Goal: Task Accomplishment & Management: Use online tool/utility

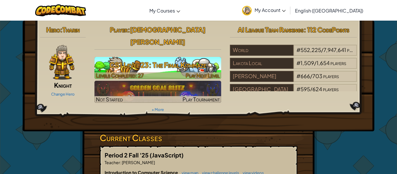
click at [135, 72] on span "Levels Completed: 27" at bounding box center [120, 75] width 48 height 7
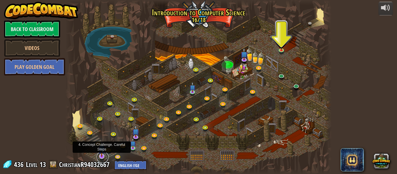
click at [100, 158] on link at bounding box center [103, 157] width 12 height 12
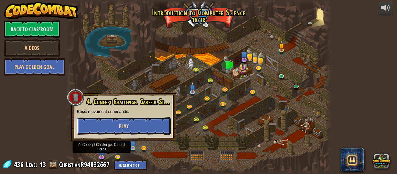
click at [103, 127] on button "Play" at bounding box center [123, 125] width 93 height 17
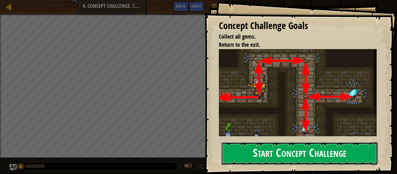
click at [241, 147] on button "Start Concept Challenge" at bounding box center [299, 153] width 156 height 23
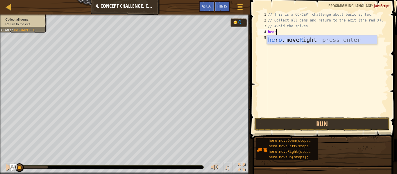
scroll to position [3, 1]
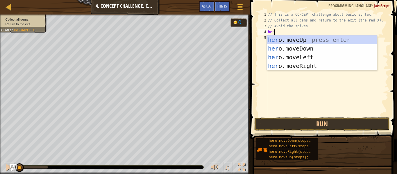
type textarea "hero"
click at [287, 37] on div "hero .moveUp press enter hero .moveDown press enter hero .moveLeft press enter …" at bounding box center [321, 61] width 110 height 52
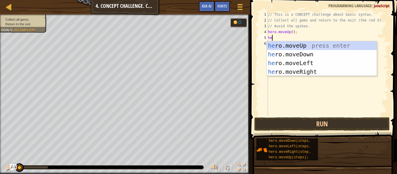
type textarea "hero"
click at [302, 69] on div "hero .moveUp press enter hero .moveDown press enter hero .moveLeft press enter …" at bounding box center [321, 67] width 110 height 52
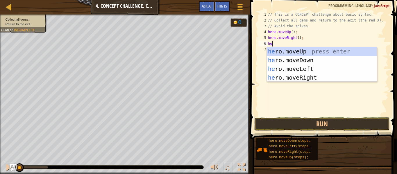
type textarea "hero"
click at [294, 60] on div "hero .moveUp press enter hero .moveDown press enter hero .moveLeft press enter …" at bounding box center [321, 73] width 110 height 52
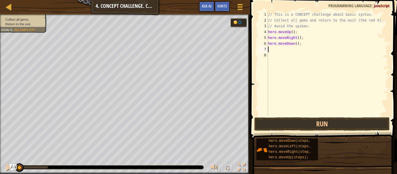
scroll to position [3, 0]
click at [296, 45] on div "// This is a CONCEPT challenge about basic syntax. // Collect all gems and retu…" at bounding box center [326, 70] width 121 height 116
type textarea "hero.moveDown(2);"
click at [281, 50] on div "// This is a CONCEPT challenge about basic syntax. // Collect all gems and retu…" at bounding box center [326, 70] width 121 height 116
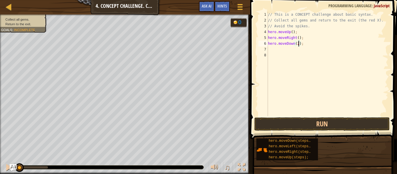
scroll to position [3, 0]
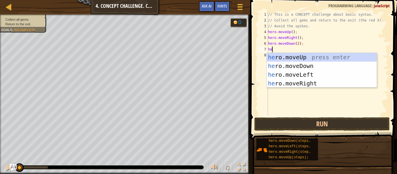
type textarea "hero"
click at [289, 56] on div "hero .moveUp press enter hero .moveDown press enter hero .moveLeft press enter …" at bounding box center [321, 79] width 110 height 52
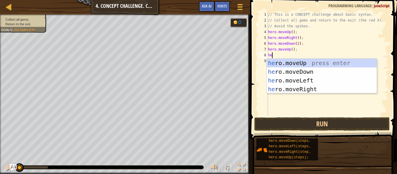
type textarea "hero"
click at [313, 88] on div "hero .moveUp press enter hero .moveDown press enter hero .moveLeft press enter …" at bounding box center [321, 85] width 110 height 52
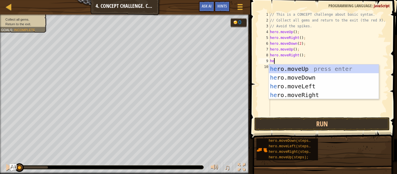
type textarea "hero"
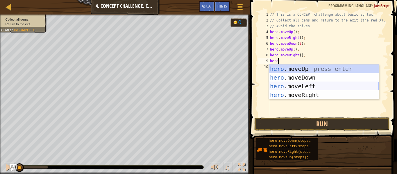
click at [308, 87] on div "hero .moveUp press enter hero .moveDown press enter hero .moveLeft press enter …" at bounding box center [324, 90] width 110 height 52
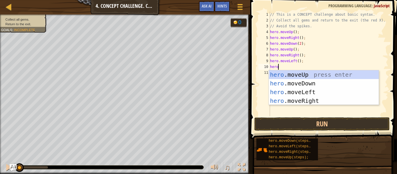
type textarea "hero"
click at [293, 76] on div "hero .moveUp press enter hero .moveDown press enter hero .moveLeft press enter …" at bounding box center [324, 96] width 110 height 52
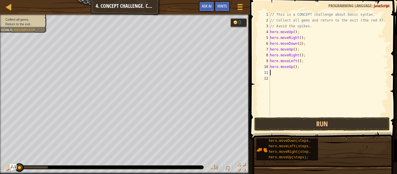
scroll to position [3, 0]
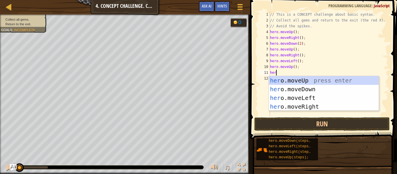
type textarea "hero"
click at [298, 97] on div "hero .moveUp press enter hero .moveDown press enter hero .moveLeft press enter …" at bounding box center [324, 102] width 110 height 52
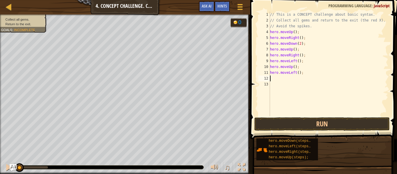
scroll to position [3, 0]
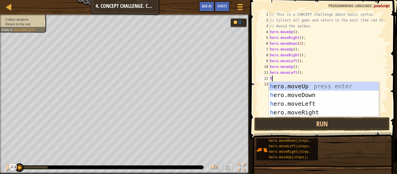
type textarea "hero"
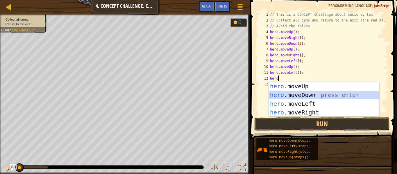
click at [305, 97] on div "hero .moveUp press enter hero .moveDown press enter hero .moveLeft press enter …" at bounding box center [324, 108] width 110 height 52
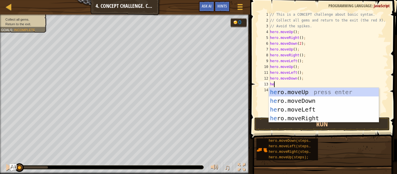
type textarea "hero"
click at [302, 109] on div "hero .moveUp press enter hero .moveDown press enter hero .moveLeft press enter …" at bounding box center [324, 114] width 110 height 52
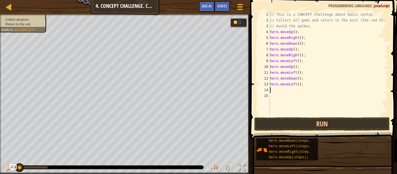
scroll to position [3, 0]
click at [301, 126] on button "Run" at bounding box center [321, 123] width 135 height 13
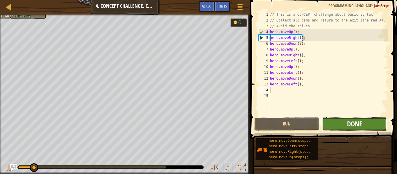
click at [348, 122] on span "Done" at bounding box center [354, 123] width 15 height 9
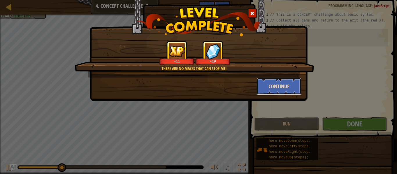
click at [273, 87] on button "Continue" at bounding box center [278, 86] width 45 height 17
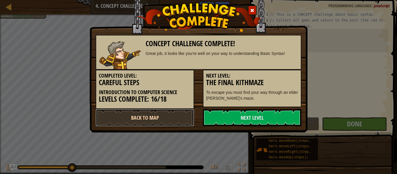
click at [172, 118] on link "Back to Map" at bounding box center [145, 117] width 98 height 17
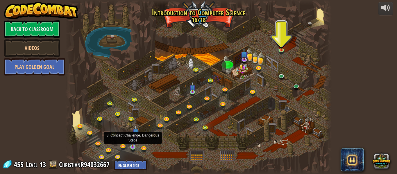
click at [134, 145] on img at bounding box center [133, 141] width 6 height 14
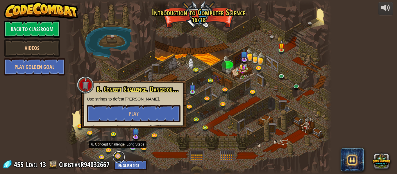
click at [118, 156] on link at bounding box center [119, 157] width 12 height 12
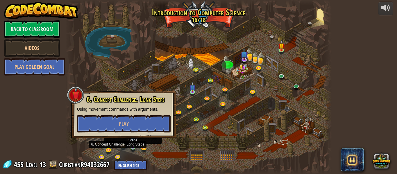
click at [131, 147] on img at bounding box center [133, 141] width 6 height 14
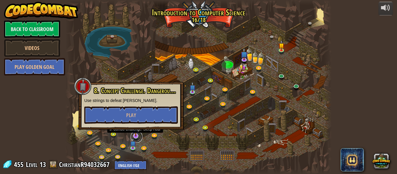
click at [137, 139] on link at bounding box center [137, 137] width 12 height 12
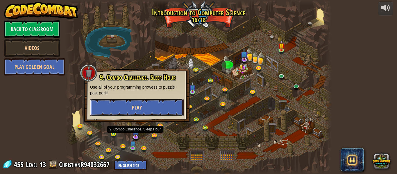
click at [112, 104] on button "Play" at bounding box center [136, 107] width 93 height 17
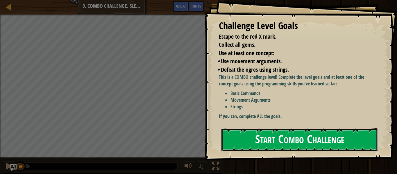
click at [238, 135] on button "Start Combo Challenge" at bounding box center [299, 139] width 156 height 23
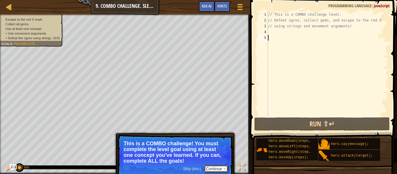
click at [218, 170] on button "Continue" at bounding box center [216, 169] width 24 height 8
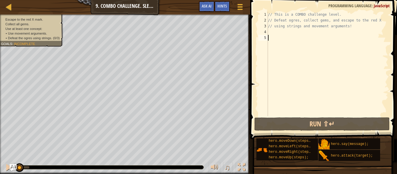
click at [269, 33] on div "// This is a COMBO challenge level. // Defeat ogres, collect gems, and escape t…" at bounding box center [326, 70] width 121 height 116
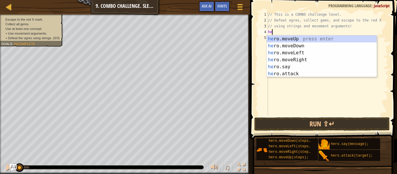
type textarea "hero"
click at [293, 45] on div "hero .moveUp press enter hero .moveDown press enter hero .moveLeft press enter …" at bounding box center [321, 63] width 110 height 56
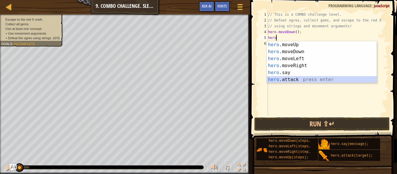
click at [297, 78] on div "hero .moveUp press enter hero .moveDown press enter hero .moveLeft press enter …" at bounding box center [321, 69] width 110 height 56
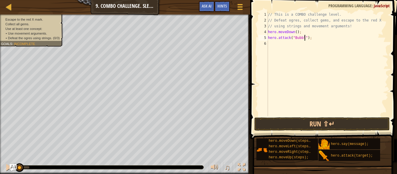
scroll to position [3, 6]
click at [300, 124] on button "Run ⇧↵" at bounding box center [321, 123] width 135 height 13
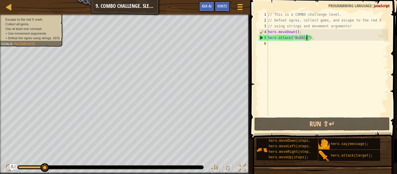
click at [316, 35] on div "// This is a COMBO challenge level. // Defeat ogres, collect gems, and escape t…" at bounding box center [326, 70] width 121 height 116
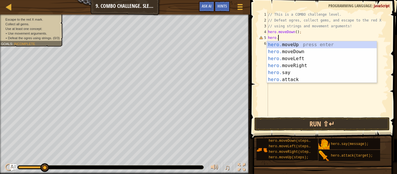
scroll to position [3, 1]
type textarea "h"
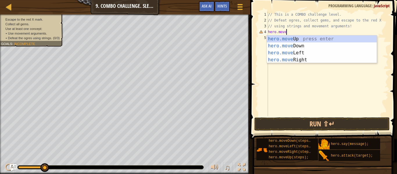
type textarea "hero.moveup"
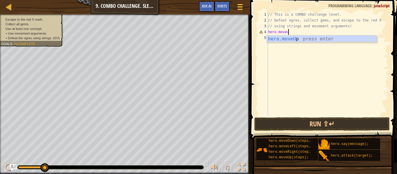
scroll to position [3, 3]
click at [326, 37] on div "hero.moveUp press enter" at bounding box center [321, 45] width 110 height 21
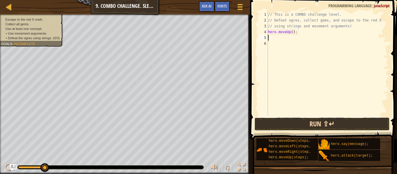
click at [292, 122] on button "Run ⇧↵" at bounding box center [321, 123] width 135 height 13
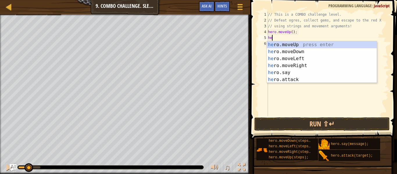
type textarea "hero"
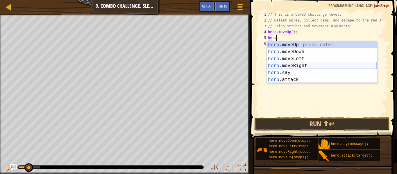
click at [293, 64] on div "hero .moveUp press enter hero .moveDown press enter hero .moveLeft press enter …" at bounding box center [321, 69] width 110 height 56
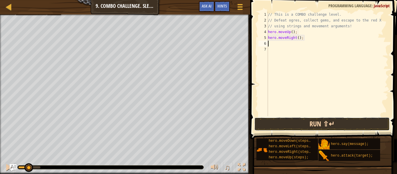
click at [274, 120] on button "Run ⇧↵" at bounding box center [321, 123] width 135 height 13
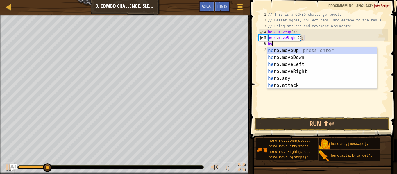
scroll to position [3, 1]
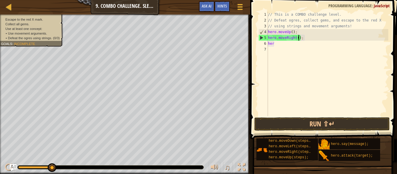
click at [297, 40] on div "// This is a COMBO challenge level. // Defeat ogres, collect gems, and escape t…" at bounding box center [326, 70] width 121 height 116
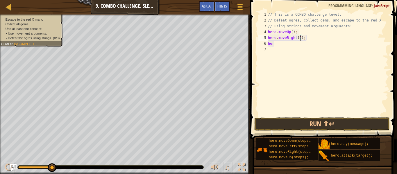
click at [281, 44] on div "// This is a COMBO challenge level. // Defeat ogres, collect gems, and escape t…" at bounding box center [326, 70] width 121 height 116
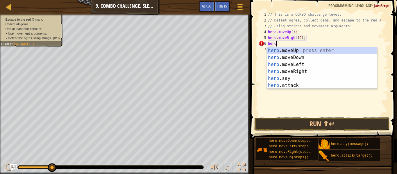
type textarea "hero."
click at [296, 56] on div "hero. moveUp press enter hero. moveDown press enter hero. moveLeft press enter …" at bounding box center [321, 75] width 110 height 56
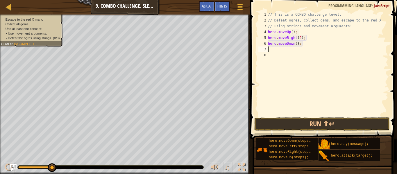
scroll to position [3, 0]
click at [296, 44] on div "// This is a COMBO challenge level. // Defeat ogres, collect gems, and escape t…" at bounding box center [326, 70] width 121 height 116
type textarea "hero.moveDown(3);"
click at [274, 52] on div "// This is a COMBO challenge level. // Defeat ogres, collect gems, and escape t…" at bounding box center [326, 70] width 121 height 116
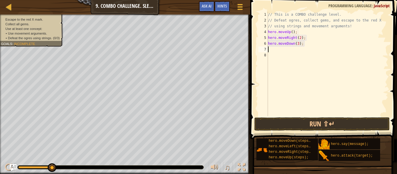
scroll to position [3, 0]
type textarea "her"
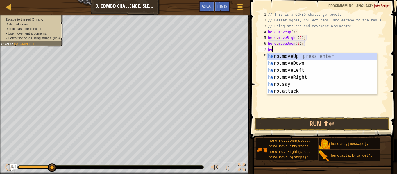
scroll to position [3, 1]
click at [282, 55] on div "her o.moveUp press enter her o.moveDown press enter her o.moveLeft press enter …" at bounding box center [321, 81] width 110 height 56
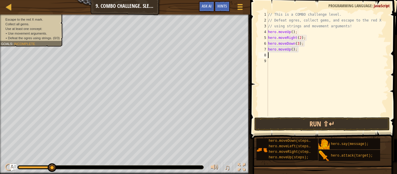
scroll to position [3, 0]
click at [297, 44] on div "// This is a COMBO challenge level. // Defeat ogres, collect gems, and escape t…" at bounding box center [326, 70] width 121 height 116
click at [298, 44] on div "// This is a COMBO challenge level. // Defeat ogres, collect gems, and escape t…" at bounding box center [326, 70] width 121 height 116
click at [274, 56] on div "// This is a COMBO challenge level. // Defeat ogres, collect gems, and escape t…" at bounding box center [326, 70] width 121 height 116
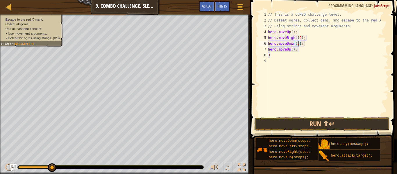
type textarea "3"
click at [292, 50] on div "// This is a COMBO challenge level. // Defeat ogres, collect gems, and escape t…" at bounding box center [326, 70] width 121 height 116
type textarea "hero.moveUp(2);"
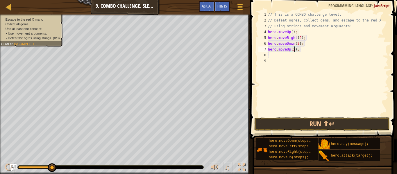
click at [273, 56] on div "// This is a COMBO challenge level. // Defeat ogres, collect gems, and escape t…" at bounding box center [326, 70] width 121 height 116
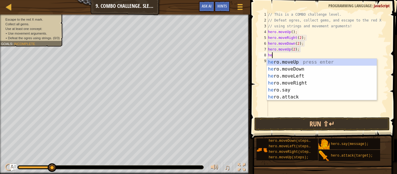
type textarea "hero"
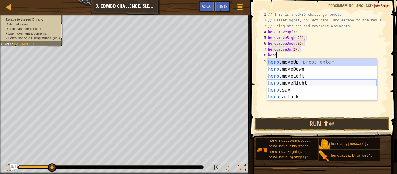
click at [296, 81] on div "hero .moveUp press enter hero .moveDown press enter hero .moveLeft press enter …" at bounding box center [321, 87] width 110 height 56
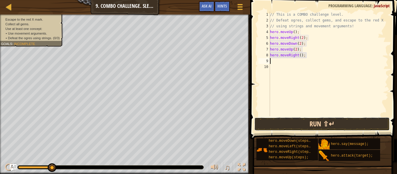
click at [286, 124] on button "Run ⇧↵" at bounding box center [321, 123] width 135 height 13
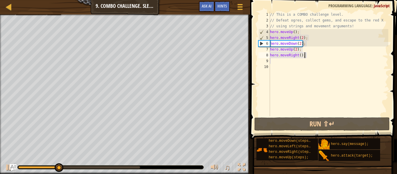
click at [320, 57] on div "// This is a COMBO challenge level. // Defeat ogres, collect gems, and escape t…" at bounding box center [328, 70] width 119 height 116
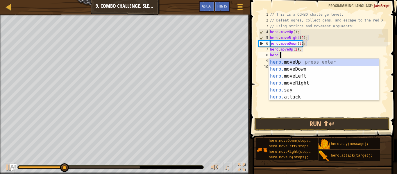
type textarea "h"
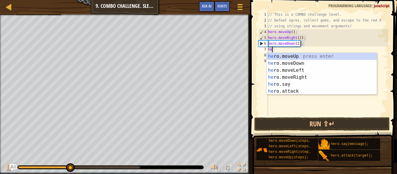
type textarea "h"
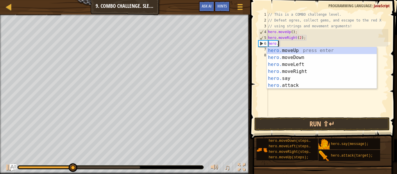
type textarea "h"
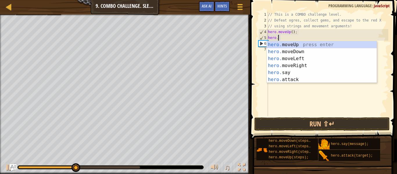
type textarea "h"
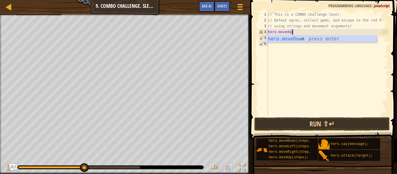
type textarea "hero.movedown"
click at [311, 37] on div "hero.moveDown press enter" at bounding box center [321, 45] width 110 height 21
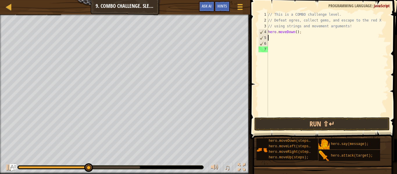
scroll to position [3, 0]
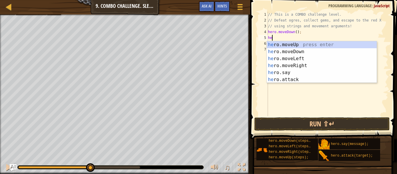
type textarea "hero"
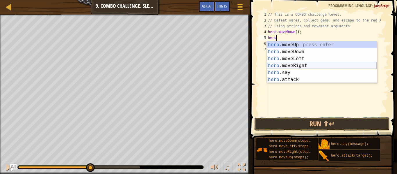
click at [291, 64] on div "hero .moveUp press enter hero .moveDown press enter hero .moveLeft press enter …" at bounding box center [321, 69] width 110 height 56
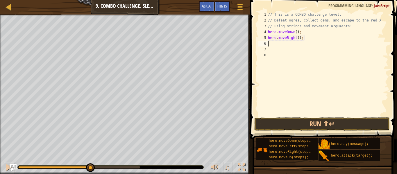
scroll to position [3, 0]
click at [298, 38] on div "// This is a COMBO challenge level. // Defeat ogres, collect gems, and escape t…" at bounding box center [326, 70] width 121 height 116
type textarea "hero.moveRight(2);"
click at [279, 45] on div "// This is a COMBO challenge level. // Defeat ogres, collect gems, and escape t…" at bounding box center [326, 70] width 121 height 116
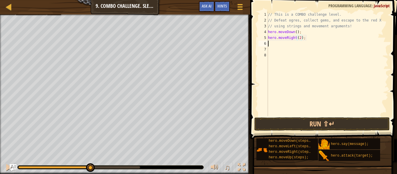
scroll to position [3, 0]
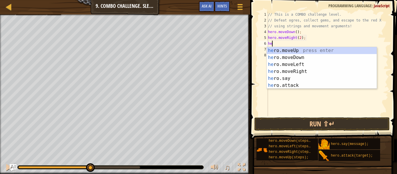
type textarea "hero"
click at [283, 50] on div "hero .moveUp press enter hero .moveDown press enter hero .moveLeft press enter …" at bounding box center [321, 75] width 110 height 56
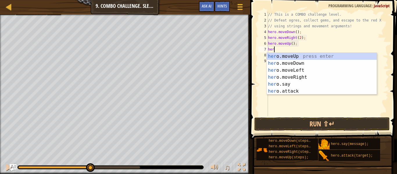
type textarea "hero"
click at [289, 68] on div "hero .moveUp press enter hero .moveDown press enter hero .moveLeft press enter …" at bounding box center [321, 81] width 110 height 56
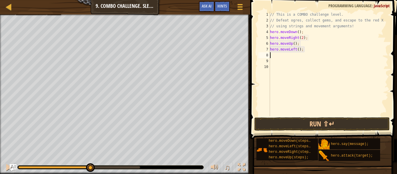
click at [298, 51] on div "// This is a COMBO challenge level. // Defeat ogres, collect gems, and escape t…" at bounding box center [328, 70] width 119 height 116
type textarea "hero.moveLeft(2);"
click at [276, 56] on div "// This is a COMBO challenge level. // Defeat ogres, collect gems, and escape t…" at bounding box center [328, 70] width 119 height 116
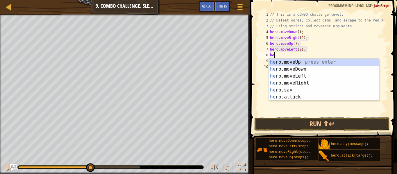
type textarea "heo"
click at [285, 61] on div "he r o .moveUp press enter he r o .moveDown press enter he r o .moveLeft press …" at bounding box center [324, 87] width 110 height 56
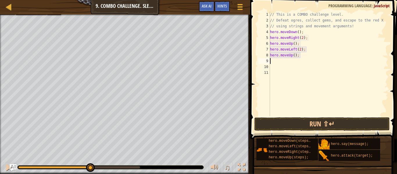
scroll to position [3, 0]
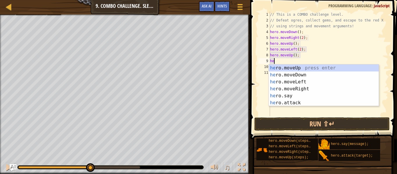
type textarea "hero"
click at [298, 90] on div "hero .moveUp press enter hero .moveDown press enter hero .moveLeft press enter …" at bounding box center [324, 92] width 110 height 56
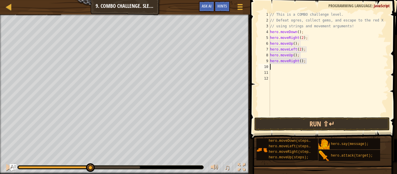
click at [301, 61] on div "// This is a COMBO challenge level. // Defeat ogres, collect gems, and escape t…" at bounding box center [328, 70] width 119 height 116
type textarea "hero.moveRight(3);"
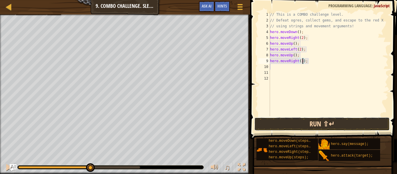
click at [275, 119] on button "Run ⇧↵" at bounding box center [321, 123] width 135 height 13
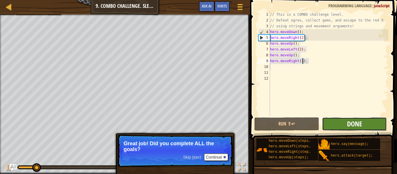
click at [353, 125] on span "Done" at bounding box center [354, 123] width 15 height 9
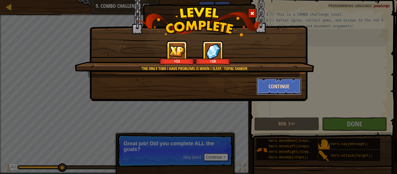
click at [281, 83] on button "Continue" at bounding box center [278, 86] width 45 height 17
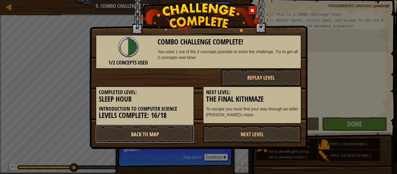
click at [147, 136] on link "Back to Map" at bounding box center [145, 133] width 98 height 17
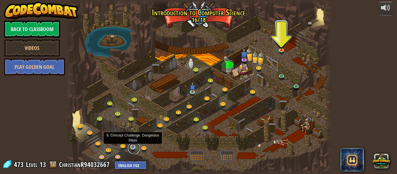
click at [133, 149] on link at bounding box center [134, 148] width 12 height 12
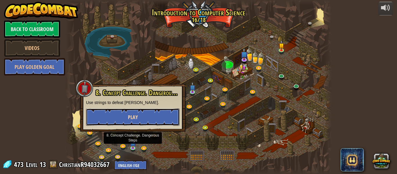
click at [128, 116] on span "Play" at bounding box center [133, 116] width 10 height 7
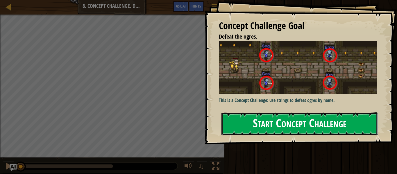
click at [263, 127] on button "Start Concept Challenge" at bounding box center [299, 123] width 156 height 23
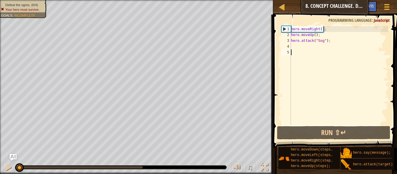
click at [336, 39] on div "hero . moveRight ( ) ; hero . moveUp ( ) ; hero . attack ( "Sog" ) ;" at bounding box center [338, 81] width 98 height 110
type textarea "hero.attack("Sog");"
click at [294, 46] on div "hero . moveRight ( ) ; hero . moveUp ( ) ; hero . attack ( "Sog" ) ;" at bounding box center [338, 81] width 98 height 110
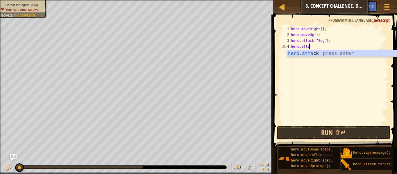
scroll to position [3, 3]
click at [302, 53] on div "hero.attack press enter" at bounding box center [342, 60] width 110 height 21
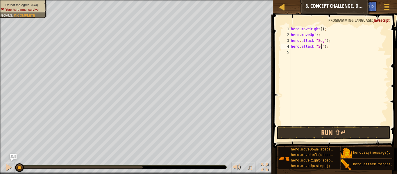
type textarea "hero.attack("Sog");"
click at [300, 53] on div "hero . moveRight ( ) ; hero . moveUp ( ) ; hero . attack ( "Sog" ) ; hero . att…" at bounding box center [338, 81] width 98 height 110
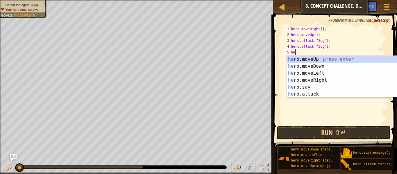
scroll to position [3, 1]
click at [295, 95] on div "hero .moveUp press enter hero .moveDown press enter hero .moveLeft press enter …" at bounding box center [342, 84] width 110 height 56
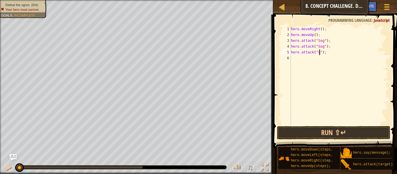
type textarea "hero.attack("Gos");"
click at [292, 58] on div "hero . moveRight ( ) ; hero . moveUp ( ) ; hero . attack ( "Sog" ) ; hero . att…" at bounding box center [338, 81] width 98 height 110
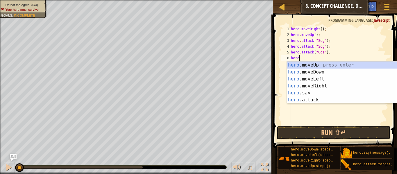
scroll to position [3, 1]
click at [300, 98] on div "hero .moveUp press enter hero .moveDown press enter hero .moveLeft press enter …" at bounding box center [342, 90] width 110 height 56
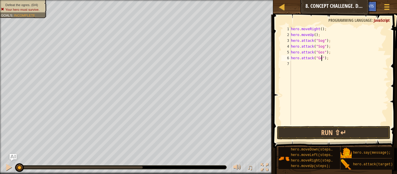
scroll to position [3, 5]
type textarea "hero.attack("Gos");"
click at [327, 134] on button "Run ⇧↵" at bounding box center [333, 132] width 113 height 13
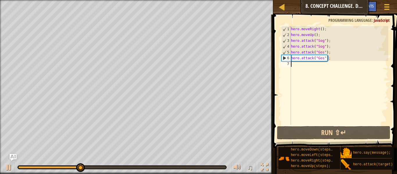
click at [301, 67] on div "hero . moveRight ( ) ; hero . moveUp ( ) ; hero . attack ( "Sog" ) ; hero . att…" at bounding box center [338, 81] width 98 height 110
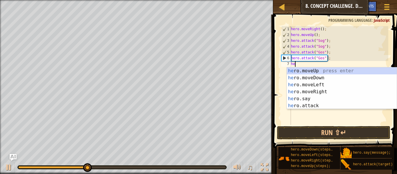
type textarea "hero"
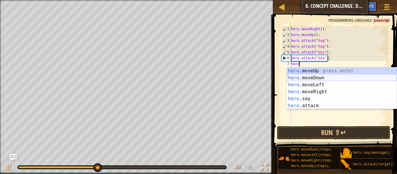
click at [305, 75] on div "hero .moveUp press enter hero .moveDown press enter hero .moveLeft press enter …" at bounding box center [342, 95] width 110 height 56
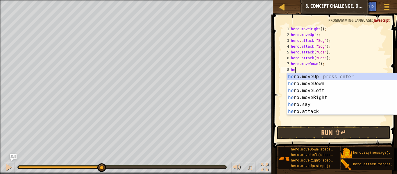
type textarea "hero"
click at [305, 97] on div "hero .moveUp press enter hero .moveDown press enter hero .moveLeft press enter …" at bounding box center [342, 101] width 110 height 56
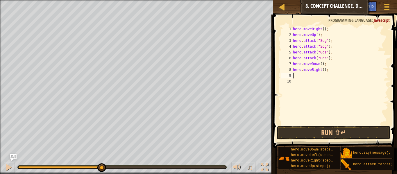
scroll to position [3, 0]
click at [323, 70] on div "hero . moveRight ( ) ; hero . moveUp ( ) ; hero . attack ( "Sog" ) ; hero . att…" at bounding box center [339, 81] width 96 height 110
type textarea "hero.moveRight(2);"
click at [298, 78] on div "hero . moveRight ( ) ; hero . moveUp ( ) ; hero . attack ( "Sog" ) ; hero . att…" at bounding box center [339, 81] width 96 height 110
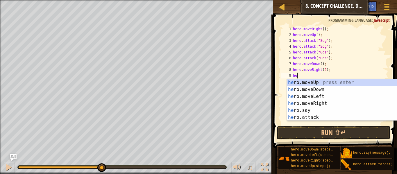
scroll to position [3, 1]
click at [314, 115] on div "hero .moveUp press enter hero .moveDown press enter hero .moveLeft press enter …" at bounding box center [342, 107] width 110 height 56
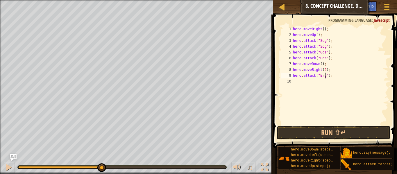
type textarea "hero.attack("Ergo");"
click at [302, 83] on div "hero . moveRight ( ) ; hero . moveUp ( ) ; hero . attack ( "Sog" ) ; hero . att…" at bounding box center [339, 81] width 96 height 110
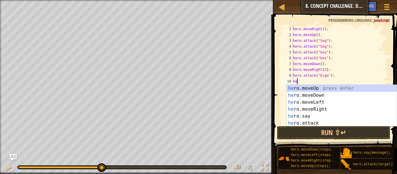
scroll to position [3, 1]
click at [308, 122] on div "hero .moveUp press enter hero .moveDown press enter hero .moveLeft press enter …" at bounding box center [342, 113] width 110 height 56
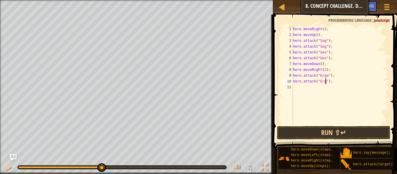
type textarea "hero.attack("Ergo");"
click at [305, 87] on div "hero . moveRight ( ) ; hero . moveUp ( ) ; hero . attack ( "Sog" ) ; hero . att…" at bounding box center [339, 81] width 96 height 110
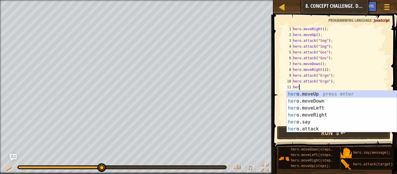
scroll to position [3, 1]
click at [309, 127] on div "hero .moveUp press enter hero .moveDown press enter hero .moveLeft press enter …" at bounding box center [342, 119] width 110 height 56
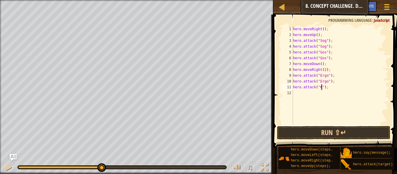
type textarea "hero.attack("Kro");"
click at [294, 94] on div "hero . moveRight ( ) ; hero . moveUp ( ) ; hero . attack ( "Sog" ) ; hero . att…" at bounding box center [339, 81] width 96 height 110
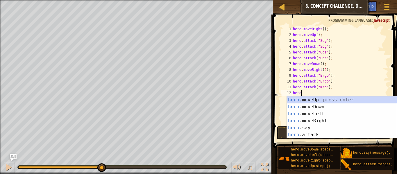
scroll to position [3, 1]
click at [305, 133] on div "hero. moveUp press enter hero. moveDown press enter hero. moveLeft press enter …" at bounding box center [342, 124] width 110 height 56
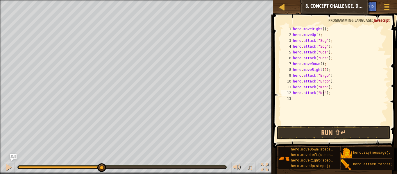
scroll to position [3, 5]
type textarea "hero.attack("Kro");"
click at [299, 131] on button "Run ⇧↵" at bounding box center [333, 132] width 113 height 13
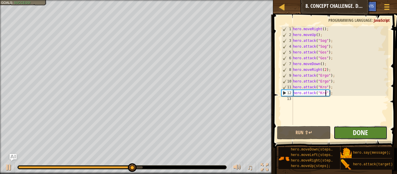
click at [357, 129] on span "Done" at bounding box center [359, 132] width 15 height 9
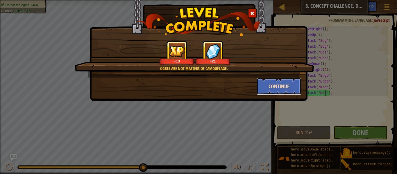
click at [291, 89] on button "Continue" at bounding box center [278, 86] width 45 height 17
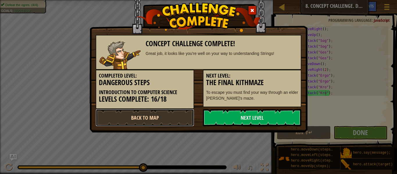
click at [172, 113] on link "Back to Map" at bounding box center [145, 117] width 98 height 17
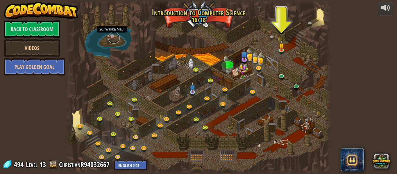
click at [111, 37] on link at bounding box center [114, 38] width 12 height 12
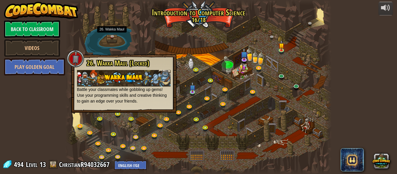
click at [178, 45] on div at bounding box center [198, 87] width 266 height 174
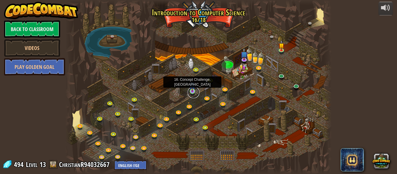
click at [193, 93] on link at bounding box center [194, 93] width 12 height 12
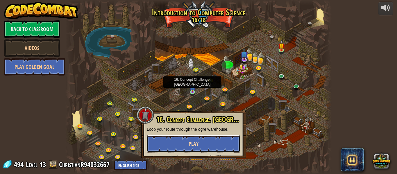
click at [195, 138] on button "Play" at bounding box center [193, 143] width 93 height 17
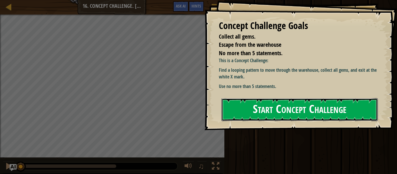
click at [269, 105] on button "Start Concept Challenge" at bounding box center [299, 109] width 156 height 23
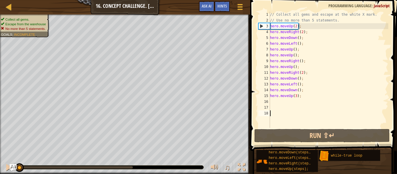
click at [305, 93] on div "// Collect all gems and escape at the white X mark. // Use no more than 5 state…" at bounding box center [328, 76] width 119 height 128
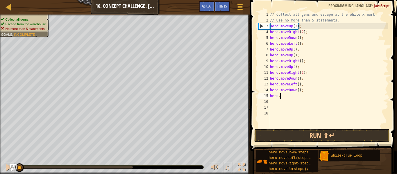
type textarea "h"
click at [305, 87] on div "// Collect all gems and escape at the white X mark. // Use no more than 5 state…" at bounding box center [328, 76] width 119 height 128
type textarea "hero.moveLeft();"
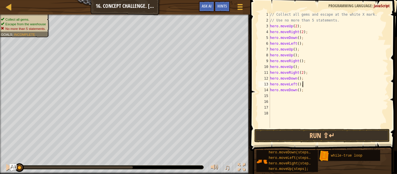
click at [302, 93] on div "// Collect all gems and escape at the white X mark. // Use no more than 5 state…" at bounding box center [328, 76] width 119 height 128
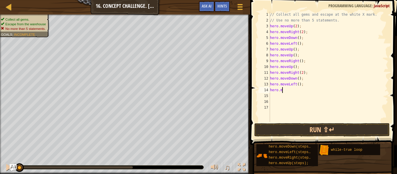
type textarea "h"
click at [304, 83] on div "// Collect all gems and escape at the white X mark. // Use no more than 5 state…" at bounding box center [328, 73] width 119 height 122
type textarea "h"
click at [306, 76] on div "// Collect all gems and escape at the white X mark. // Use no more than 5 state…" at bounding box center [328, 73] width 119 height 122
type textarea "h"
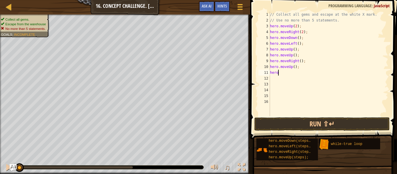
type textarea "h"
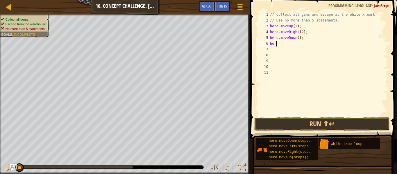
type textarea "h"
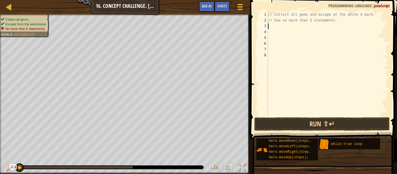
scroll to position [3, 0]
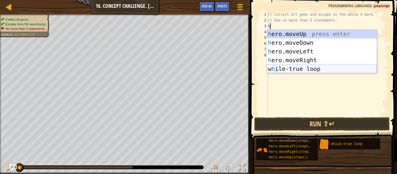
click at [303, 70] on div "h ero.moveUp press enter h ero.moveDown press enter h ero.moveLeft press enter …" at bounding box center [321, 60] width 110 height 61
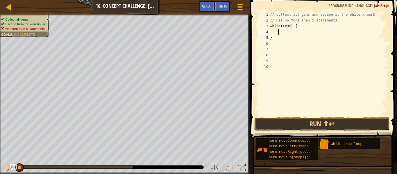
click at [300, 27] on div "// Collect all gems and escape at the white X mark. // Use no more than 5 state…" at bounding box center [328, 70] width 119 height 116
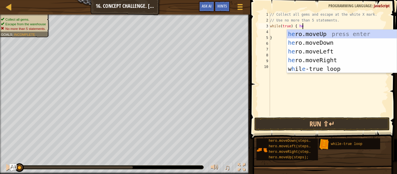
scroll to position [3, 5]
click at [309, 35] on div "hero .moveUp press enter hero .moveDown press enter hero .moveLeft press enter …" at bounding box center [342, 60] width 110 height 61
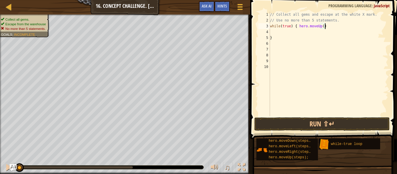
click at [323, 26] on div "// Collect all gems and escape at the white X mark. // Use no more than 5 state…" at bounding box center [328, 70] width 119 height 116
click at [328, 26] on div "// Collect all gems and escape at the white X mark. // Use no more than 5 state…" at bounding box center [328, 70] width 119 height 116
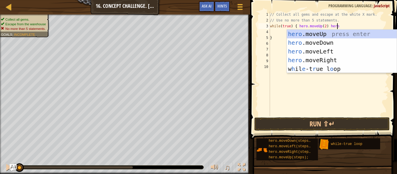
scroll to position [3, 9]
click at [308, 60] on div "hero .moveUp press enter hero .moveDown press enter hero .moveLeft press enter …" at bounding box center [342, 60] width 110 height 61
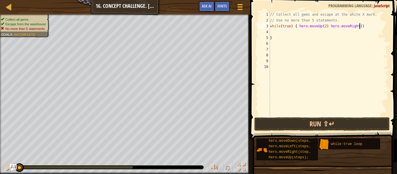
click at [360, 26] on div "// Collect all gems and escape at the white X mark. // Use no more than 5 state…" at bounding box center [328, 70] width 119 height 116
click at [369, 26] on div "// Collect all gems and escape at the white X mark. // Use no more than 5 state…" at bounding box center [328, 70] width 119 height 116
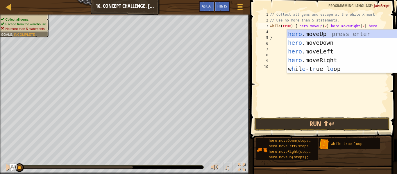
scroll to position [3, 15]
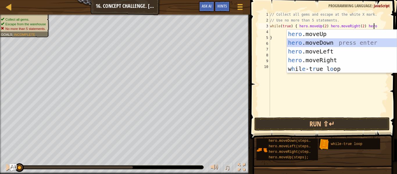
click at [337, 39] on div "hero .moveUp press enter hero .moveDown press enter hero .moveLeft press enter …" at bounding box center [342, 60] width 110 height 61
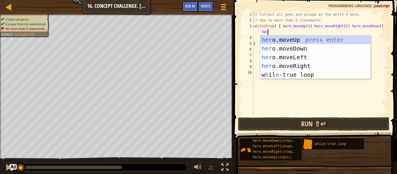
scroll to position [3, 19]
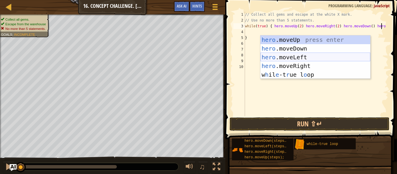
click at [302, 55] on div "hero .moveUp press enter hero .moveDown press enter hero .moveLeft press enter …" at bounding box center [315, 65] width 110 height 61
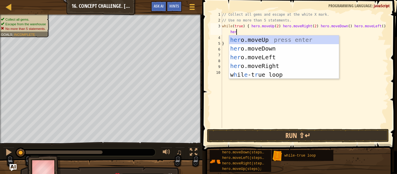
scroll to position [3, 24]
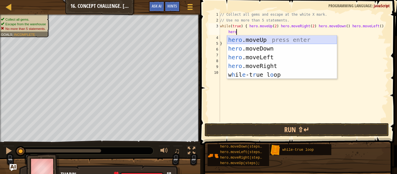
click at [260, 37] on div "hero .moveUp press enter hero .moveDown press enter hero .moveLeft press enter …" at bounding box center [282, 65] width 110 height 61
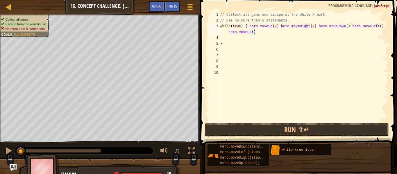
click at [251, 32] on div "// Collect all gems and escape at the white X mark. // Use no more than 5 state…" at bounding box center [303, 73] width 169 height 122
click at [259, 32] on div "// Collect all gems and escape at the white X mark. // Use no more than 5 state…" at bounding box center [303, 73] width 169 height 122
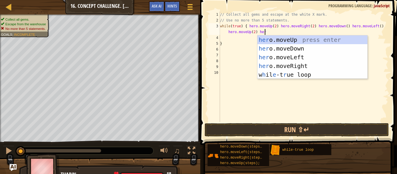
scroll to position [3, 28]
click at [286, 65] on div "hero .moveUp press enter hero .moveDown press enter hero .moveLeft press enter …" at bounding box center [312, 65] width 110 height 61
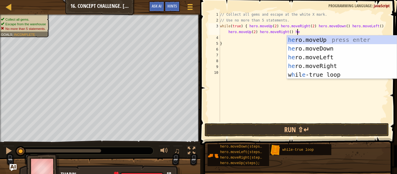
scroll to position [3, 33]
click at [313, 40] on div "hero .moveUp press enter hero .moveDown press enter hero .moveLeft press enter …" at bounding box center [342, 65] width 110 height 61
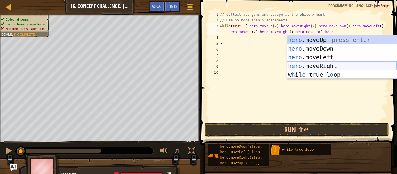
click at [320, 62] on div "hero .moveUp press enter hero .moveDown press enter hero .moveLeft press enter …" at bounding box center [342, 65] width 110 height 61
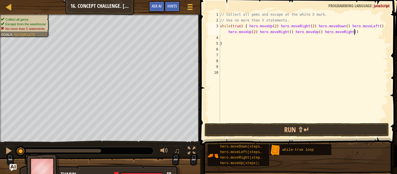
click at [352, 33] on div "// Collect all gems and escape at the white X mark. // Use no more than 5 state…" at bounding box center [303, 73] width 169 height 122
click at [358, 33] on div "// Collect all gems and escape at the white X mark. // Use no more than 5 state…" at bounding box center [303, 73] width 169 height 122
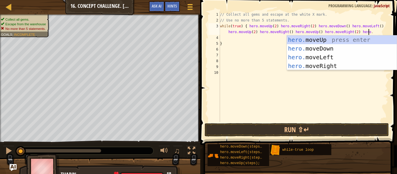
scroll to position [3, 43]
click at [320, 47] on div "hero. moveUp press enter hero. moveDown press enter hero. moveLeft press enter …" at bounding box center [342, 61] width 110 height 52
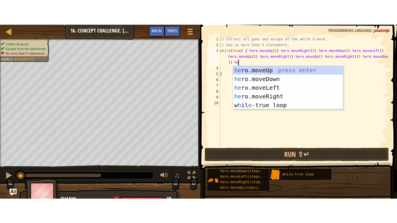
scroll to position [3, 47]
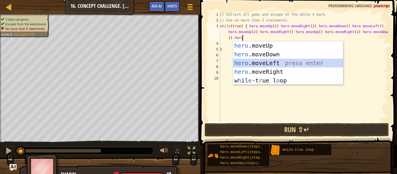
click at [293, 63] on div "hero .moveUp press enter hero .moveDown press enter hero .moveLeft press enter …" at bounding box center [288, 71] width 110 height 61
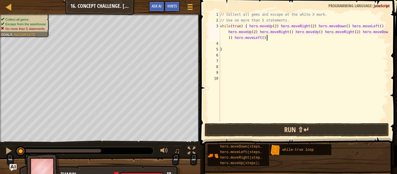
type textarea "while(true) { hero.moveUp(2) hero.moveRight(2) hero.moveDown() hero.moveLeft() …"
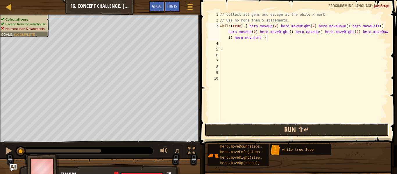
click at [287, 131] on button "Run ⇧↵" at bounding box center [296, 129] width 184 height 13
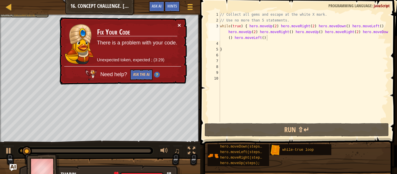
click at [178, 23] on button "×" at bounding box center [178, 25] width 3 height 6
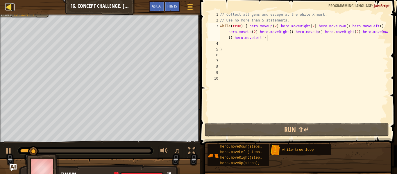
click at [6, 5] on div at bounding box center [8, 6] width 7 height 7
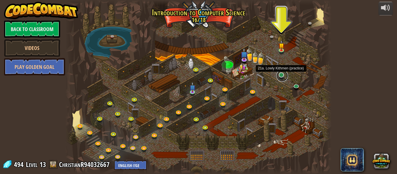
click at [283, 75] on link at bounding box center [282, 76] width 12 height 12
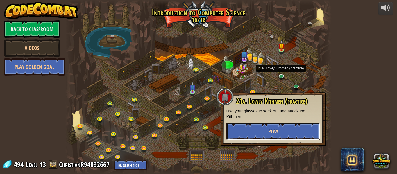
click at [254, 127] on button "Play" at bounding box center [272, 130] width 93 height 17
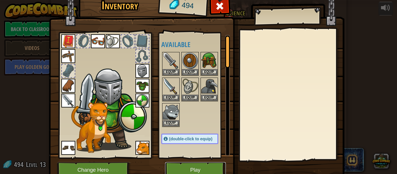
click at [182, 169] on button "Play" at bounding box center [195, 170] width 61 height 16
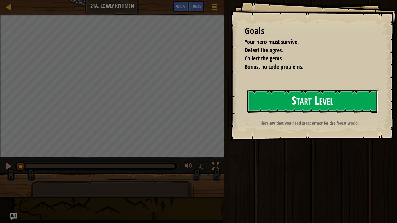
click at [299, 97] on button "Start Level" at bounding box center [312, 101] width 130 height 23
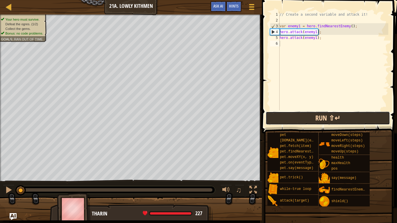
click at [278, 116] on button "Run ⇧↵" at bounding box center [327, 117] width 124 height 13
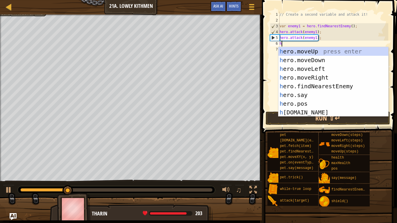
scroll to position [3, 0]
type textarea "hero"
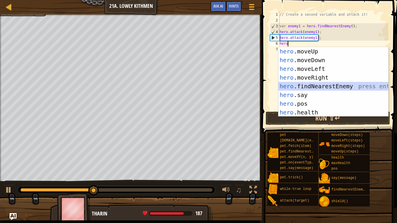
click at [303, 87] on div "hero .moveUp press enter hero .moveDown press enter hero .moveLeft press enter …" at bounding box center [333, 90] width 110 height 87
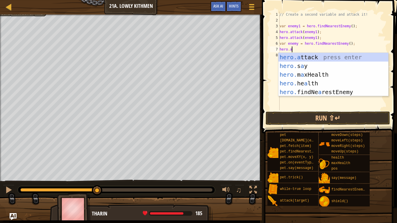
scroll to position [3, 2]
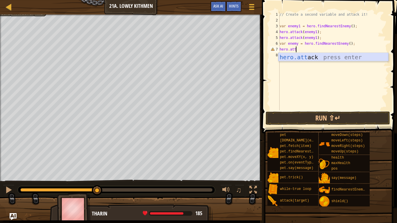
click at [301, 59] on div "hero.att ack press enter" at bounding box center [333, 66] width 110 height 26
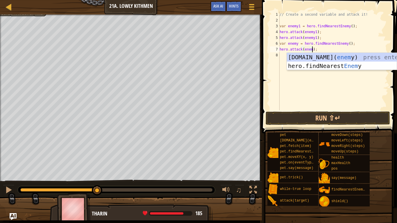
scroll to position [3, 5]
type textarea "hero.attack(enemy);"
click at [312, 118] on button "Run ⇧↵" at bounding box center [327, 117] width 124 height 13
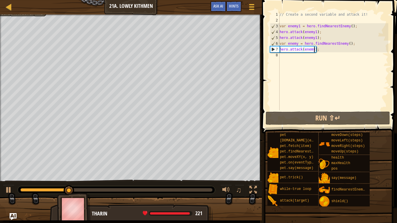
click at [24, 14] on div "Map Introduction to Computer Science 21a. Lowly Kithmen Game Menu Done Hints As…" at bounding box center [131, 7] width 262 height 15
click at [286, 57] on div "// Create a second variable and attack it! var enemy1 = hero . findNearestEnemy…" at bounding box center [333, 67] width 110 height 110
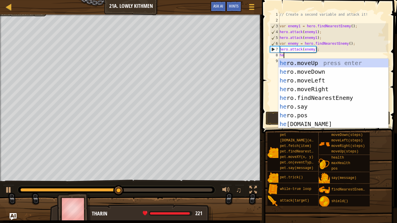
type textarea "hero"
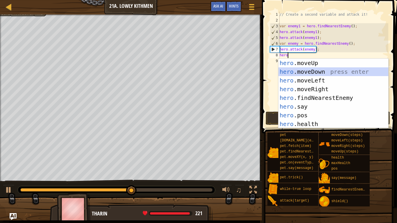
click at [299, 70] on div "hero .moveUp press enter hero .moveDown press enter hero .moveLeft press enter …" at bounding box center [333, 102] width 110 height 87
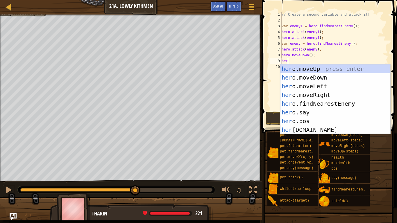
type textarea "hero"
click at [311, 93] on div "hero .moveUp press enter hero .moveDown press enter hero .moveLeft press enter …" at bounding box center [335, 107] width 110 height 87
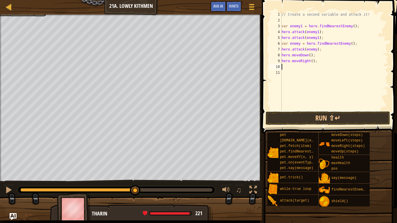
click at [312, 62] on div "// Create a second variable and attack it! var enemy1 = hero . findNearestEnemy…" at bounding box center [334, 67] width 108 height 110
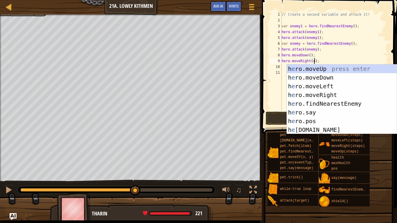
scroll to position [3, 5]
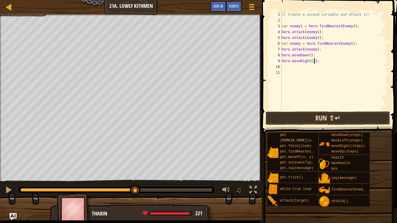
type textarea "hero.moveRight(2);"
click at [315, 118] on button "Run ⇧↵" at bounding box center [327, 117] width 124 height 13
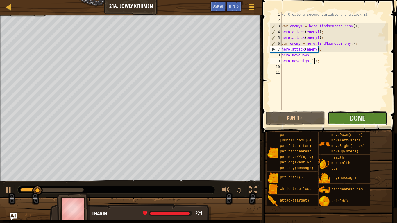
click at [343, 114] on button "Done" at bounding box center [356, 117] width 59 height 13
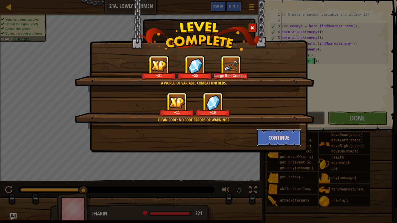
click at [268, 138] on button "Continue" at bounding box center [278, 137] width 45 height 17
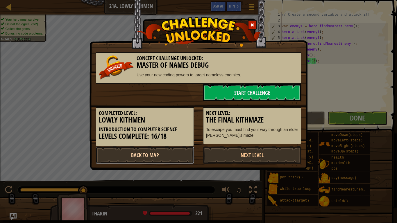
click at [163, 157] on link "Back to Map" at bounding box center [145, 154] width 98 height 17
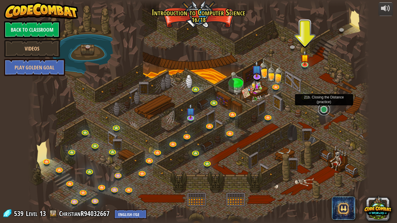
click at [323, 111] on link at bounding box center [324, 110] width 12 height 12
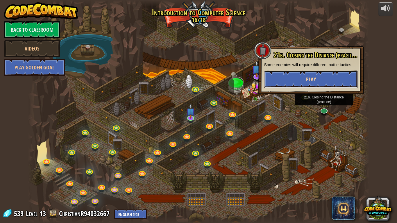
click at [296, 83] on button "Play" at bounding box center [310, 79] width 93 height 17
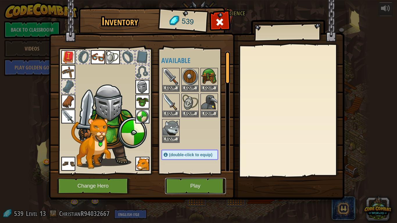
click at [174, 174] on button "Play" at bounding box center [195, 186] width 61 height 16
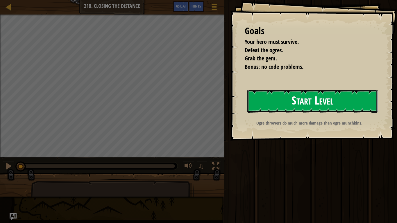
click at [265, 99] on button "Start Level" at bounding box center [312, 101] width 130 height 23
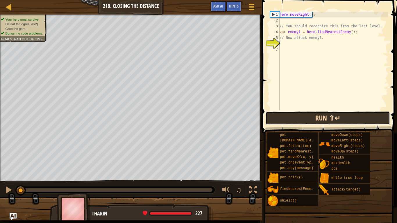
click at [277, 121] on button "Run ⇧↵" at bounding box center [327, 117] width 124 height 13
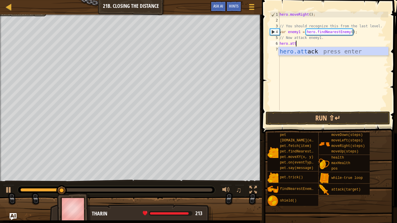
scroll to position [3, 2]
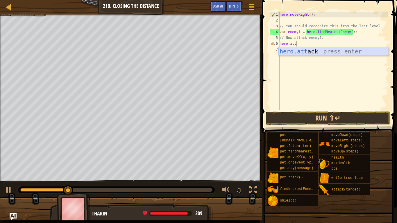
click at [292, 51] on div "hero.att ack press enter" at bounding box center [333, 60] width 110 height 26
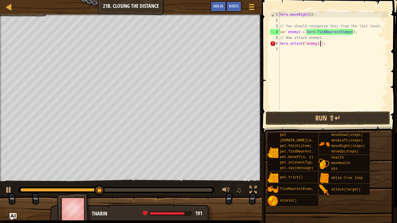
scroll to position [3, 6]
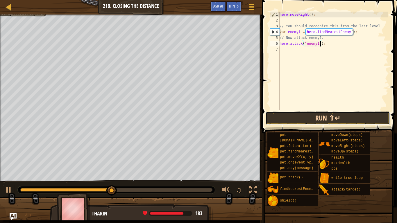
click at [300, 115] on button "Run ⇧↵" at bounding box center [327, 117] width 124 height 13
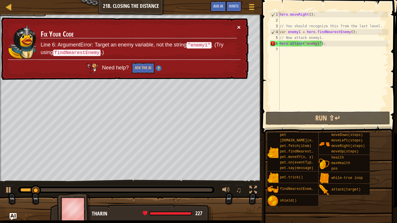
click at [238, 26] on button "×" at bounding box center [238, 27] width 3 height 6
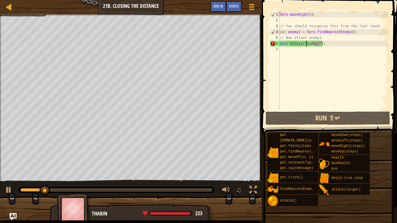
click at [305, 44] on div "hero . moveRight ( ) ; // You should recognize this from the last level. var en…" at bounding box center [333, 67] width 110 height 110
click at [317, 43] on div "hero . moveRight ( ) ; // You should recognize this from the last level. var en…" at bounding box center [333, 67] width 110 height 110
type textarea "hero.attack(enemy1);"
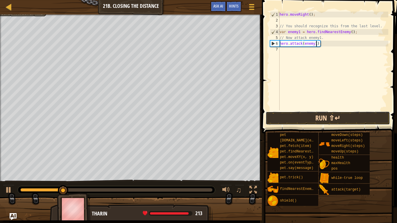
click at [302, 113] on button "Run ⇧↵" at bounding box center [327, 117] width 124 height 13
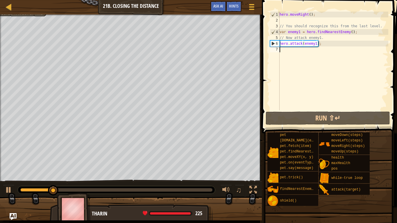
click at [282, 51] on div "hero . moveRight ( ) ; // You should recognize this from the last level. var en…" at bounding box center [333, 67] width 110 height 110
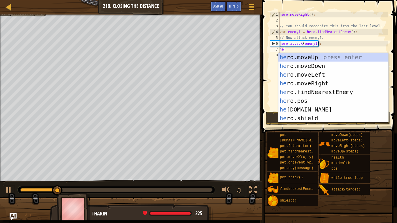
type textarea "hero"
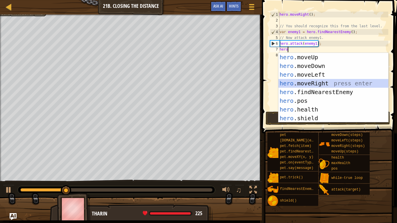
click at [313, 81] on div "hero .moveUp press enter hero .moveDown press enter hero .moveLeft press enter …" at bounding box center [333, 96] width 110 height 87
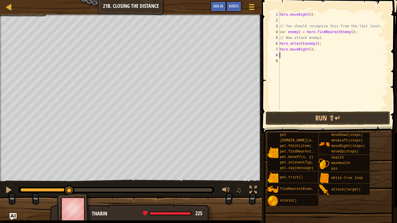
click at [311, 51] on div "hero . moveRight ( ) ; // You should recognize this from the last level. var en…" at bounding box center [333, 67] width 110 height 110
type textarea "hero.moveRight(2);"
click at [292, 57] on div "hero . moveRight ( ) ; // You should recognize this from the last level. var en…" at bounding box center [333, 67] width 110 height 110
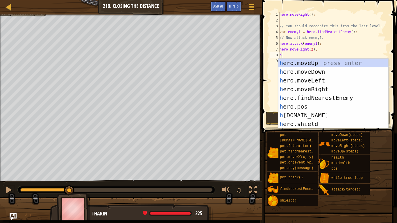
type textarea "hero"
click at [316, 96] on div "hero .moveUp press enter hero .moveDown press enter hero .moveLeft press enter …" at bounding box center [333, 102] width 110 height 87
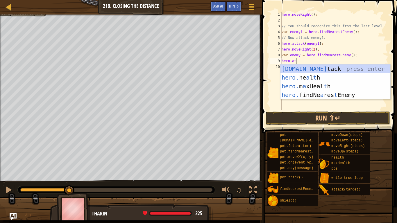
scroll to position [3, 2]
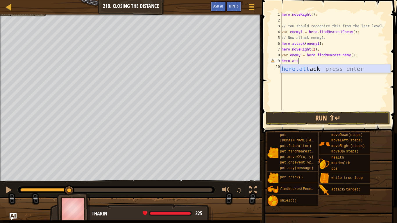
click at [315, 72] on div "hero.att ack press enter" at bounding box center [335, 77] width 110 height 26
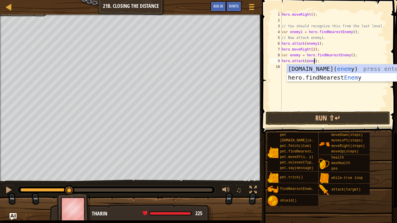
type textarea "hero.attack(enemy);"
click at [281, 66] on div "hero . moveRight ( ) ; // You should recognize this from the last level. var en…" at bounding box center [334, 67] width 108 height 110
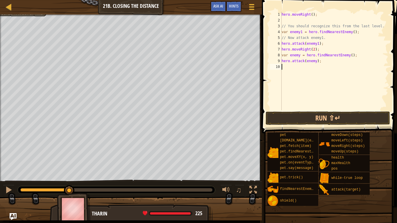
click at [281, 66] on div "hero . moveRight ( ) ; // You should recognize this from the last level. var en…" at bounding box center [334, 67] width 108 height 110
click at [286, 121] on button "Run ⇧↵" at bounding box center [327, 117] width 124 height 13
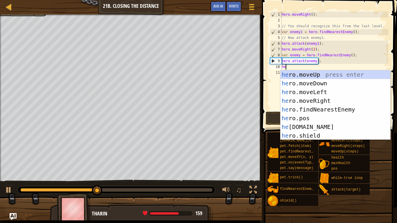
type textarea "hero"
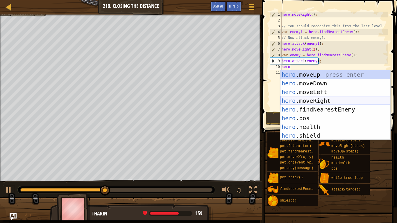
click at [311, 98] on div "hero .moveUp press enter hero .moveDown press enter hero .moveLeft press enter …" at bounding box center [335, 113] width 110 height 87
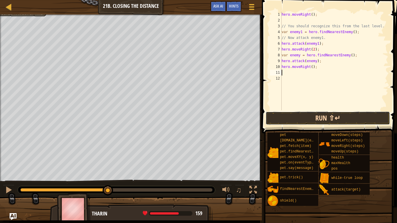
click at [304, 117] on button "Run ⇧↵" at bounding box center [327, 117] width 124 height 13
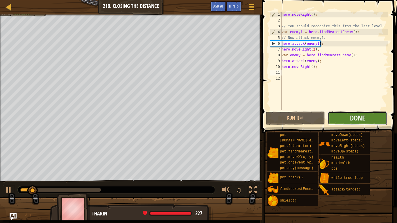
click at [348, 116] on button "Done" at bounding box center [356, 117] width 59 height 13
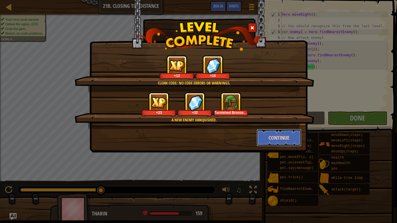
click at [280, 135] on button "Continue" at bounding box center [278, 137] width 45 height 17
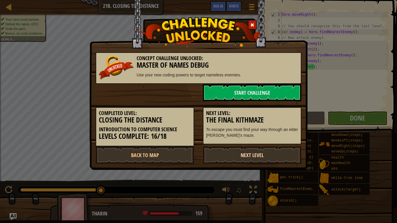
click at [242, 151] on link "Next Level" at bounding box center [252, 154] width 98 height 17
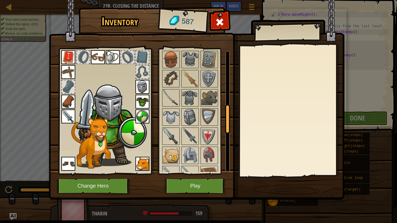
scroll to position [235, 0]
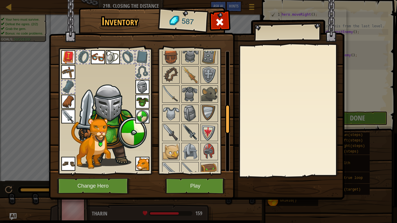
click at [193, 136] on img at bounding box center [190, 132] width 16 height 16
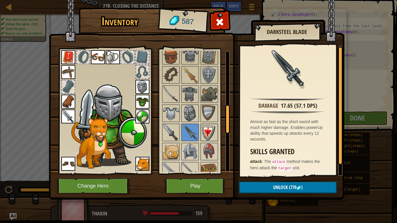
click at [207, 137] on img at bounding box center [209, 132] width 16 height 16
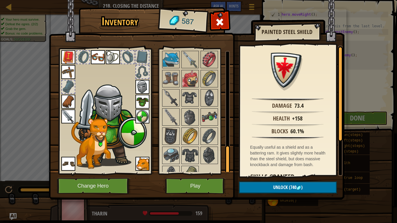
scroll to position [416, 0]
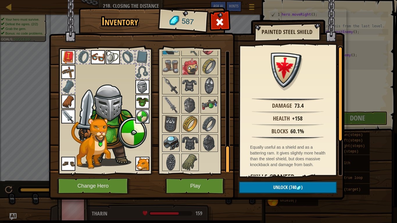
click at [172, 140] on img at bounding box center [171, 143] width 16 height 16
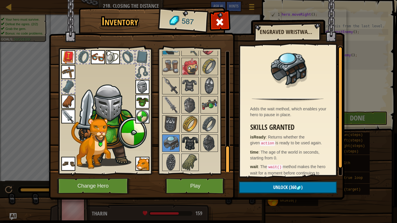
click at [187, 145] on img at bounding box center [190, 143] width 16 height 16
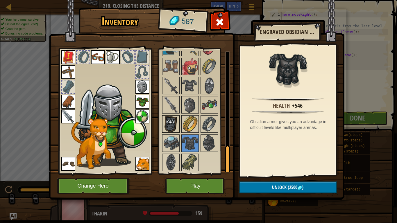
click at [168, 119] on img at bounding box center [171, 124] width 16 height 16
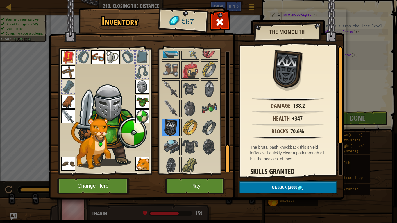
scroll to position [412, 0]
click at [184, 91] on img at bounding box center [190, 90] width 16 height 16
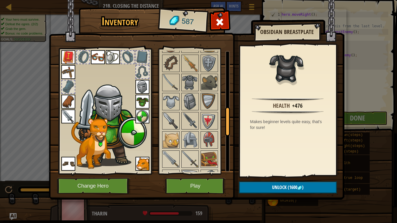
scroll to position [245, 0]
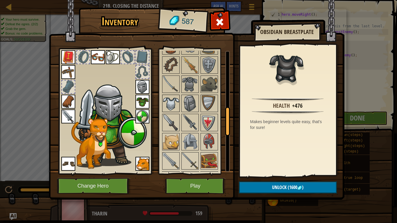
click at [168, 104] on img at bounding box center [171, 103] width 16 height 16
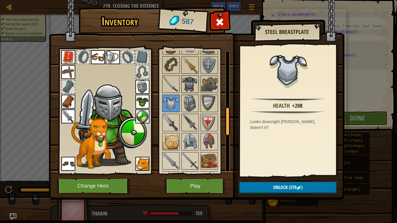
click at [185, 87] on img at bounding box center [190, 84] width 16 height 16
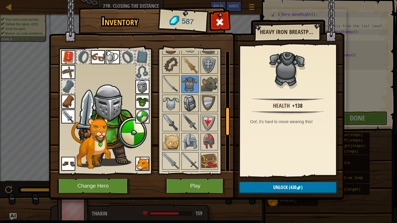
click at [185, 99] on img at bounding box center [190, 103] width 16 height 16
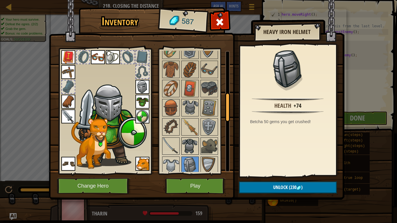
scroll to position [182, 0]
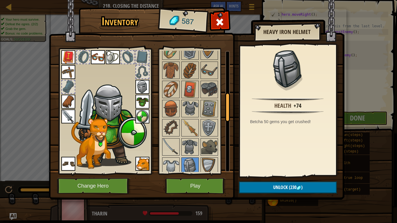
click at [185, 156] on div at bounding box center [195, 224] width 69 height 364
click at [169, 162] on img at bounding box center [171, 166] width 16 height 16
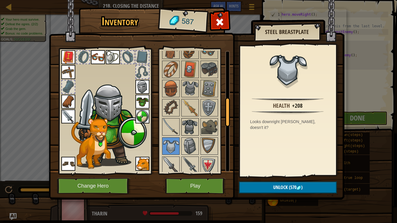
scroll to position [204, 0]
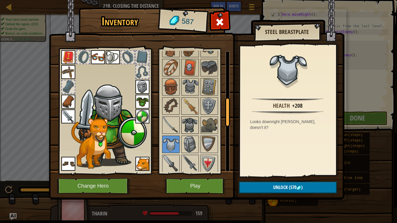
click at [183, 126] on img at bounding box center [190, 125] width 16 height 16
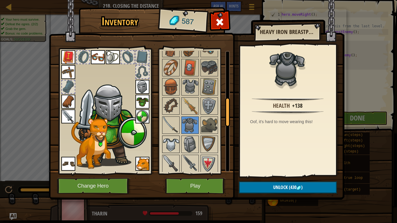
click at [172, 138] on img at bounding box center [171, 144] width 16 height 16
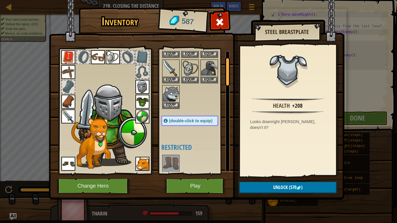
scroll to position [4, 0]
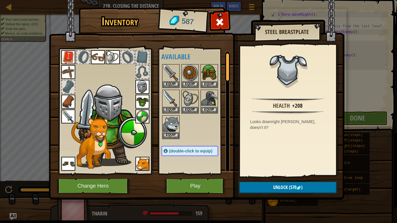
click at [142, 84] on img at bounding box center [142, 87] width 14 height 14
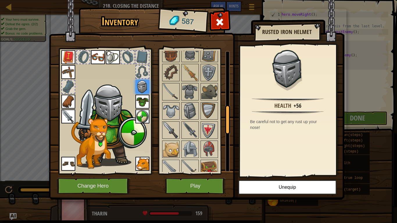
scroll to position [237, 0]
click at [191, 140] on div at bounding box center [189, 148] width 17 height 17
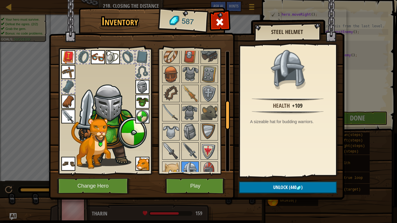
scroll to position [215, 0]
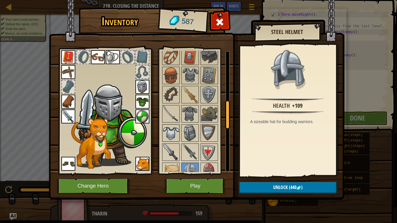
click at [171, 134] on img at bounding box center [171, 133] width 16 height 16
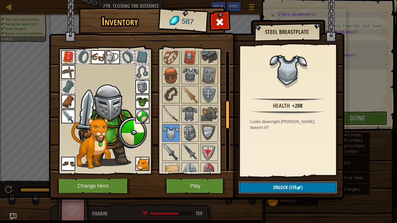
click at [261, 174] on button "Unlock (570 )" at bounding box center [288, 187] width 98 height 12
click at [261, 174] on button "Confirm" at bounding box center [288, 187] width 98 height 12
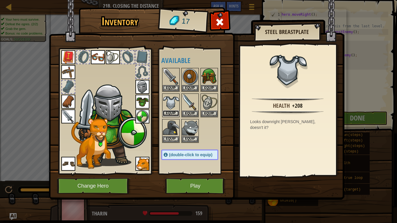
click at [172, 112] on button "Equip" at bounding box center [171, 113] width 16 height 6
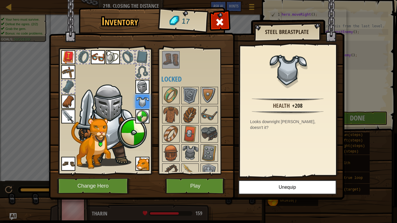
scroll to position [138, 0]
click at [172, 115] on img at bounding box center [171, 114] width 16 height 16
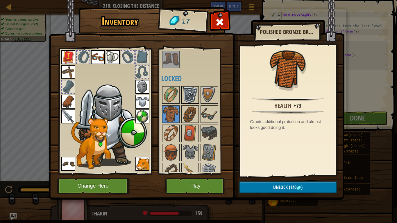
click at [194, 100] on img at bounding box center [190, 95] width 16 height 16
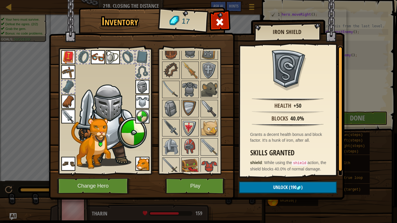
scroll to position [240, 0]
click at [172, 143] on img at bounding box center [171, 146] width 16 height 16
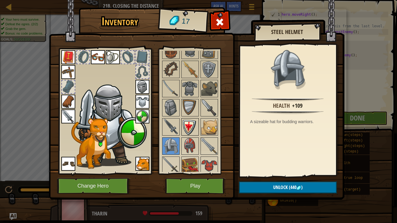
click at [182, 125] on img at bounding box center [190, 127] width 16 height 16
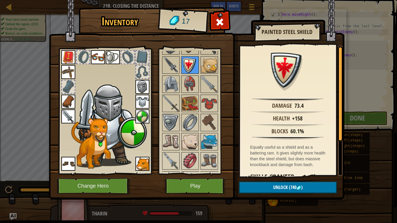
scroll to position [309, 0]
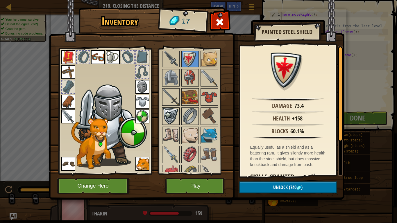
click at [170, 114] on img at bounding box center [171, 116] width 16 height 16
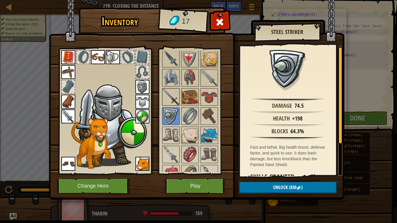
click at [172, 91] on img at bounding box center [171, 97] width 16 height 16
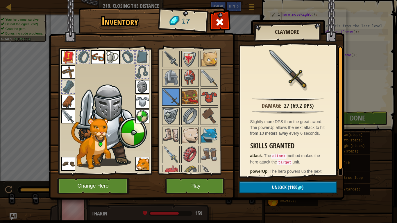
click at [64, 111] on img at bounding box center [68, 116] width 14 height 14
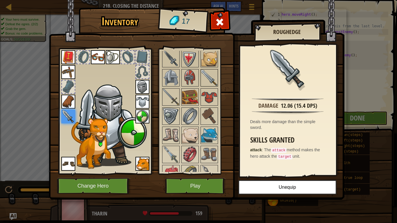
click at [203, 79] on img at bounding box center [209, 78] width 16 height 16
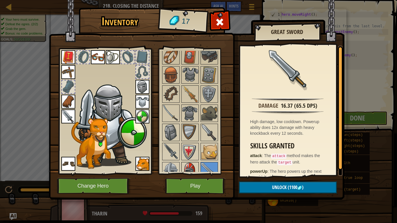
scroll to position [215, 0]
click at [174, 93] on img at bounding box center [171, 95] width 16 height 16
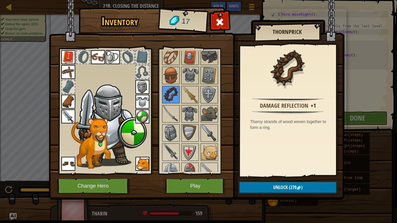
scroll to position [0, 0]
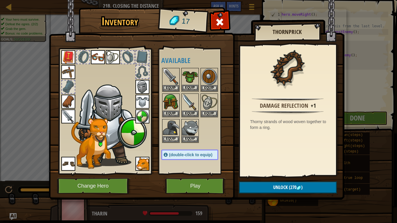
click at [188, 76] on img at bounding box center [190, 77] width 16 height 16
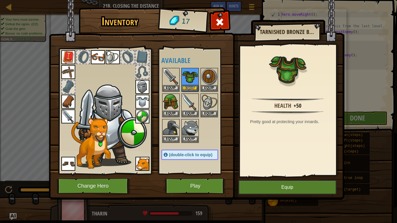
click at [136, 100] on img at bounding box center [142, 102] width 14 height 14
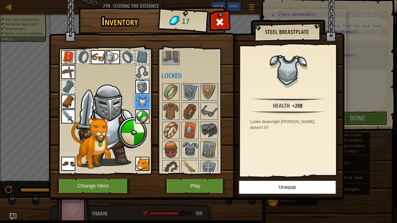
scroll to position [145, 0]
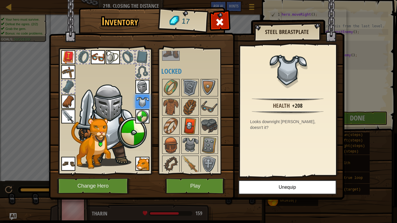
click at [187, 129] on img at bounding box center [190, 126] width 16 height 16
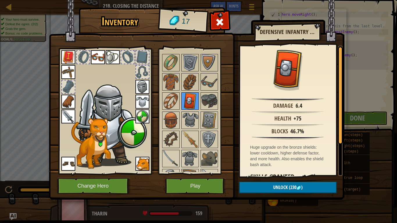
scroll to position [183, 0]
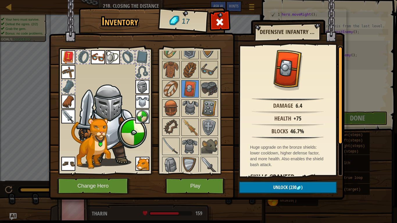
click at [209, 109] on img at bounding box center [209, 108] width 16 height 16
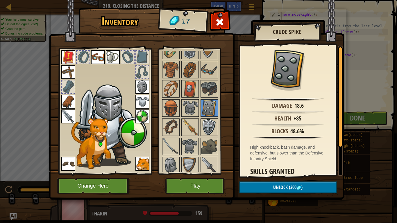
click at [208, 120] on img at bounding box center [209, 127] width 16 height 16
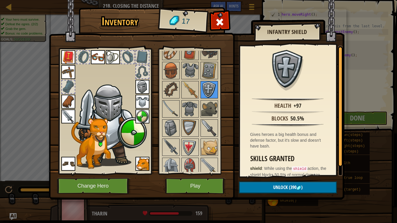
scroll to position [228, 0]
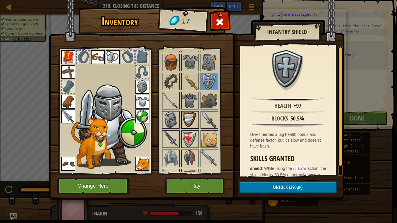
click at [192, 116] on img at bounding box center [190, 120] width 16 height 16
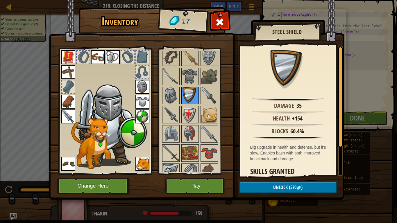
scroll to position [263, 0]
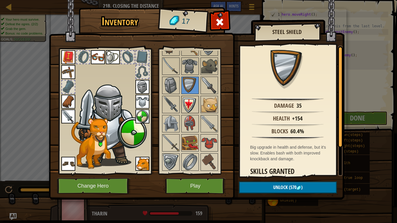
click at [188, 107] on img at bounding box center [190, 104] width 16 height 16
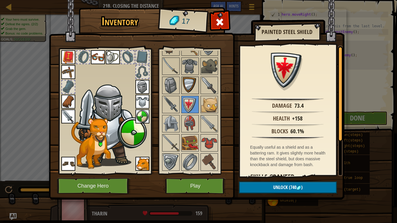
click at [187, 89] on img at bounding box center [190, 85] width 16 height 16
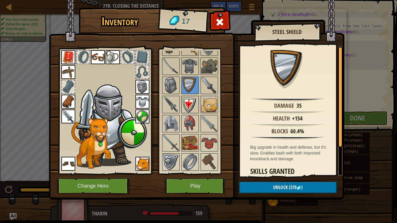
click at [186, 105] on img at bounding box center [190, 104] width 16 height 16
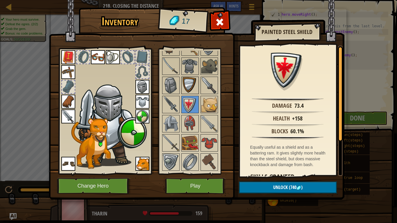
click at [188, 88] on img at bounding box center [190, 85] width 16 height 16
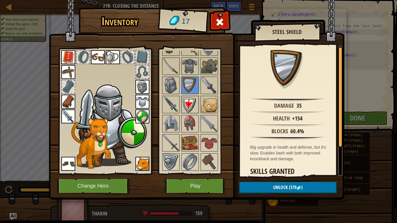
click at [189, 98] on img at bounding box center [190, 104] width 16 height 16
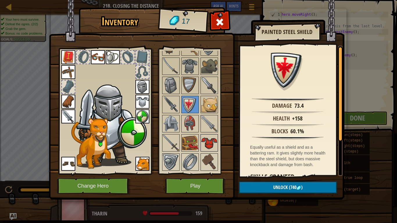
click at [209, 145] on img at bounding box center [209, 143] width 16 height 16
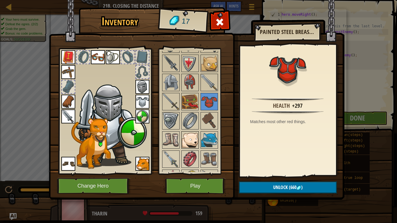
scroll to position [305, 0]
click at [190, 122] on img at bounding box center [190, 120] width 16 height 16
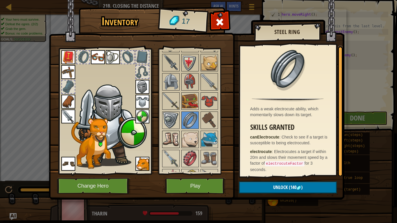
click at [162, 146] on div at bounding box center [170, 139] width 17 height 17
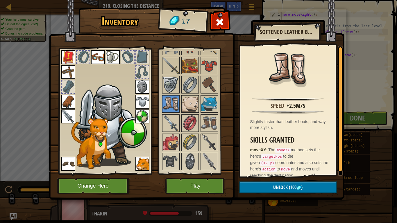
scroll to position [349, 0]
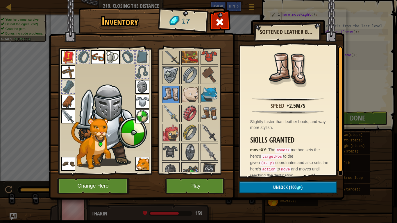
click at [209, 112] on img at bounding box center [209, 113] width 16 height 16
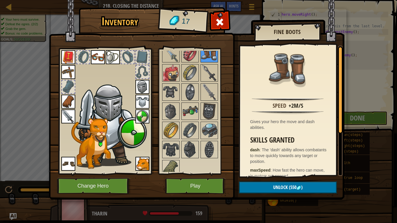
scroll to position [416, 0]
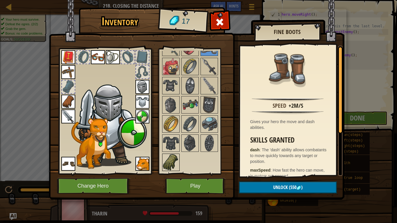
click at [176, 163] on img at bounding box center [171, 162] width 16 height 16
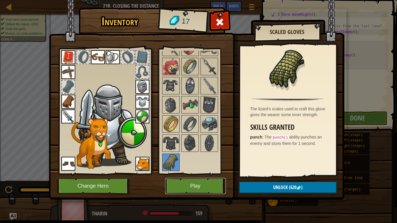
click at [197, 174] on button "Play" at bounding box center [195, 186] width 61 height 16
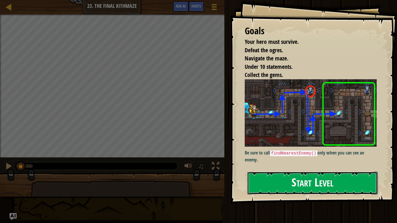
click at [260, 174] on button "Start Level" at bounding box center [312, 183] width 130 height 23
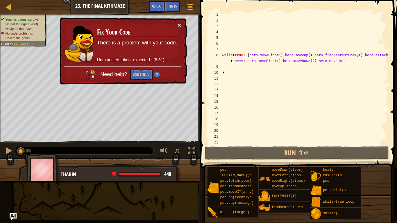
click at [179, 25] on button "×" at bounding box center [178, 25] width 3 height 6
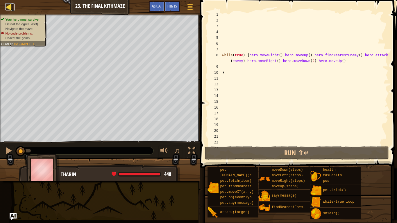
click at [6, 6] on div at bounding box center [8, 6] width 7 height 7
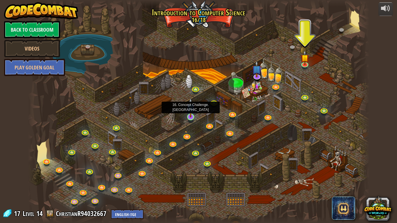
click at [193, 113] on img at bounding box center [190, 108] width 9 height 20
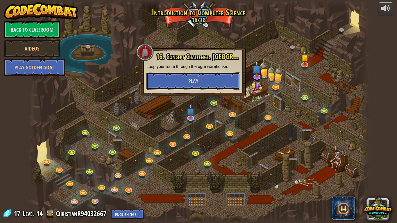
click at [174, 76] on button "Play" at bounding box center [192, 80] width 93 height 17
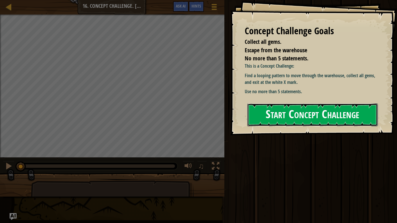
click at [294, 107] on button "Start Concept Challenge" at bounding box center [312, 114] width 130 height 23
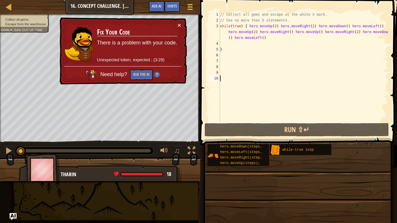
click at [324, 39] on div "// Collect all gems and escape at the white X mark. // Use no more than 5 state…" at bounding box center [303, 73] width 169 height 122
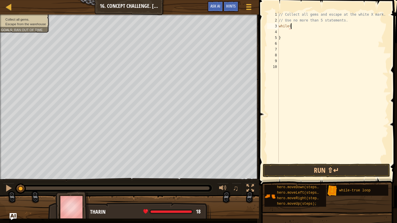
type textarea "w"
click at [284, 37] on div "// Collect all gems and escape at the white X mark. // Use no more than 5 state…" at bounding box center [332, 93] width 111 height 163
type textarea "}"
click at [291, 29] on div "// Collect all gems and escape at the white X mark. // Use no more than 5 state…" at bounding box center [332, 93] width 111 height 163
click at [6, 9] on div at bounding box center [8, 6] width 7 height 7
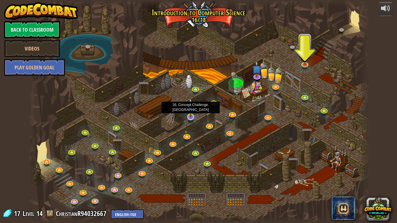
click at [192, 117] on img at bounding box center [190, 108] width 9 height 20
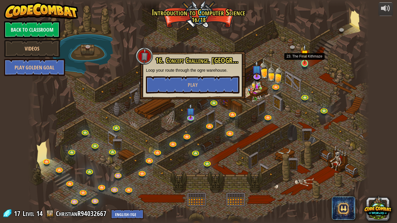
click at [305, 61] on img at bounding box center [304, 54] width 9 height 20
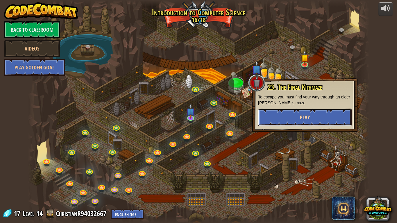
click at [307, 114] on span "Play" at bounding box center [305, 117] width 10 height 7
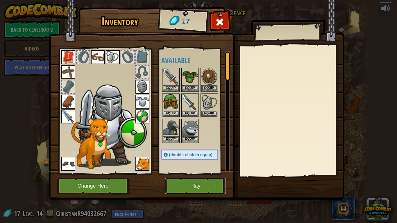
click at [204, 174] on button "Play" at bounding box center [195, 186] width 61 height 16
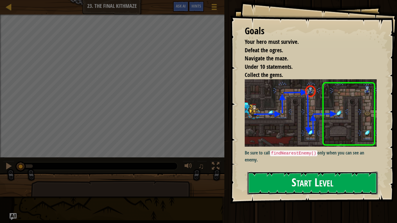
click at [276, 174] on button "Start Level" at bounding box center [312, 183] width 130 height 23
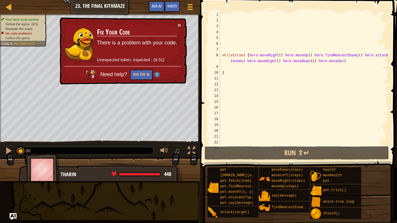
click at [230, 73] on div "while ( true ) { hero . moveRight ( ) hero . moveUp ( ) hero . findNearestEnemy…" at bounding box center [303, 84] width 169 height 145
click at [219, 75] on div "10" at bounding box center [214, 73] width 12 height 6
click at [236, 73] on div "while ( true ) { hero . moveRight ( ) hero . moveUp ( ) hero . findNearestEnemy…" at bounding box center [303, 84] width 169 height 145
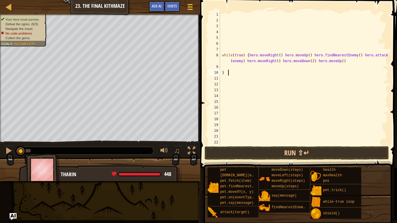
type textarea "}"
click at [343, 64] on div "while ( true ) { hero . moveRight ( ) hero . moveUp ( ) hero . findNearestEnemy…" at bounding box center [303, 84] width 169 height 145
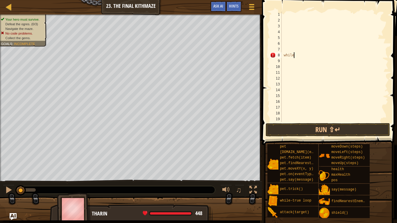
type textarea "w"
click at [293, 12] on div at bounding box center [334, 73] width 108 height 122
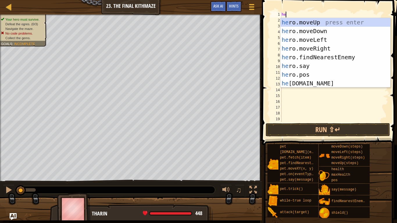
type textarea "hero"
click at [296, 93] on div "hero" at bounding box center [334, 73] width 108 height 122
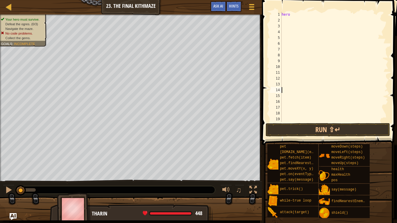
scroll to position [3, 0]
click at [298, 14] on div "hero" at bounding box center [334, 73] width 108 height 122
type textarea "h"
type textarea "wh"
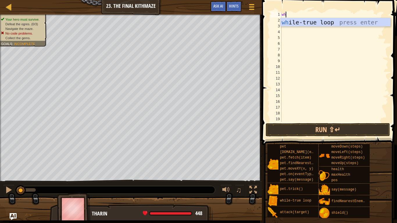
scroll to position [3, 0]
click at [301, 21] on div "wh ile-true loop press enter" at bounding box center [335, 31] width 110 height 26
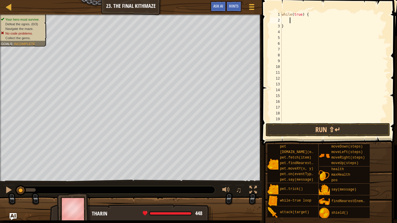
click at [308, 15] on div "while ( true ) { }" at bounding box center [334, 73] width 108 height 122
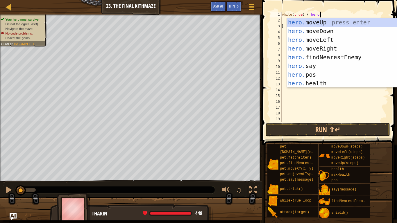
scroll to position [3, 5]
click at [318, 45] on div "hero. moveUp press enter hero. moveDown press enter hero. moveLeft press enter …" at bounding box center [342, 61] width 110 height 87
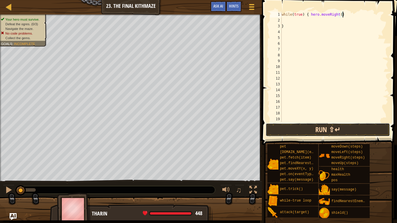
click at [285, 126] on button "Run ⇧↵" at bounding box center [327, 129] width 124 height 13
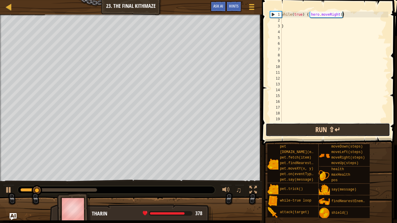
click at [299, 129] on button "Run ⇧↵" at bounding box center [327, 129] width 124 height 13
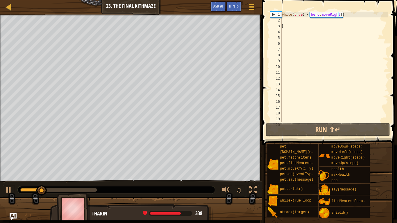
click at [352, 16] on div "while ( true ) { hero . moveRight ( ) }" at bounding box center [334, 73] width 108 height 122
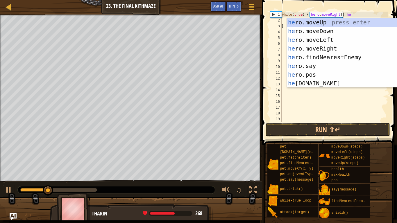
scroll to position [3, 10]
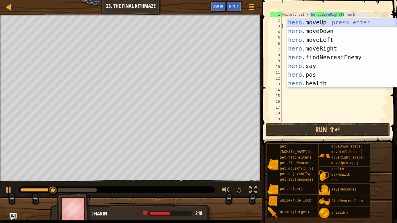
click at [331, 19] on div "hero .moveUp press enter hero .moveDown press enter hero .moveLeft press enter …" at bounding box center [342, 61] width 110 height 87
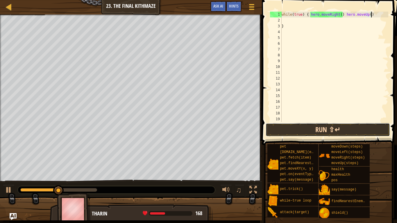
click at [330, 123] on button "Run ⇧↵" at bounding box center [327, 129] width 124 height 13
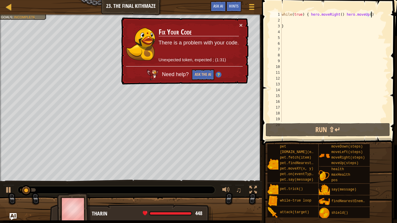
click at [242, 27] on div "× Fix Your Code There is a problem with your code. Unexpected token, expected ;…" at bounding box center [184, 50] width 128 height 67
click at [239, 25] on button "×" at bounding box center [240, 25] width 3 height 6
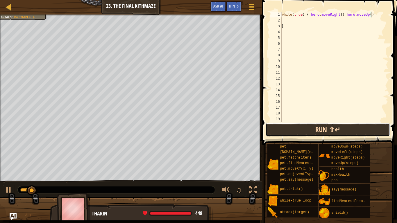
click at [319, 134] on button "Run ⇧↵" at bounding box center [327, 129] width 124 height 13
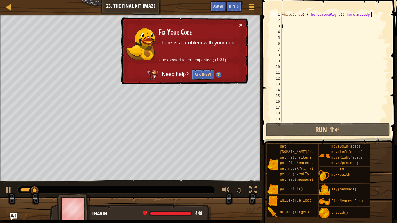
click at [240, 25] on button "×" at bounding box center [240, 25] width 3 height 6
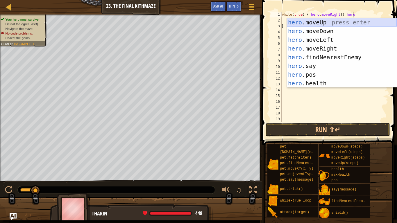
click at [342, 21] on div "hero .moveUp press enter hero .moveDown press enter hero .moveLeft press enter …" at bounding box center [342, 61] width 110 height 87
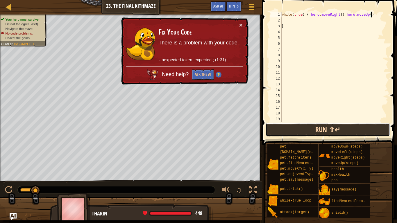
click at [325, 129] on button "Run ⇧↵" at bounding box center [327, 129] width 124 height 13
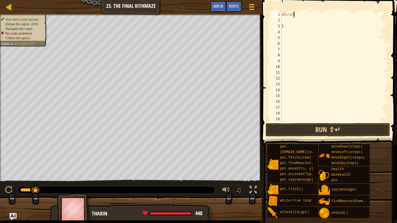
scroll to position [3, 0]
type textarea "w"
click at [300, 25] on div "}" at bounding box center [334, 73] width 108 height 122
type textarea "}"
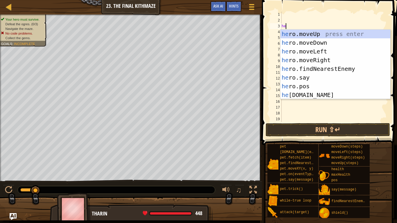
type textarea "hero"
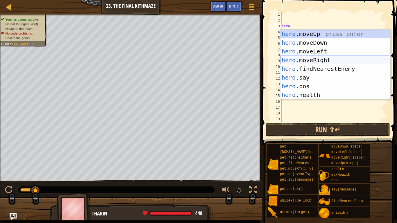
click at [299, 59] on div "hero .moveUp press enter hero .moveDown press enter hero .moveLeft press enter …" at bounding box center [335, 73] width 110 height 87
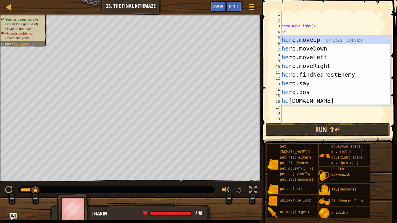
type textarea "hero"
click at [305, 38] on div "hero .moveUp press enter hero .moveDown press enter hero .moveLeft press enter …" at bounding box center [335, 78] width 110 height 87
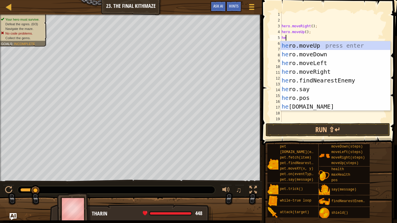
type textarea "hero"
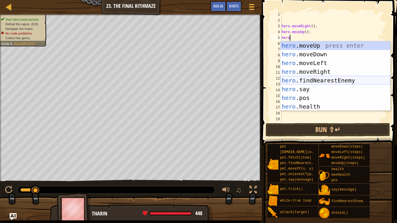
click at [332, 80] on div "hero .moveUp press enter hero .moveDown press enter hero .moveLeft press enter …" at bounding box center [335, 84] width 110 height 87
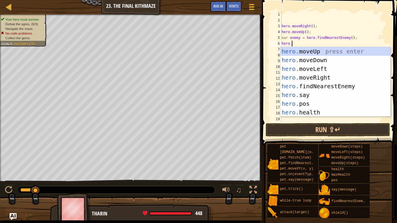
scroll to position [3, 1]
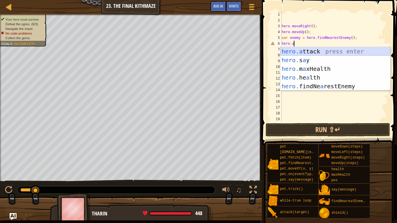
click at [306, 49] on div "hero.a ttack press enter hero. s a y press enter hero. m a xHealth press enter …" at bounding box center [335, 77] width 110 height 61
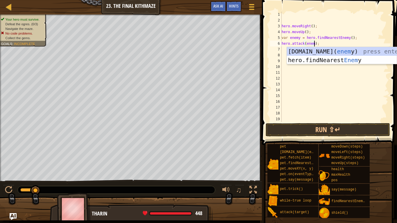
type textarea "hero.attack(enemy);"
click at [297, 73] on div "hero . moveRight ( ) ; hero . moveUp ( ) ; var enemy = hero . findNearestEnemy …" at bounding box center [334, 73] width 108 height 122
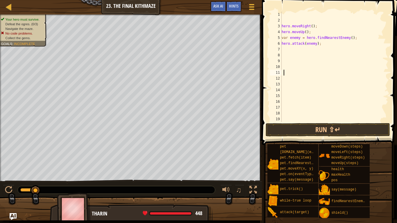
scroll to position [3, 0]
click at [285, 49] on div "hero . moveRight ( ) ; hero . moveUp ( ) ; var enemy = hero . findNearestEnemy …" at bounding box center [334, 73] width 108 height 122
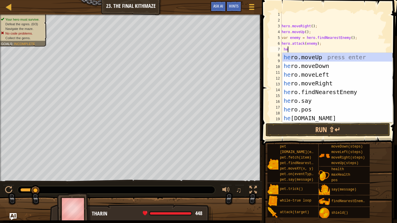
type textarea "hero"
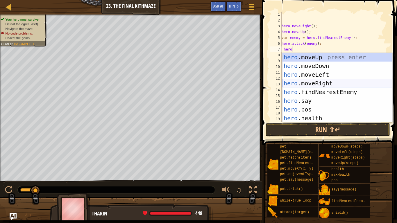
click at [320, 83] on div "hero .moveUp press enter hero .moveDown press enter hero .moveLeft press enter …" at bounding box center [337, 96] width 110 height 87
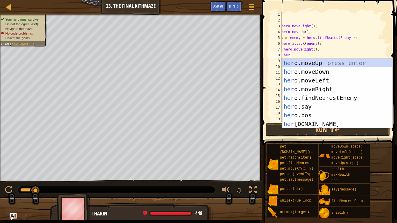
type textarea "hero"
click at [320, 73] on div "hero .moveUp press enter hero .moveDown press enter hero .moveLeft press enter …" at bounding box center [337, 102] width 110 height 87
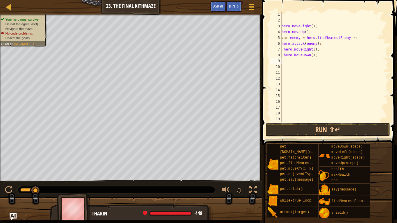
scroll to position [3, 0]
click at [312, 57] on div "hero . moveRight ( ) ; hero . moveUp ( ) ; var enemy = hero . findNearestEnemy …" at bounding box center [334, 73] width 108 height 122
type textarea "hero.moveDown(2);"
click at [287, 62] on div "hero . moveRight ( ) ; hero . moveUp ( ) ; var enemy = hero . findNearestEnemy …" at bounding box center [334, 73] width 108 height 122
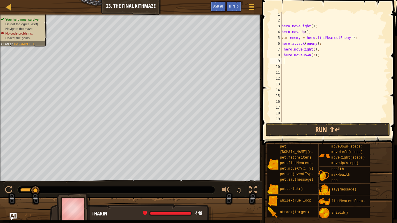
scroll to position [3, 0]
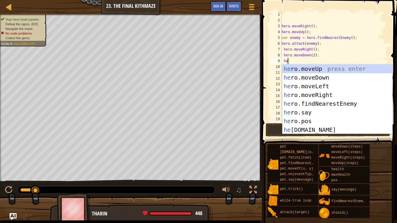
type textarea "hero"
click at [298, 66] on div "hero .moveUp press enter hero .moveDown press enter hero .moveLeft press enter …" at bounding box center [337, 107] width 110 height 87
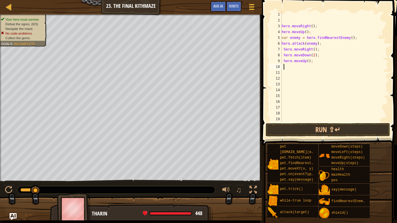
scroll to position [3, 0]
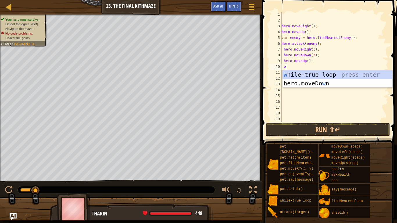
type textarea "wh"
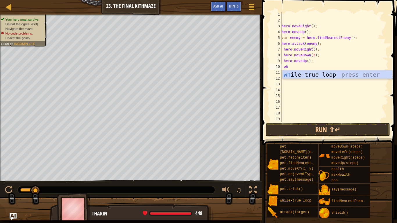
click at [302, 79] on div "hero . moveRight ( ) ; hero . moveUp ( ) ; var enemy = hero . findNearestEnemy …" at bounding box center [334, 73] width 108 height 122
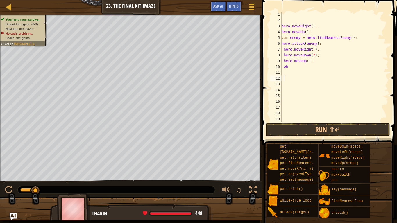
click at [293, 69] on div "hero . moveRight ( ) ; hero . moveUp ( ) ; var enemy = hero . findNearestEnemy …" at bounding box center [334, 73] width 108 height 122
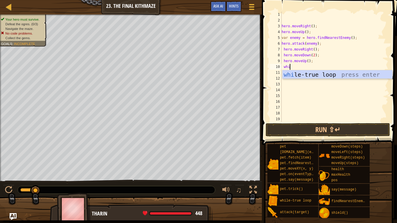
type textarea "whil"
click at [302, 74] on div "whil e-true loop press enter" at bounding box center [337, 83] width 110 height 26
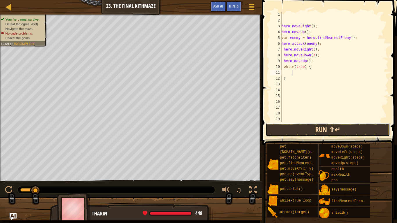
click at [306, 131] on button "Run ⇧↵" at bounding box center [327, 129] width 124 height 13
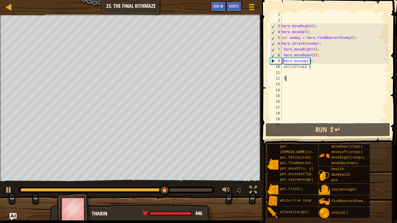
click at [287, 79] on div "hero . moveRight ( ) ; hero . moveUp ( ) ; var enemy = hero . findNearestEnemy …" at bounding box center [334, 73] width 108 height 122
type textarea "}"
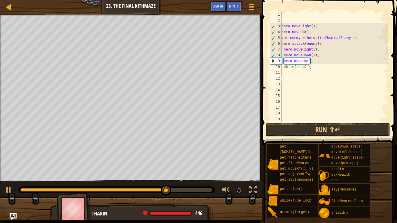
scroll to position [3, 0]
click at [312, 67] on div "hero . moveRight ( ) ; hero . moveUp ( ) ; var enemy = hero . findNearestEnemy …" at bounding box center [334, 73] width 108 height 122
type textarea "w"
click at [315, 60] on div "hero . moveRight ( ) ; hero . moveUp ( ) ; var enemy = hero . findNearestEnemy …" at bounding box center [334, 73] width 108 height 122
type textarea "h"
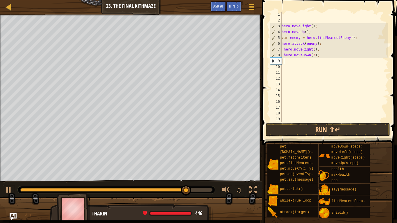
click at [327, 56] on div "hero . moveRight ( ) ; hero . moveUp ( ) ; var enemy = hero . findNearestEnemy …" at bounding box center [334, 73] width 108 height 122
type textarea "h"
click at [322, 49] on div "hero . moveRight ( ) ; hero . moveUp ( ) ; var enemy = hero . findNearestEnemy …" at bounding box center [334, 73] width 108 height 122
type textarea "h"
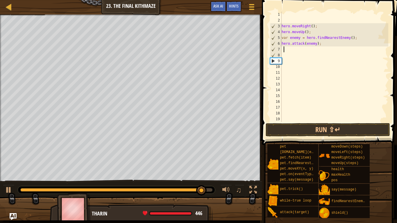
click at [322, 47] on div "hero . moveRight ( ) ; hero . moveUp ( ) ; var enemy = hero . findNearestEnemy …" at bounding box center [334, 73] width 108 height 122
click at [322, 43] on div "hero . moveRight ( ) ; hero . moveUp ( ) ; var enemy = hero . findNearestEnemy …" at bounding box center [334, 73] width 108 height 122
type textarea "h"
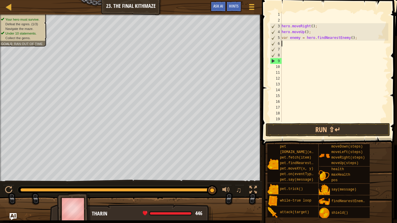
click at [354, 39] on div "hero . moveRight ( ) ; hero . moveUp ( ) ; var enemy = hero . findNearestEnemy …" at bounding box center [334, 73] width 108 height 122
type textarea "v"
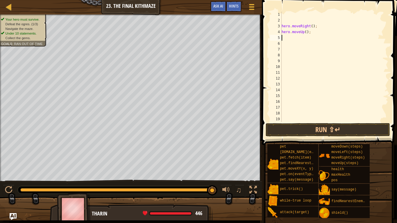
click at [335, 35] on div "hero . moveRight ( ) ; hero . moveUp ( ) ;" at bounding box center [334, 73] width 108 height 122
click at [328, 36] on div "hero . moveRight ( ) ; hero . moveUp ( ) ;" at bounding box center [334, 73] width 108 height 122
click at [323, 35] on div "hero . moveRight ( ) ; hero . moveUp ( ) ;" at bounding box center [334, 73] width 108 height 122
type textarea "h"
click at [318, 26] on div "hero . moveRight ( ) ;" at bounding box center [334, 73] width 108 height 122
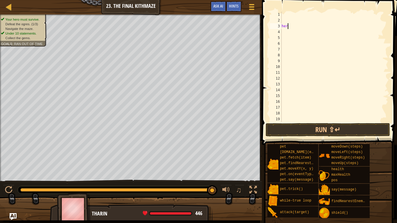
type textarea "h"
click at [295, 15] on div at bounding box center [334, 73] width 108 height 122
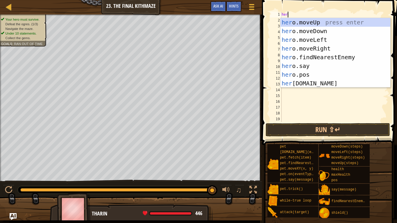
scroll to position [3, 0]
type textarea "h"
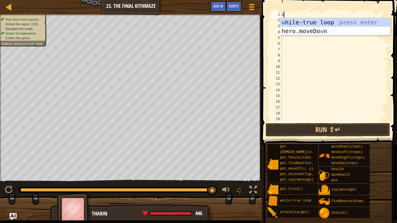
type textarea "wh"
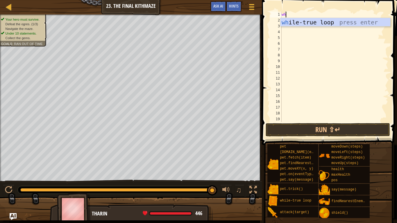
scroll to position [3, 0]
click at [298, 26] on div "wh ile-true loop press enter" at bounding box center [335, 31] width 110 height 26
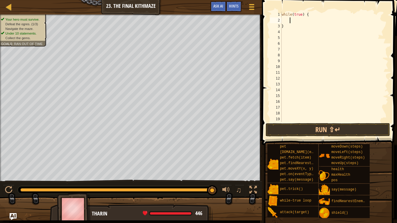
click at [308, 16] on div "while ( true ) { }" at bounding box center [334, 73] width 108 height 122
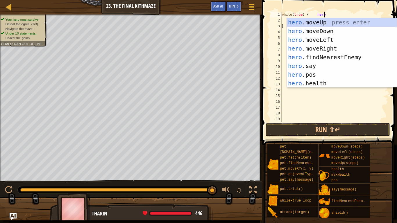
scroll to position [3, 6]
click at [315, 49] on div "hero. moveUp press enter hero. moveDown press enter hero. moveLeft press enter …" at bounding box center [342, 61] width 110 height 87
type textarea "while(true) { hero.moveRight()"
click at [315, 21] on div "hero .moveUp press enter hero .moveDown press enter hero .moveLeft press enter …" at bounding box center [342, 61] width 110 height 87
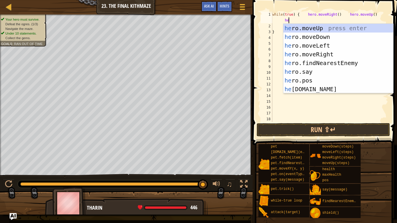
scroll to position [3, 17]
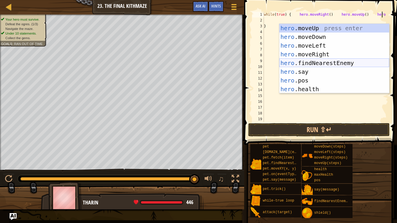
click at [335, 62] on div "hero .moveUp press enter hero .moveDown press enter hero .moveLeft press enter …" at bounding box center [334, 67] width 110 height 87
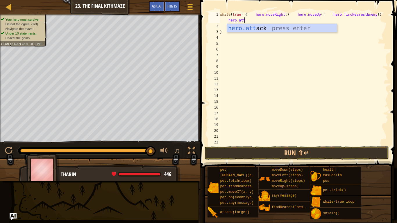
scroll to position [3, 26]
click at [299, 31] on div "hero.att ack press enter" at bounding box center [282, 37] width 110 height 26
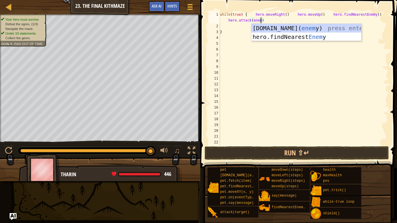
scroll to position [3, 28]
click at [275, 21] on div "while ( true ) { hero . moveRight ( ) hero . moveUp ( ) hero . findNearestEnemy…" at bounding box center [303, 87] width 169 height 151
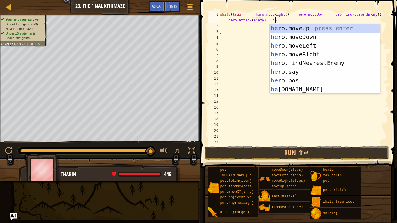
scroll to position [3, 30]
click at [288, 39] on div "hero .moveUp press enter hero .moveDown press enter hero .moveLeft press enter …" at bounding box center [324, 67] width 110 height 87
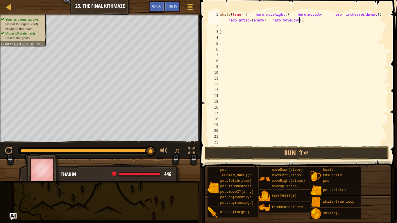
click at [299, 22] on div "while ( true ) { hero . moveRight ( ) hero . moveUp ( ) hero . findNearestEnemy…" at bounding box center [303, 87] width 169 height 151
click at [309, 22] on div "while ( true ) { hero . moveRight ( ) hero . moveUp ( ) hero . findNearestEnemy…" at bounding box center [303, 87] width 169 height 151
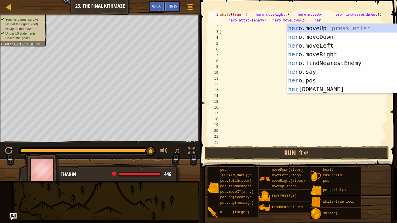
scroll to position [3, 36]
click at [306, 27] on div "hero .moveUp press enter hero .moveDown press enter hero .moveLeft press enter …" at bounding box center [342, 67] width 110 height 87
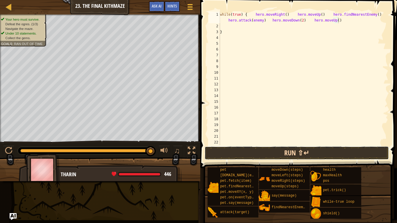
click at [285, 154] on button "Run ⇧↵" at bounding box center [296, 152] width 184 height 13
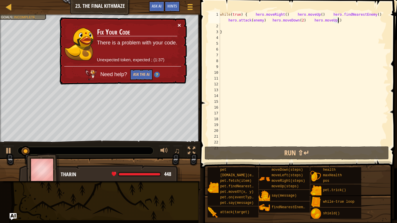
click at [178, 24] on button "×" at bounding box center [178, 25] width 3 height 6
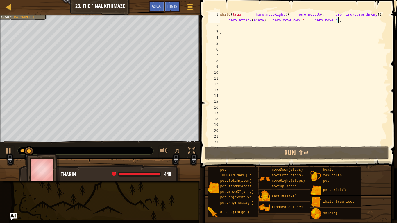
click at [223, 32] on div "while ( true ) { hero . moveRight ( ) hero . moveUp ( ) hero . findNearestEnemy…" at bounding box center [303, 87] width 169 height 151
type textarea "}"
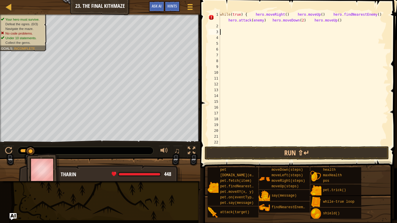
click at [338, 21] on div "while ( true ) { hero . moveRight ( ) hero . moveUp ( ) hero . findNearestEnemy…" at bounding box center [303, 87] width 169 height 151
type textarea "while(true) { hero.moveRight() hero.moveUp() hero.findNearestEnemy() hero.attac…"
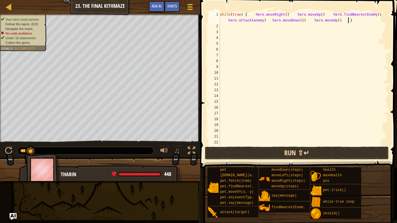
click at [285, 147] on button "Run ⇧↵" at bounding box center [296, 152] width 184 height 13
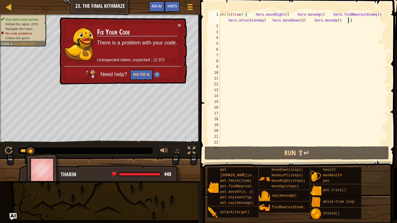
click at [269, 83] on div "while ( true ) { hero . moveRight ( ) hero . moveUp ( ) hero . findNearestEnemy…" at bounding box center [303, 87] width 169 height 151
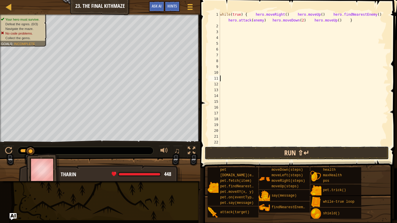
click at [256, 149] on button "Run ⇧↵" at bounding box center [296, 152] width 184 height 13
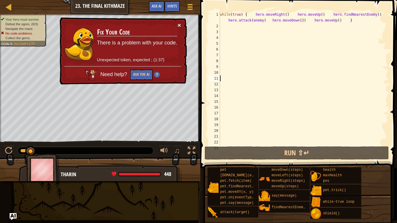
click at [179, 25] on button "×" at bounding box center [178, 25] width 3 height 6
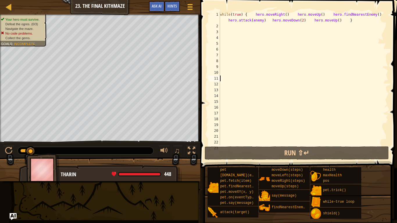
click at [357, 23] on div "while ( true ) { hero . moveRight ( ) hero . moveUp ( ) hero . findNearestEnemy…" at bounding box center [303, 87] width 169 height 151
click at [353, 21] on div "while ( true ) { hero . moveRight ( ) hero . moveUp ( ) hero . findNearestEnemy…" at bounding box center [303, 87] width 169 height 151
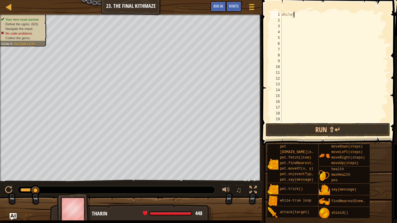
type textarea "w"
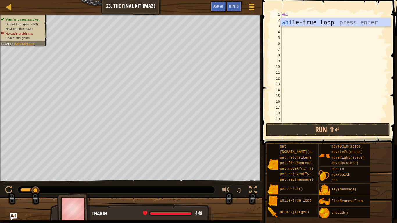
type textarea "whil"
click at [357, 21] on div "whil e-true loop press enter" at bounding box center [335, 31] width 110 height 26
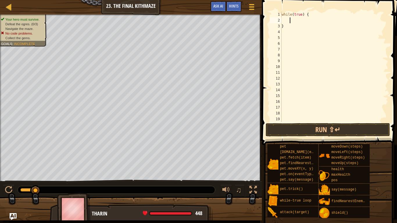
click at [281, 19] on div "while ( true ) { }" at bounding box center [334, 73] width 108 height 122
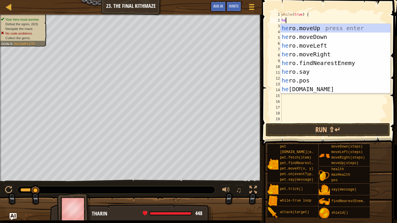
type textarea "hero"
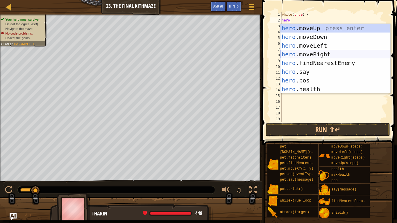
click at [300, 52] on div "hero .moveUp press enter hero .moveDown press enter hero .moveLeft press enter …" at bounding box center [335, 67] width 110 height 87
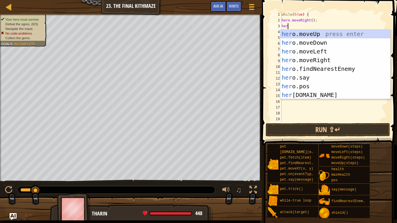
type textarea "hero"
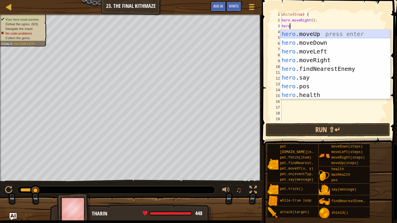
click at [297, 35] on div "hero .moveUp press enter hero .moveDown press enter hero .moveLeft press enter …" at bounding box center [335, 73] width 110 height 87
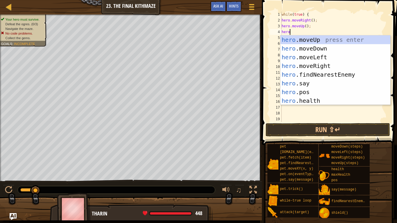
type textarea "hero."
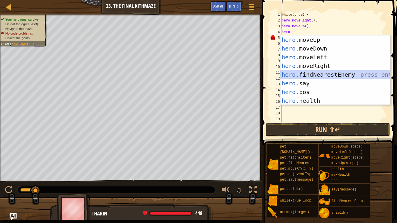
click at [307, 74] on div "hero. moveUp press enter hero. moveDown press enter hero. moveLeft press enter …" at bounding box center [335, 78] width 110 height 87
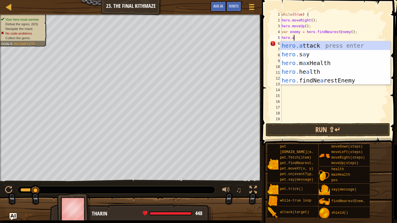
scroll to position [3, 2]
click at [305, 44] on div "hero.a ttack press enter hero. s a y press enter hero. m a xHealth press enter …" at bounding box center [335, 71] width 110 height 61
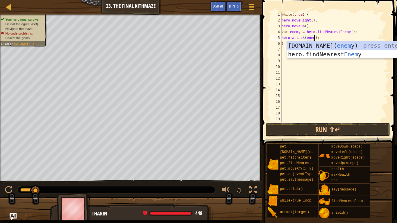
scroll to position [3, 5]
click at [283, 43] on div "while ( true ) { hero . moveRight ( ) ; hero . moveUp ( ) ; var enemy = hero . …" at bounding box center [334, 73] width 108 height 122
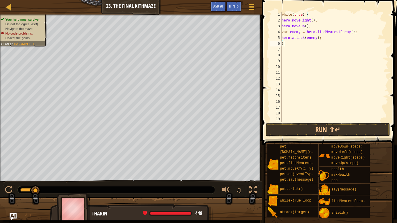
click at [323, 37] on div "while ( true ) { hero . moveRight ( ) ; hero . moveUp ( ) ; var enemy = hero . …" at bounding box center [334, 73] width 108 height 122
click at [282, 42] on div "while ( true ) { hero . moveRight ( ) ; hero . moveUp ( ) ; var enemy = hero . …" at bounding box center [334, 73] width 108 height 122
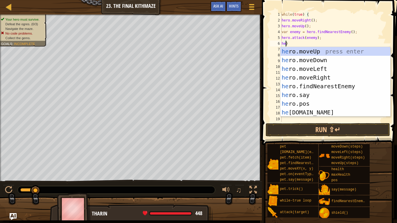
scroll to position [3, 1]
click at [300, 57] on div "hero .moveUp press enter hero .moveDown press enter hero .moveLeft press enter …" at bounding box center [335, 90] width 110 height 87
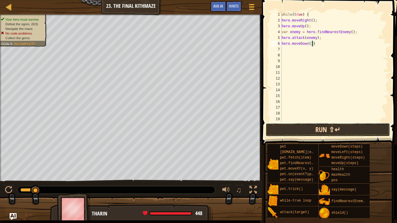
click at [319, 133] on button "Run ⇧↵" at bounding box center [327, 129] width 124 height 13
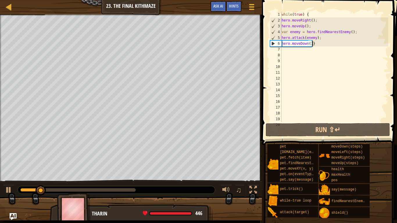
click at [316, 44] on div "while ( true ) { hero . moveRight ( ) ; hero . moveUp ( ) ; var enemy = hero . …" at bounding box center [334, 73] width 108 height 122
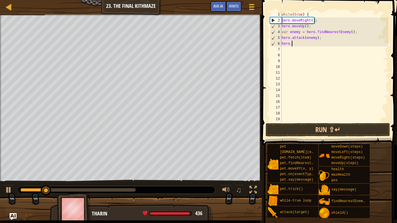
scroll to position [3, 0]
type textarea "h"
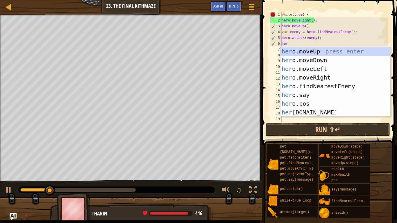
type textarea "hero"
click at [316, 75] on div "hero .moveUp press enter hero .moveDown press enter hero .moveLeft press enter …" at bounding box center [335, 90] width 110 height 87
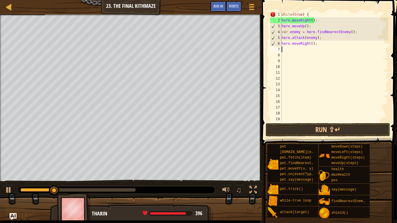
scroll to position [3, 0]
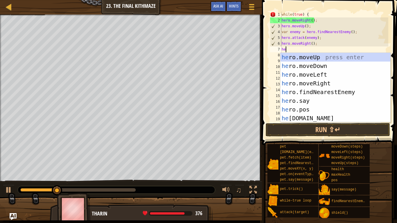
type textarea "hero"
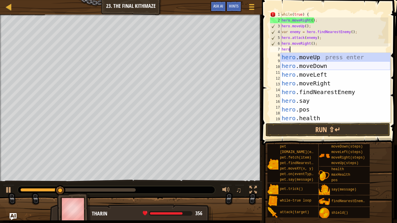
click at [304, 67] on div "hero .moveUp press enter hero .moveDown press enter hero .moveLeft press enter …" at bounding box center [335, 96] width 110 height 87
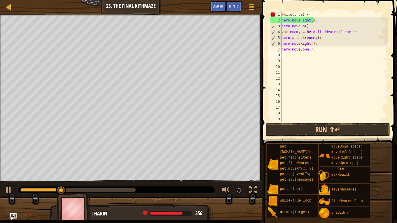
scroll to position [3, 0]
type textarea "j"
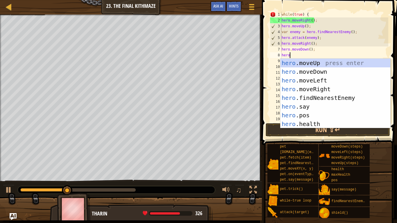
scroll to position [3, 1]
click at [310, 49] on div "while ( true ) { hero . moveRight ( ) ; hero . moveUp ( ) ; var enemy = hero . …" at bounding box center [334, 73] width 108 height 122
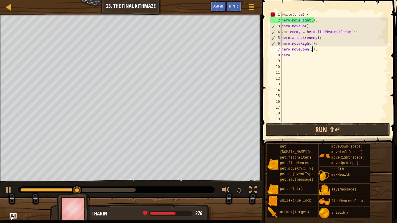
click at [295, 55] on div "while ( true ) { hero . moveRight ( ) ; hero . moveUp ( ) ; var enemy = hero . …" at bounding box center [334, 73] width 108 height 122
type textarea "hero."
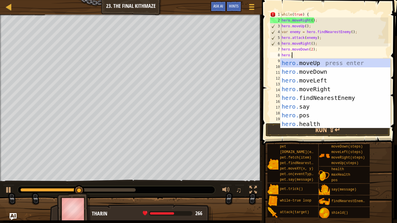
scroll to position [3, 1]
click at [314, 66] on div "hero. moveUp press enter hero. moveDown press enter hero. moveLeft press enter …" at bounding box center [335, 102] width 110 height 87
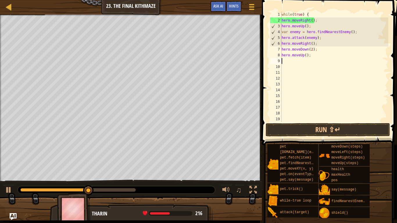
scroll to position [3, 0]
click at [310, 58] on div "while ( true ) { hero . moveRight ( ) ; hero . moveUp ( ) ; var enemy = hero . …" at bounding box center [334, 73] width 108 height 122
click at [309, 55] on div "while ( true ) { hero . moveRight ( ) ; hero . moveUp ( ) ; var enemy = hero . …" at bounding box center [334, 73] width 108 height 122
type textarea "hero.moveUp();}"
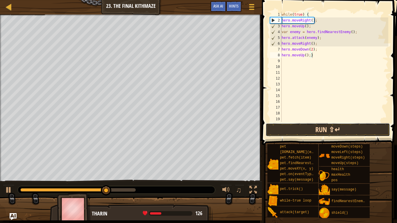
click at [301, 127] on button "Run ⇧↵" at bounding box center [327, 129] width 124 height 13
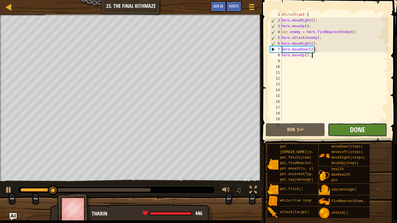
click at [354, 128] on span "Done" at bounding box center [356, 129] width 15 height 9
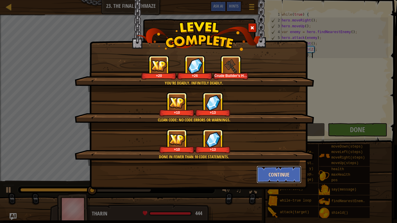
click at [271, 172] on button "Continue" at bounding box center [278, 174] width 45 height 17
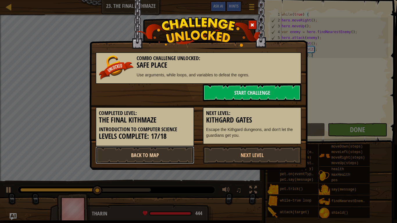
click at [180, 149] on link "Back to Map" at bounding box center [145, 154] width 98 height 17
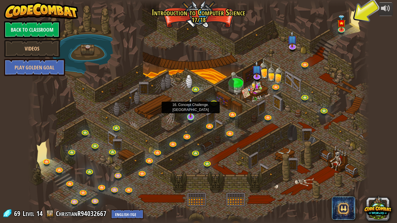
click at [191, 116] on img at bounding box center [190, 108] width 9 height 20
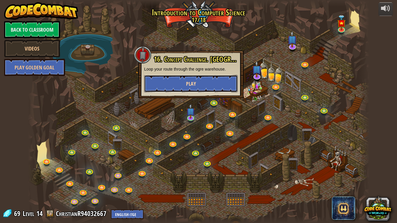
click at [167, 86] on button "Play" at bounding box center [190, 83] width 93 height 17
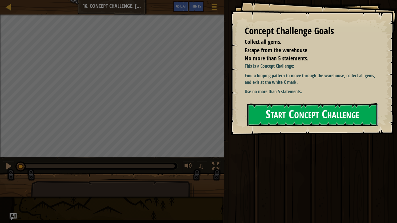
click at [298, 109] on button "Start Concept Challenge" at bounding box center [312, 114] width 130 height 23
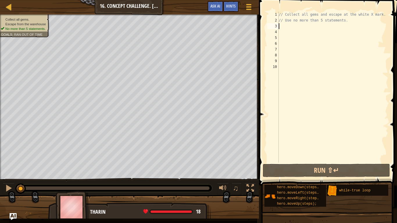
click at [285, 26] on div "// Collect all gems and escape at the white X mark. // Use no more than 5 state…" at bounding box center [332, 93] width 111 height 163
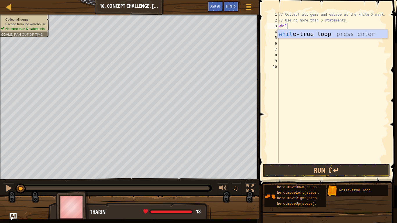
scroll to position [3, 1]
type textarea "w"
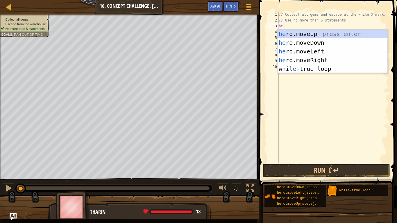
type textarea "h"
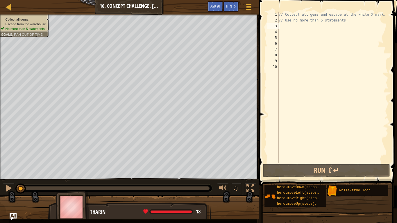
type textarea "wh"
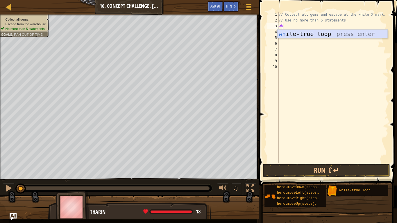
click at [303, 33] on div "wh ile-true loop press enter" at bounding box center [332, 43] width 110 height 26
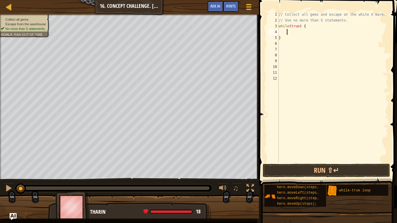
click at [278, 32] on div "4" at bounding box center [273, 32] width 12 height 6
type textarea "}"
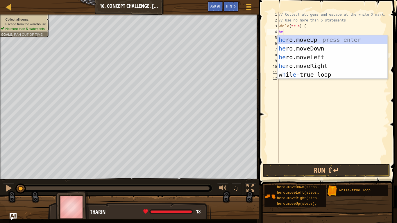
type textarea "her"
click at [300, 38] on div "her o.moveUp press enter her o.moveDown press enter her o.moveLeft press enter …" at bounding box center [332, 65] width 110 height 61
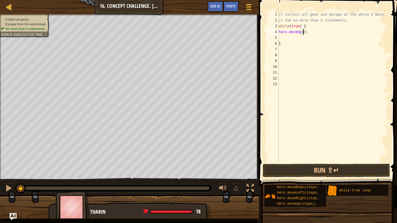
click at [303, 33] on div "// Collect all gems and escape at the white X mark. // Use no more than 5 state…" at bounding box center [332, 93] width 111 height 163
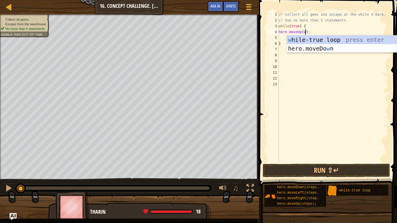
scroll to position [3, 4]
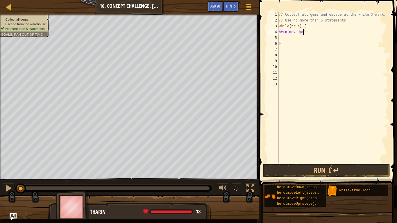
type textarea "hero.moveUp(2);"
click at [282, 37] on div "// Collect all gems and escape at the white X mark. // Use no more than 5 state…" at bounding box center [332, 93] width 111 height 163
click at [281, 37] on div "// Collect all gems and escape at the white X mark. // Use no more than 5 state…" at bounding box center [332, 93] width 111 height 163
click at [278, 37] on div "// Collect all gems and escape at the white X mark. // Use no more than 5 state…" at bounding box center [332, 93] width 111 height 163
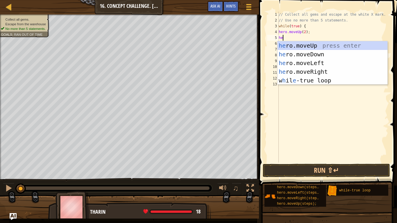
scroll to position [3, 1]
type textarea "hero"
click at [305, 69] on div "hero .moveUp press enter hero .moveDown press enter hero .moveLeft press enter …" at bounding box center [332, 71] width 110 height 61
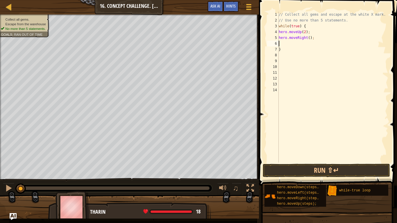
scroll to position [3, 1]
click at [309, 39] on div "// Collect all gems and escape at the white X mark. // Use no more than 5 state…" at bounding box center [332, 93] width 111 height 163
type textarea "hero.moveRight(2);"
click at [283, 42] on div "// Collect all gems and escape at the white X mark. // Use no more than 5 state…" at bounding box center [332, 93] width 111 height 163
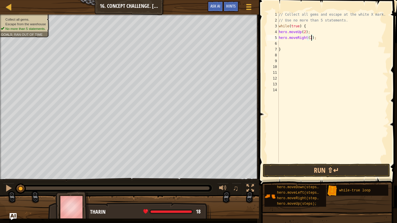
scroll to position [3, 1]
click at [296, 171] on button "Run ⇧↵" at bounding box center [325, 170] width 127 height 13
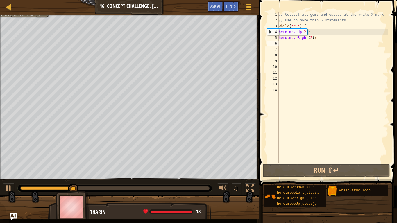
click at [279, 43] on div "// Collect all gems and escape at the white X mark. // Use no more than 5 state…" at bounding box center [332, 93] width 111 height 163
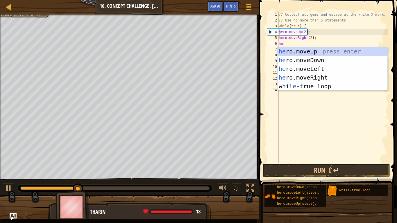
type textarea "hero"
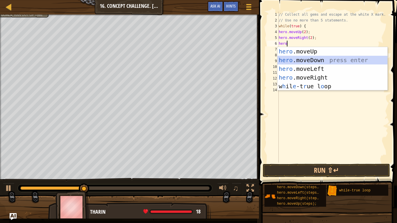
click at [305, 60] on div "hero .moveUp press enter hero .moveDown press enter hero .moveLeft press enter …" at bounding box center [332, 77] width 110 height 61
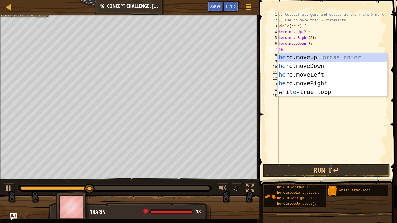
type textarea "hero"
click at [319, 72] on div "hero .moveUp press enter hero .moveDown press enter hero .moveLeft press enter …" at bounding box center [332, 83] width 110 height 61
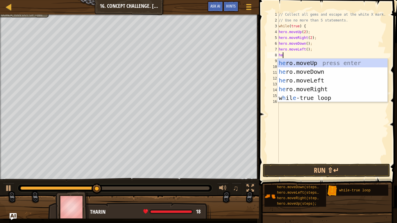
type textarea "hero"
click at [304, 63] on div "hero .moveUp press enter hero .moveDown press enter hero .moveLeft press enter …" at bounding box center [332, 89] width 110 height 61
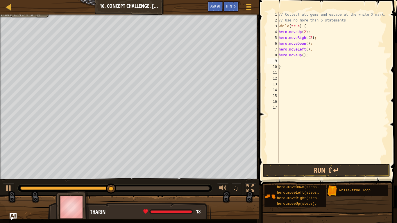
scroll to position [3, 1]
click at [302, 56] on div "// Collect all gems and escape at the white X mark. // Use no more than 5 state…" at bounding box center [332, 93] width 111 height 163
type textarea "hero.moveUp(2);"
click at [281, 61] on div "// Collect all gems and escape at the white X mark. // Use no more than 5 state…" at bounding box center [332, 93] width 111 height 163
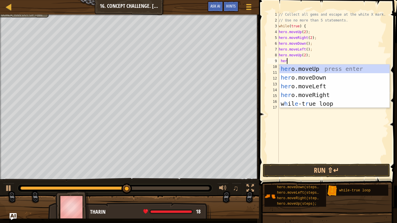
type textarea "hero"
click at [315, 93] on div "hero .moveUp press enter hero .moveDown press enter hero .moveLeft press enter …" at bounding box center [334, 94] width 110 height 61
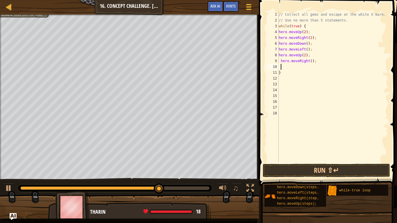
scroll to position [3, 1]
click at [297, 167] on button "Run ⇧↵" at bounding box center [325, 170] width 127 height 13
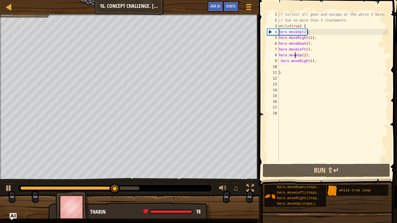
click at [295, 57] on div "// Collect all gems and escape at the white X mark. // Use no more than 5 state…" at bounding box center [332, 93] width 111 height 163
type textarea "hero.moveUp(2);"
click at [312, 56] on div "// Collect all gems and escape at the white X mark. // Use no more than 5 state…" at bounding box center [332, 93] width 111 height 163
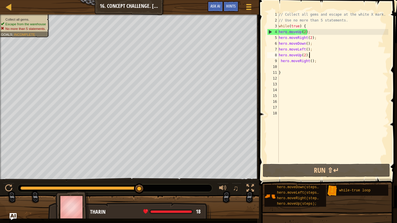
click at [281, 66] on div "// Collect all gems and escape at the white X mark. // Use no more than 5 state…" at bounding box center [332, 93] width 111 height 163
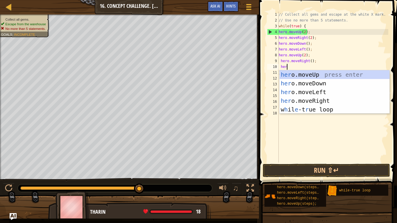
type textarea "hero"
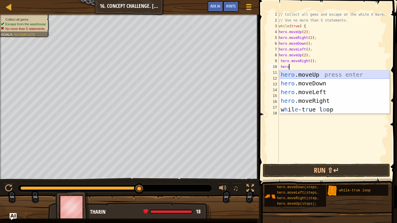
click at [309, 78] on div "hero .moveUp press enter hero .moveDown press enter hero .moveLeft press enter …" at bounding box center [334, 100] width 110 height 61
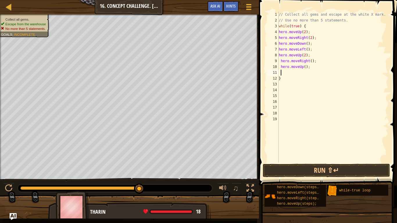
scroll to position [3, 1]
click at [302, 68] on div "// Collect all gems and escape at the white X mark. // Use no more than 5 state…" at bounding box center [332, 93] width 111 height 163
click at [303, 67] on div "// Collect all gems and escape at the white X mark. // Use no more than 5 state…" at bounding box center [332, 93] width 111 height 163
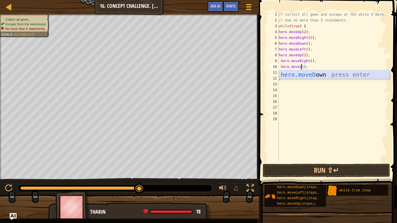
click at [303, 74] on div "hero.moveD own press enter" at bounding box center [334, 83] width 110 height 26
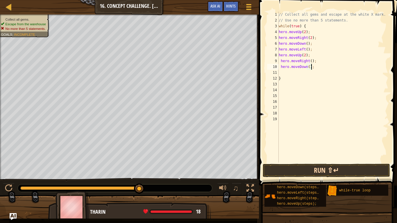
type textarea "hero.moveDown();"
click at [307, 170] on button "Run ⇧↵" at bounding box center [325, 170] width 127 height 13
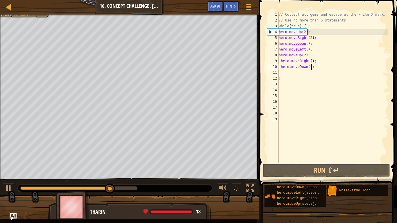
click at [292, 99] on div "// Collect all gems and escape at the white X mark. // Use no more than 5 state…" at bounding box center [332, 93] width 111 height 163
click at [271, 36] on div "5" at bounding box center [273, 38] width 12 height 6
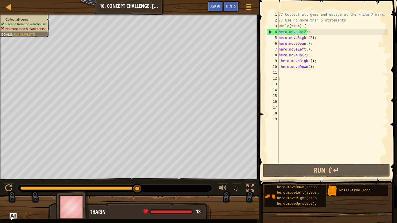
click at [314, 67] on div "// Collect all gems and escape at the white X mark. // Use no more than 5 state…" at bounding box center [332, 93] width 111 height 163
click at [307, 43] on div "// Collect all gems and escape at the white X mark. // Use no more than 5 state…" at bounding box center [332, 93] width 111 height 163
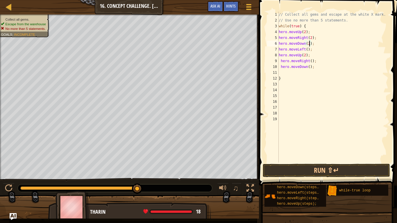
click at [313, 67] on div "// Collect all gems and escape at the white X mark. // Use no more than 5 state…" at bounding box center [332, 93] width 111 height 163
type textarea "h"
click at [307, 172] on button "Run ⇧↵" at bounding box center [325, 170] width 127 height 13
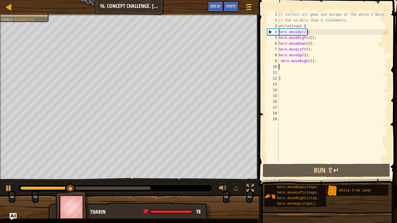
type textarea "hero.moveRight();"
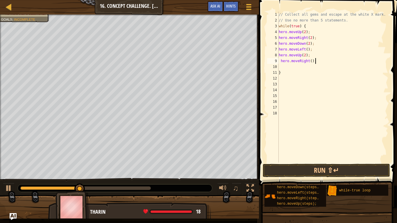
click at [285, 66] on div "// Collect all gems and escape at the white X mark. // Use no more than 5 state…" at bounding box center [332, 93] width 111 height 163
click at [293, 167] on button "Run ⇧↵" at bounding box center [325, 170] width 127 height 13
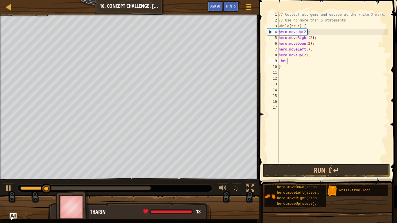
type textarea "h"
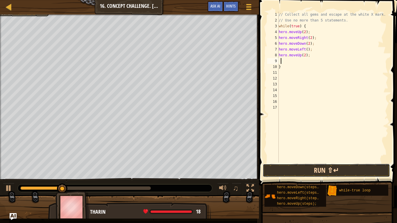
click at [322, 172] on button "Run ⇧↵" at bounding box center [325, 170] width 127 height 13
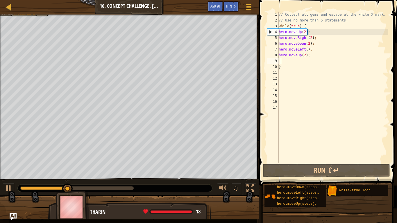
click at [318, 57] on div "// Collect all gems and escape at the white X mark. // Use no more than 5 state…" at bounding box center [332, 93] width 111 height 163
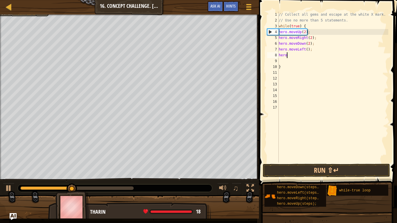
type textarea "h"
click at [292, 69] on div "// Collect all gems and escape at the white X mark. // Use no more than 5 state…" at bounding box center [332, 93] width 111 height 163
type textarea "}"
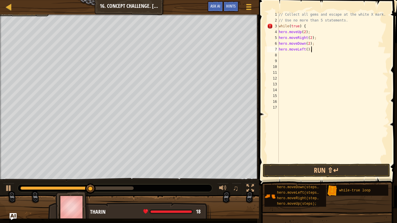
click at [316, 50] on div "// Collect all gems and escape at the white X mark. // Use no more than 5 state…" at bounding box center [332, 93] width 111 height 163
type textarea "h"
click at [319, 43] on div "// Collect all gems and escape at the white X mark. // Use no more than 5 state…" at bounding box center [332, 93] width 111 height 163
type textarea "h"
click at [318, 38] on div "// Collect all gems and escape at the white X mark. // Use no more than 5 state…" at bounding box center [332, 93] width 111 height 163
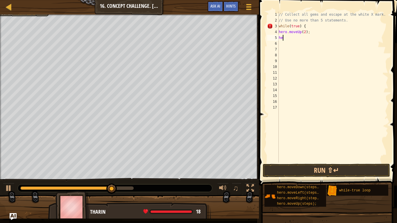
type textarea "h"
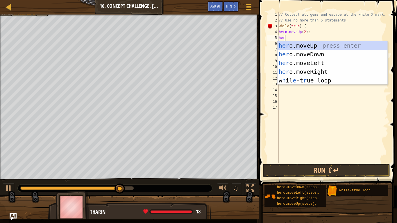
type textarea "hero"
click at [313, 71] on div "hero .moveUp press enter hero .moveDown press enter hero .moveLeft press enter …" at bounding box center [332, 71] width 110 height 61
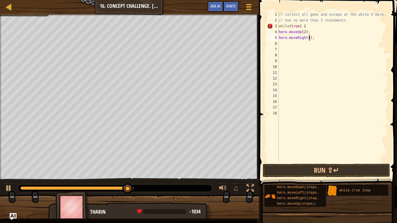
click at [308, 37] on div "// Collect all gems and escape at the white X mark. // Use no more than 5 state…" at bounding box center [332, 93] width 111 height 163
type textarea "hero.moveRight(2);"
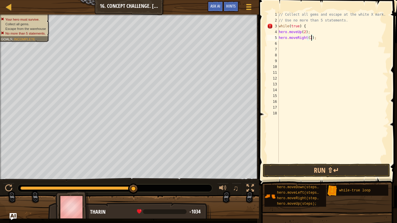
click at [284, 44] on div "// Collect all gems and escape at the white X mark. // Use no more than 5 state…" at bounding box center [332, 93] width 111 height 163
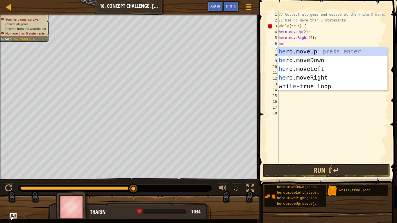
type textarea "hero"
click at [311, 58] on div "hero .moveUp press enter hero .moveDown press enter hero .moveLeft press enter …" at bounding box center [332, 77] width 110 height 61
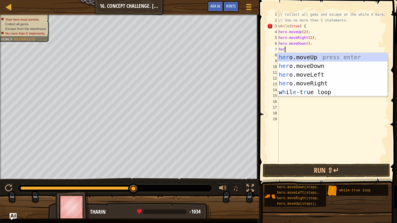
type textarea "hero"
click at [309, 74] on div "hero .moveUp press enter hero .moveDown press enter hero .moveLeft press enter …" at bounding box center [332, 83] width 110 height 61
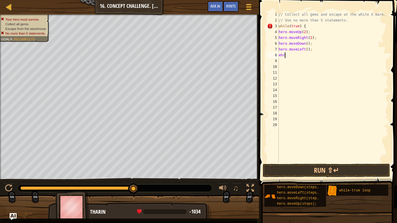
scroll to position [3, 0]
type textarea "e"
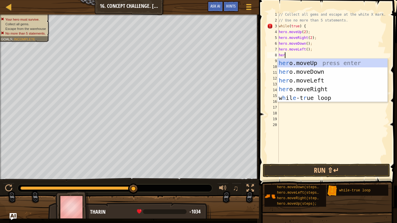
scroll to position [3, 1]
type textarea "hero"
click at [300, 63] on div "hero .moveUp press enter hero .moveDown press enter hero .moveLeft press enter …" at bounding box center [332, 89] width 110 height 61
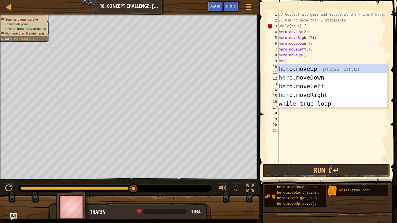
scroll to position [3, 0]
type textarea "h"
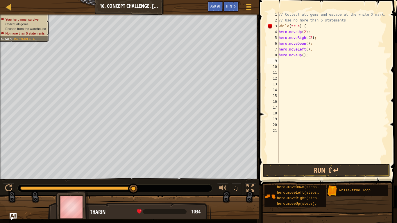
click at [303, 57] on div "// Collect all gems and escape at the white X mark. // Use no more than 5 state…" at bounding box center [332, 93] width 111 height 163
click at [311, 39] on div "// Collect all gems and escape at the white X mark. // Use no more than 5 state…" at bounding box center [332, 93] width 111 height 163
click at [313, 46] on div "// Collect all gems and escape at the white X mark. // Use no more than 5 state…" at bounding box center [332, 93] width 111 height 163
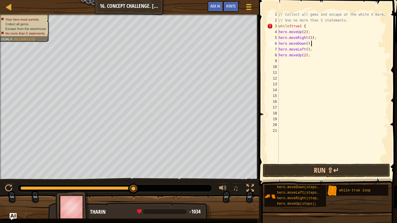
click at [309, 56] on div "// Collect all gems and escape at the white X mark. // Use no more than 5 state…" at bounding box center [332, 93] width 111 height 163
type textarea "h"
click at [313, 50] on div "// Collect all gems and escape at the white X mark. // Use no more than 5 state…" at bounding box center [332, 93] width 111 height 163
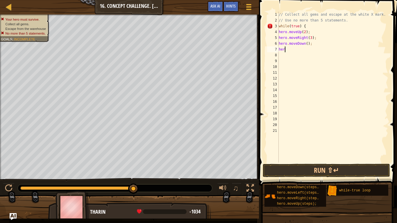
type textarea "h"
click at [313, 44] on div "// Collect all gems and escape at the white X mark. // Use no more than 5 state…" at bounding box center [332, 93] width 111 height 163
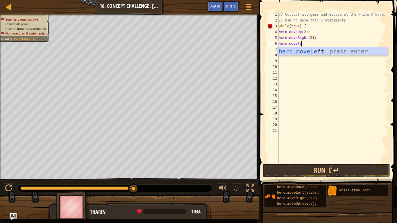
type textarea "hero.moveleft"
click at [311, 50] on div "hero.moveLeft press enter" at bounding box center [332, 60] width 110 height 26
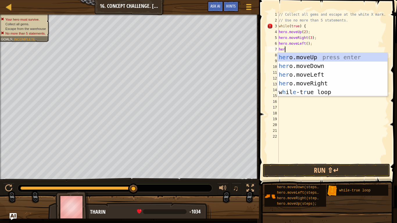
type textarea "hero"
click at [312, 63] on div "hero .moveUp press enter hero .moveDown press enter hero .moveLeft press enter …" at bounding box center [332, 83] width 110 height 61
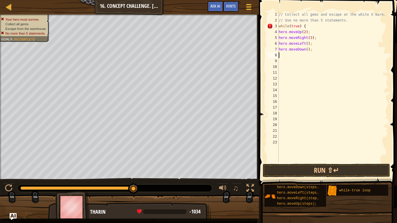
scroll to position [3, 0]
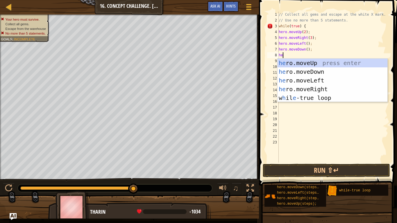
type textarea "hero"
click at [316, 78] on div "hero .moveUp press enter hero .moveDown press enter hero .moveLeft press enter …" at bounding box center [332, 89] width 110 height 61
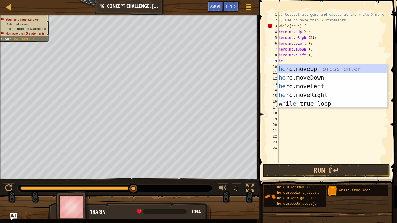
type textarea "hero"
click at [308, 69] on div "hero .moveUp press enter hero .moveDown press enter hero .moveLeft press enter …" at bounding box center [332, 94] width 110 height 61
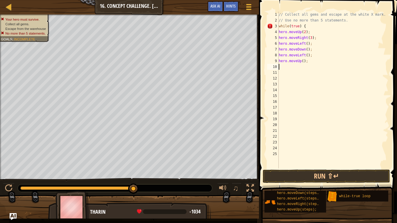
click at [302, 62] on div "// Collect all gems and escape at the white X mark. // Use no more than 5 state…" at bounding box center [332, 96] width 111 height 168
click at [329, 174] on button "Run ⇧↵" at bounding box center [325, 176] width 127 height 13
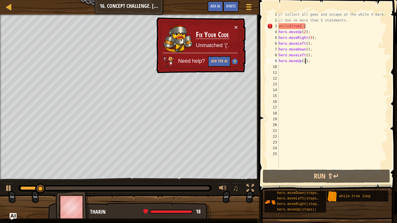
click at [303, 27] on div "// Collect all gems and escape at the white X mark. // Use no more than 5 state…" at bounding box center [332, 96] width 111 height 168
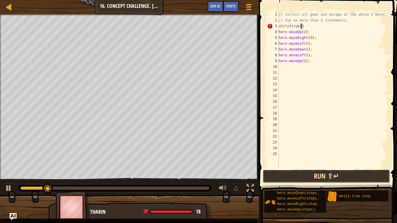
click at [305, 174] on button "Run ⇧↵" at bounding box center [325, 176] width 127 height 13
click at [307, 25] on div "// Collect all gems and escape at the white X mark. // Use no more than 5 state…" at bounding box center [332, 96] width 111 height 168
click at [298, 174] on button "Run ⇧↵" at bounding box center [325, 176] width 127 height 13
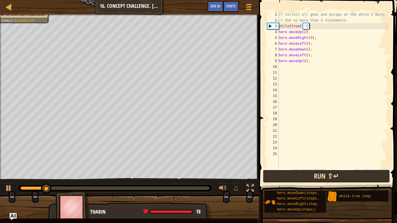
click at [296, 172] on button "Run ⇧↵" at bounding box center [325, 176] width 127 height 13
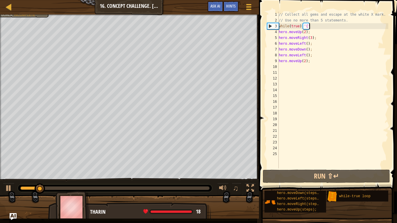
click at [310, 28] on div "// Collect all gems and escape at the white X mark. // Use no more than 5 state…" at bounding box center [332, 96] width 111 height 168
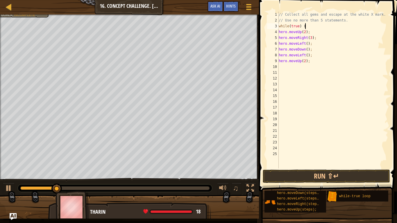
scroll to position [3, 3]
click at [315, 62] on div "// Collect all gems and escape at the white X mark. // Use no more than 5 state…" at bounding box center [332, 96] width 111 height 168
type textarea "hero.moveUp(2);"
click at [281, 67] on div "// Collect all gems and escape at the white X mark. // Use no more than 5 state…" at bounding box center [332, 96] width 111 height 168
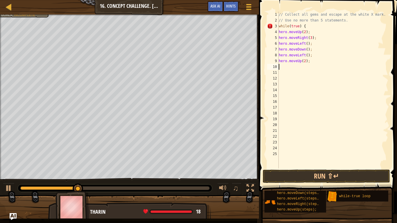
type textarea "]"
type textarea "}"
click at [273, 172] on button "Run ⇧↵" at bounding box center [325, 176] width 127 height 13
click at [313, 61] on div "// Collect all gems and escape at the white X mark. // Use no more than 5 state…" at bounding box center [332, 96] width 111 height 168
type textarea "h"
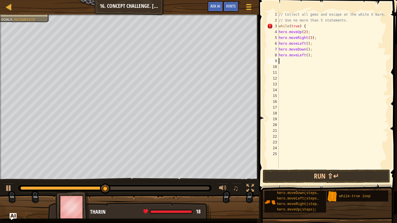
click at [312, 57] on div "// Collect all gems and escape at the white X mark. // Use no more than 5 state…" at bounding box center [332, 96] width 111 height 168
type textarea "h"
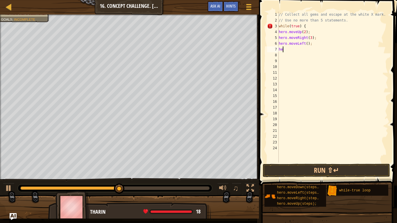
type textarea "h"
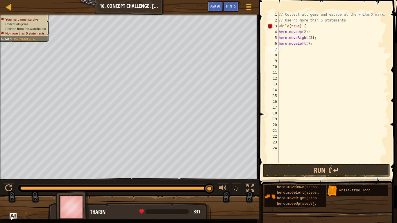
click at [311, 44] on div "// Collect all gems and escape at the white X mark. // Use no more than 5 state…" at bounding box center [332, 93] width 111 height 163
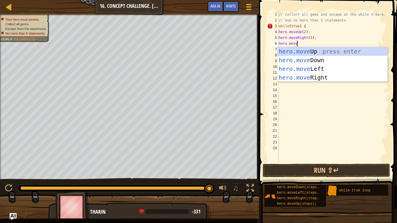
type textarea "hero.moveu"
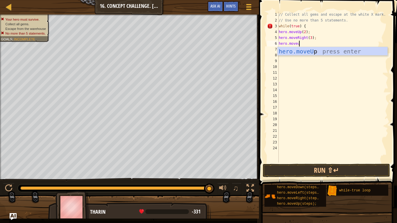
scroll to position [3, 3]
click at [312, 51] on div "hero.moveU p press enter" at bounding box center [332, 60] width 110 height 26
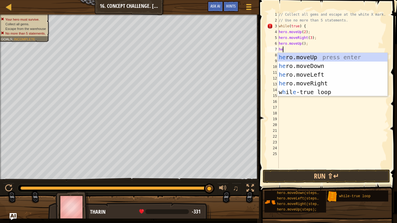
type textarea "hero"
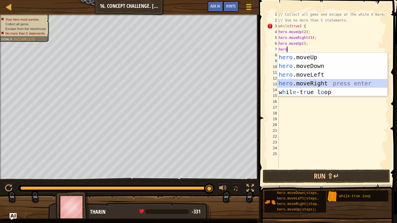
click at [315, 81] on div "hero .moveUp press enter hero .moveDown press enter hero .moveLeft press enter …" at bounding box center [332, 83] width 110 height 61
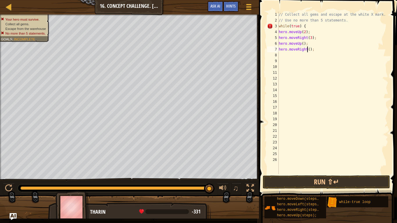
click at [306, 51] on div "// Collect all gems and escape at the white X mark. // Use no more than 5 state…" at bounding box center [332, 99] width 111 height 174
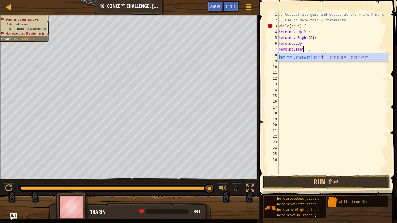
scroll to position [3, 4]
click at [309, 55] on div "hero.moveLeft press enter" at bounding box center [332, 66] width 110 height 26
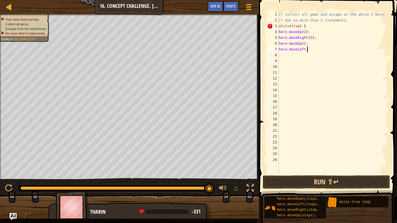
click at [306, 49] on div "// Collect all gems and escape at the white X mark. // Use no more than 5 state…" at bounding box center [332, 99] width 111 height 174
type textarea "h"
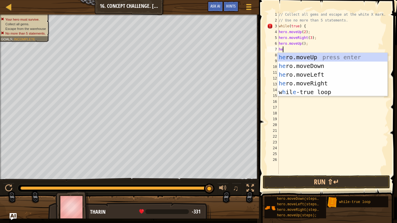
type textarea "hero"
click at [331, 73] on div "hero .moveUp press enter hero .moveDown press enter hero .moveLeft press enter …" at bounding box center [332, 83] width 110 height 61
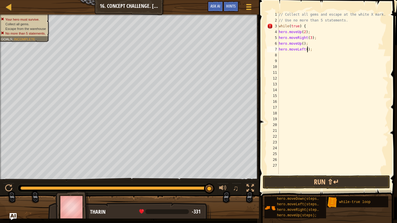
click at [308, 51] on div "// Collect all gems and escape at the white X mark. // Use no more than 5 state…" at bounding box center [332, 99] width 111 height 174
type textarea "hero.moveLeft(2);"
click at [284, 55] on div "// Collect all gems and escape at the white X mark. // Use no more than 5 state…" at bounding box center [332, 99] width 111 height 174
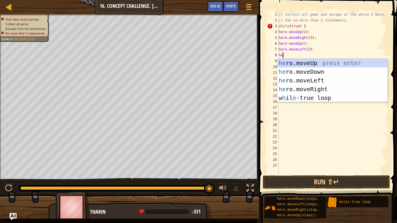
type textarea "hero"
click at [309, 89] on div "hero .moveUp press enter hero .moveDown press enter hero .moveLeft press enter …" at bounding box center [332, 89] width 110 height 61
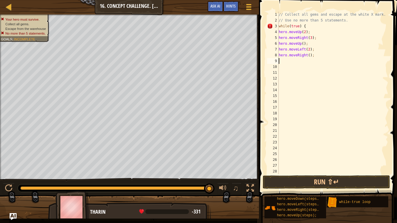
scroll to position [3, 0]
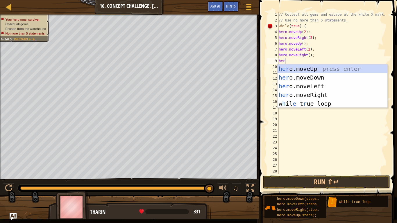
type textarea "hero"
click at [303, 65] on div "hero .moveUp press enter hero .moveDown press enter hero .moveLeft press enter …" at bounding box center [332, 94] width 110 height 61
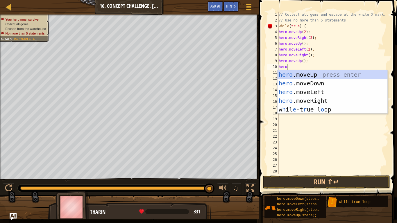
type textarea "hero."
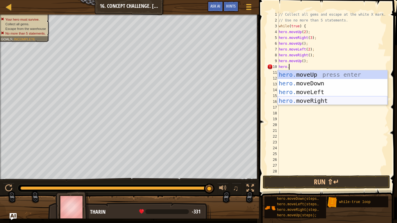
click at [346, 100] on div "hero. moveUp press enter hero. moveDown press enter hero. moveLeft press enter …" at bounding box center [332, 96] width 110 height 52
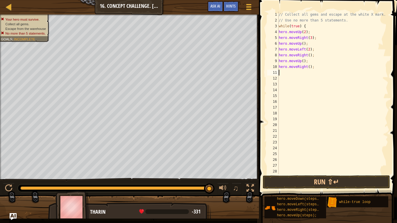
scroll to position [3, 0]
click at [310, 70] on div "// Collect all gems and escape at the white X mark. // Use no more than 5 state…" at bounding box center [332, 99] width 111 height 174
click at [309, 67] on div "// Collect all gems and escape at the white X mark. // Use no more than 5 state…" at bounding box center [332, 99] width 111 height 174
type textarea "hero.moveRight(2);"
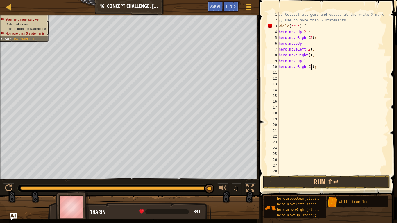
click at [283, 72] on div "// Collect all gems and escape at the white X mark. // Use no more than 5 state…" at bounding box center [332, 99] width 111 height 174
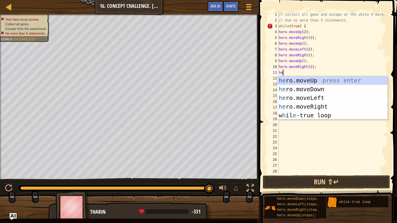
type textarea "hero"
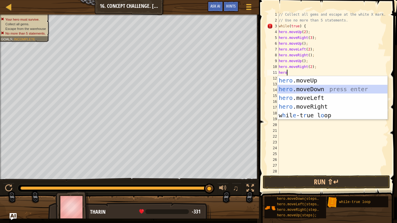
click at [307, 90] on div "hero .moveUp press enter hero .moveDown press enter hero .moveLeft press enter …" at bounding box center [332, 106] width 110 height 61
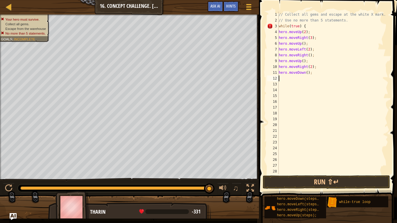
click at [315, 74] on div "// Collect all gems and escape at the white X mark. // Use no more than 5 state…" at bounding box center [332, 99] width 111 height 174
type textarea "h"
click at [317, 68] on div "// Collect all gems and escape at the white X mark. // Use no more than 5 state…" at bounding box center [332, 99] width 111 height 174
type textarea "h"
click at [318, 62] on div "// Collect all gems and escape at the white X mark. // Use no more than 5 state…" at bounding box center [332, 99] width 111 height 174
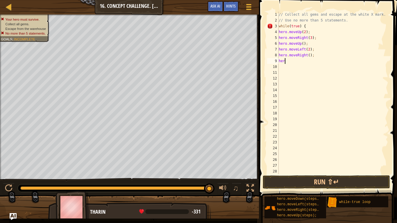
type textarea "h"
click at [320, 56] on div "// Collect all gems and escape at the white X mark. // Use no more than 5 state…" at bounding box center [332, 99] width 111 height 174
type textarea "h"
click at [325, 48] on div "// Collect all gems and escape at the white X mark. // Use no more than 5 state…" at bounding box center [332, 99] width 111 height 174
type textarea "h"
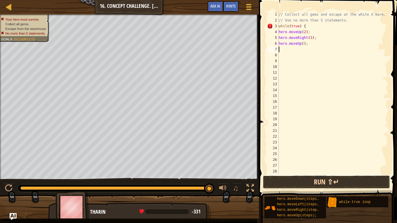
click at [312, 174] on button "Run ⇧↵" at bounding box center [325, 181] width 127 height 13
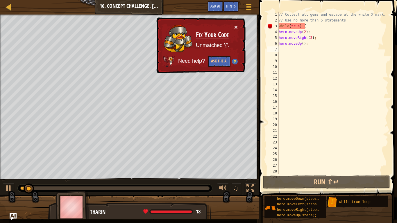
click at [237, 25] on button "×" at bounding box center [235, 27] width 3 height 6
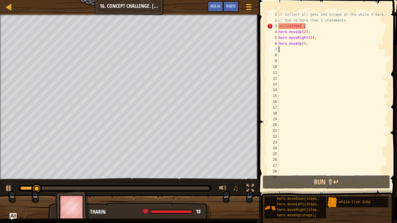
type textarea "]"
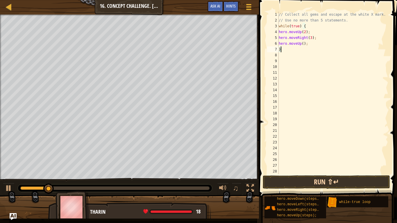
type textarea "}"
click at [318, 174] on button "Run ⇧↵" at bounding box center [325, 181] width 127 height 13
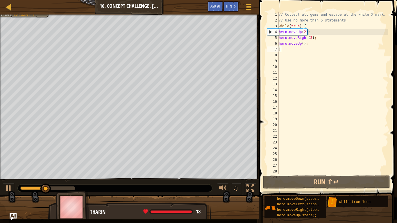
click at [278, 51] on div "// Collect all gems and escape at the white X mark. // Use no more than 5 state…" at bounding box center [332, 99] width 111 height 174
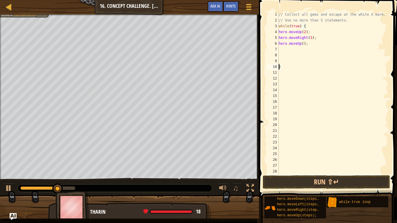
click at [279, 50] on div "// Collect all gems and escape at the white X mark. // Use no more than 5 state…" at bounding box center [332, 99] width 111 height 174
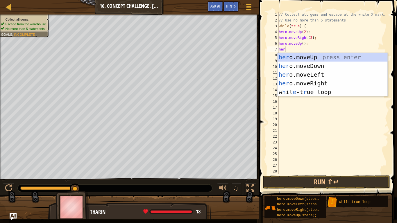
type textarea "hero"
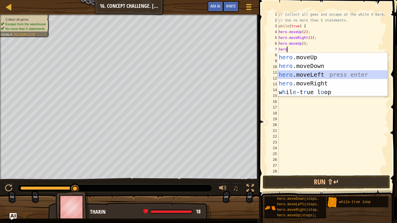
click at [321, 75] on div "hero .moveUp press enter hero .moveDown press enter hero .moveLeft press enter …" at bounding box center [332, 83] width 110 height 61
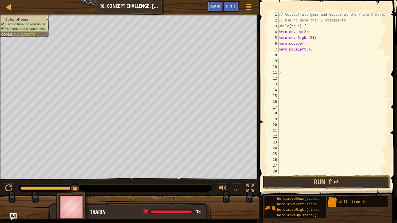
click at [309, 50] on div "// Collect all gems and escape at the white X mark. // Use no more than 5 state…" at bounding box center [332, 99] width 111 height 174
click at [307, 50] on div "// Collect all gems and escape at the white X mark. // Use no more than 5 state…" at bounding box center [332, 99] width 111 height 174
type textarea "hero.moveLeft(2);"
click at [280, 55] on div "// Collect all gems and escape at the white X mark. // Use no more than 5 state…" at bounding box center [332, 99] width 111 height 174
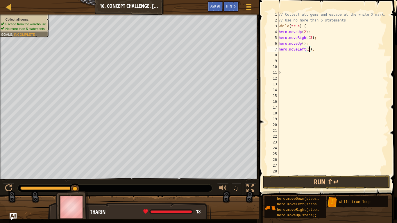
scroll to position [3, 0]
type textarea "e"
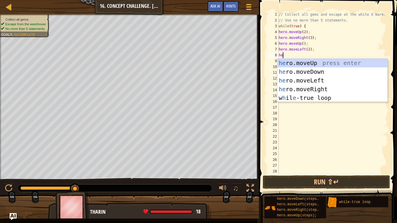
type textarea "hero"
click at [293, 68] on div "hero .moveUp press enter hero .moveDown press enter hero .moveLeft press enter …" at bounding box center [332, 89] width 110 height 61
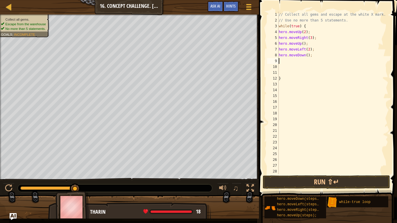
scroll to position [3, 0]
click at [305, 174] on button "Run ⇧↵" at bounding box center [325, 181] width 127 height 13
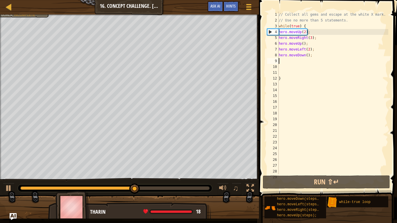
click at [311, 59] on div "// Collect all gems and escape at the white X mark. // Use no more than 5 state…" at bounding box center [332, 99] width 111 height 174
click at [312, 57] on div "// Collect all gems and escape at the white X mark. // Use no more than 5 state…" at bounding box center [332, 99] width 111 height 174
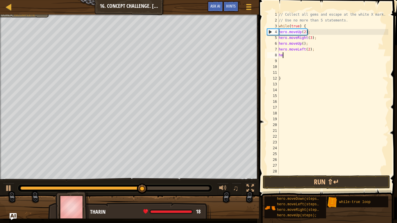
type textarea "h"
click at [315, 51] on div "// Collect all gems and escape at the white X mark. // Use no more than 5 state…" at bounding box center [332, 99] width 111 height 174
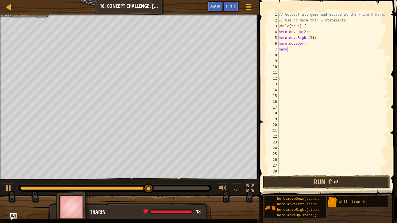
type textarea "h"
click at [311, 38] on div "// Collect all gems and escape at the white X mark. // Use no more than 5 state…" at bounding box center [332, 99] width 111 height 174
click at [300, 44] on div "// Collect all gems and escape at the white X mark. // Use no more than 5 state…" at bounding box center [332, 99] width 111 height 174
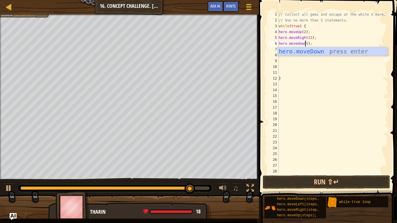
scroll to position [3, 4]
click at [314, 51] on div "hero.moveDown press enter" at bounding box center [332, 60] width 110 height 26
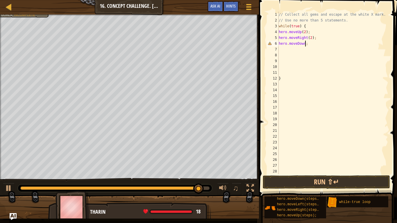
click at [308, 45] on div "// Collect all gems and escape at the white X mark. // Use no more than 5 state…" at bounding box center [332, 99] width 111 height 174
type textarea "h"
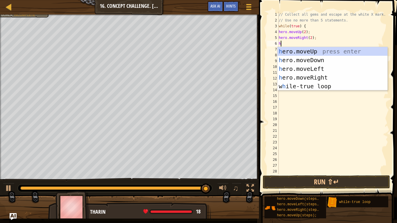
type textarea "hero"
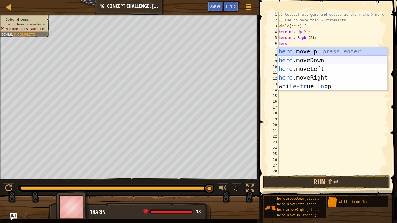
click at [322, 57] on div "hero .moveUp press enter hero .moveDown press enter hero .moveLeft press enter …" at bounding box center [332, 77] width 110 height 61
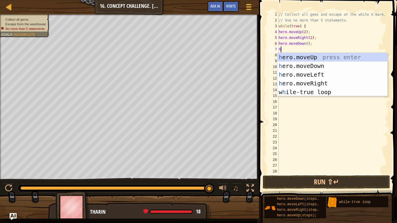
type textarea "hero"
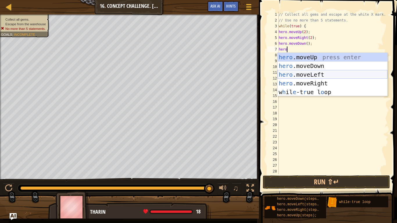
click at [328, 76] on div "hero .moveUp press enter hero .moveDown press enter hero .moveLeft press enter …" at bounding box center [332, 83] width 110 height 61
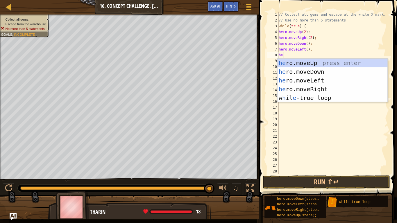
type textarea "hero"
click at [312, 64] on div "hero .moveUp press enter hero .moveDown press enter hero .moveLeft press enter …" at bounding box center [332, 89] width 110 height 61
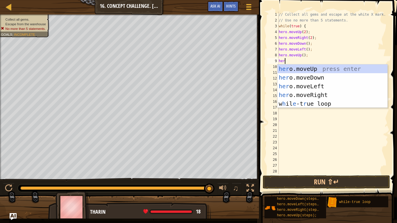
type textarea "hero"
click at [318, 91] on div "hero .moveUp press enter hero .moveDown press enter hero .moveLeft press enter …" at bounding box center [332, 94] width 110 height 61
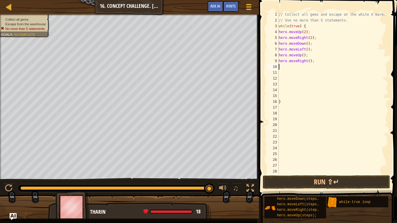
scroll to position [3, 0]
click at [309, 62] on div "// Collect all gems and escape at the white X mark. // Use no more than 5 state…" at bounding box center [332, 99] width 111 height 174
click at [302, 174] on button "Run ⇧↵" at bounding box center [325, 181] width 127 height 13
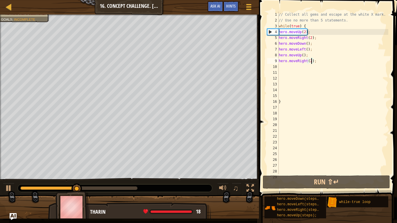
type textarea "hero.moveRight();"
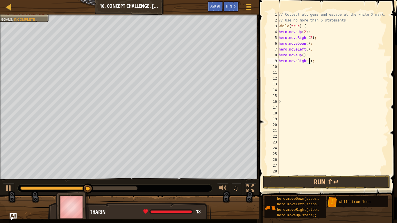
click at [281, 67] on div "// Collect all gems and escape at the white X mark. // Use no more than 5 state…" at bounding box center [332, 99] width 111 height 174
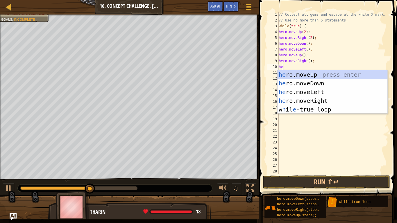
type textarea "hero"
click at [294, 71] on div "hero .moveUp press enter hero .moveDown press enter hero .moveLeft press enter …" at bounding box center [332, 100] width 110 height 61
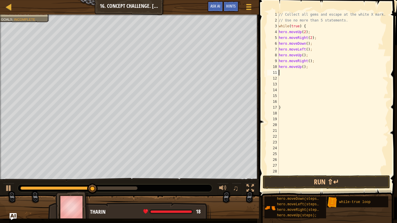
scroll to position [3, 0]
click at [320, 174] on button "Run ⇧↵" at bounding box center [325, 181] width 127 height 13
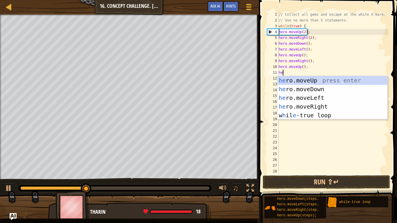
type textarea "hero"
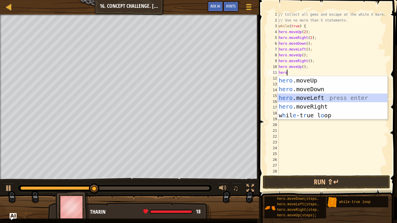
click at [299, 96] on div "hero .moveUp press enter hero .moveDown press enter hero .moveLeft press enter …" at bounding box center [332, 106] width 110 height 61
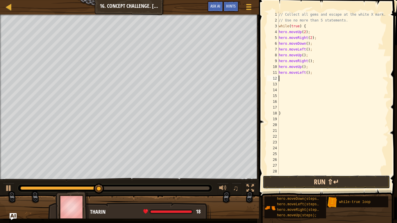
click at [280, 174] on button "Run ⇧↵" at bounding box center [325, 181] width 127 height 13
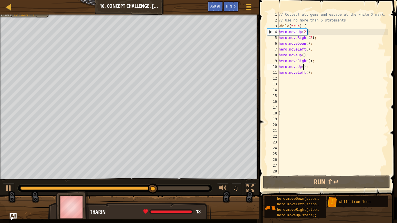
click at [303, 67] on div "// Collect all gems and escape at the white X mark. // Use no more than 5 state…" at bounding box center [332, 99] width 111 height 174
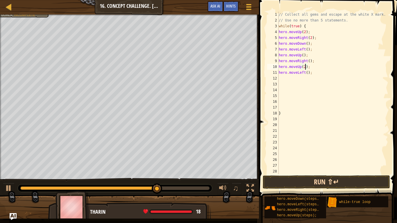
type textarea "hero.moveUp(2);"
click at [314, 174] on button "Run ⇧↵" at bounding box center [325, 181] width 127 height 13
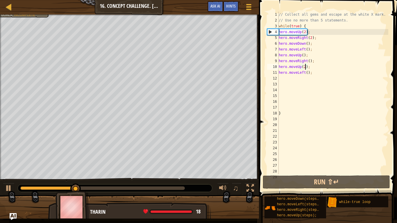
click at [284, 78] on div "// Collect all gems and escape at the white X mark. // Use no more than 5 state…" at bounding box center [332, 99] width 111 height 174
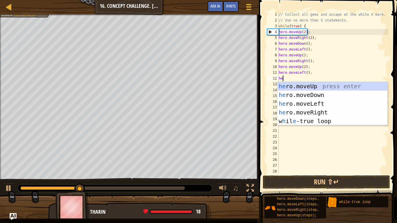
scroll to position [3, 1]
type textarea "hero"
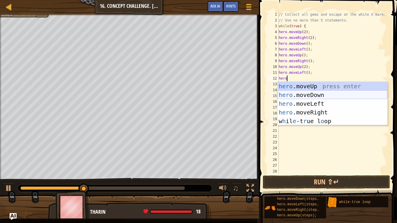
click at [300, 95] on div "hero .moveUp press enter hero .moveDown press enter hero .moveLeft press enter …" at bounding box center [332, 112] width 110 height 61
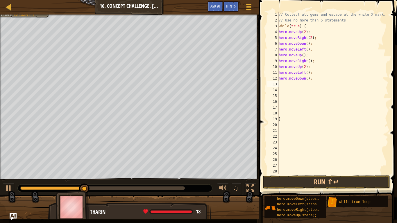
scroll to position [3, 0]
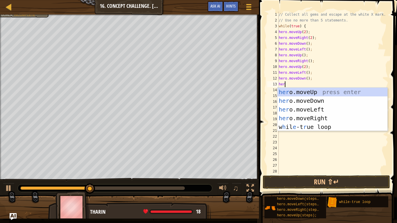
type textarea "hero"
click at [294, 93] on div "hero .moveUp press enter hero .moveDown press enter hero .moveLeft press enter …" at bounding box center [332, 118] width 110 height 61
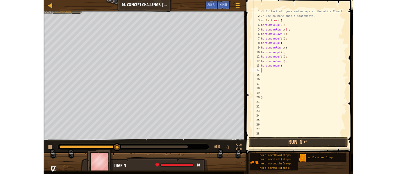
scroll to position [3, 0]
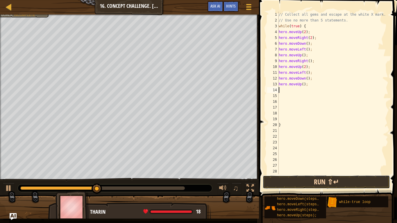
click at [338, 174] on button "Run ⇧↵" at bounding box center [325, 181] width 127 height 13
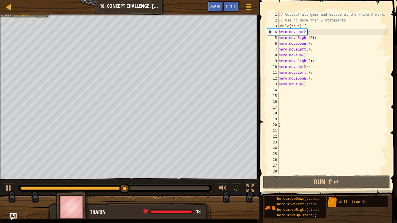
click at [305, 84] on div "// Collect all gems and escape at the white X mark. // Use no more than 5 state…" at bounding box center [332, 99] width 111 height 174
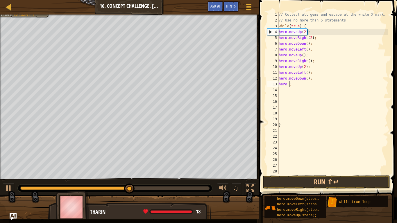
type textarea ";"
click at [290, 85] on div "// Collect all gems and escape at the white X mark. // Use no more than 5 state…" at bounding box center [332, 99] width 111 height 174
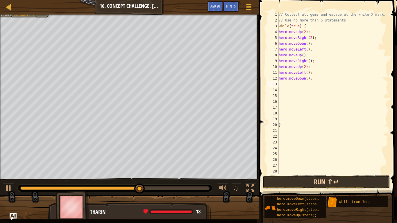
click at [283, 174] on button "Run ⇧↵" at bounding box center [325, 181] width 127 height 13
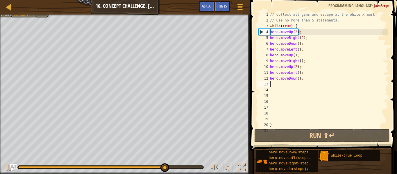
click at [298, 79] on div "// Collect all gems and escape at the white X mark. // Use no more than 5 state…" at bounding box center [328, 76] width 119 height 128
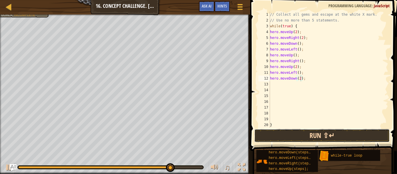
click at [282, 129] on button "Run ⇧↵" at bounding box center [321, 135] width 135 height 13
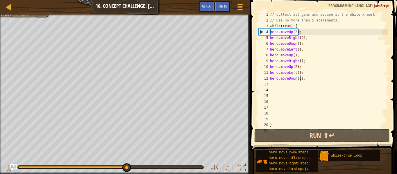
click at [300, 68] on div "// Collect all gems and escape at the white X mark. // Use no more than 5 state…" at bounding box center [328, 76] width 119 height 128
type textarea "hero.moveUp(2);"
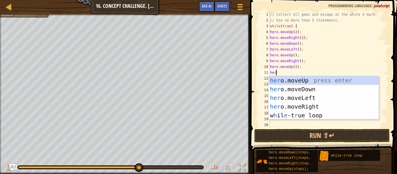
scroll to position [3, 1]
type textarea "hero"
click at [311, 107] on div "hero .moveUp press enter hero .moveDown press enter hero .moveLeft press enter …" at bounding box center [324, 106] width 110 height 61
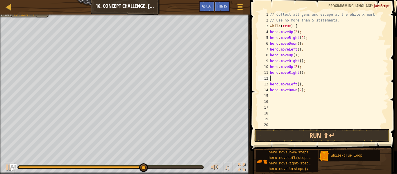
scroll to position [3, 0]
click at [287, 134] on button "Run ⇧↵" at bounding box center [321, 135] width 135 height 13
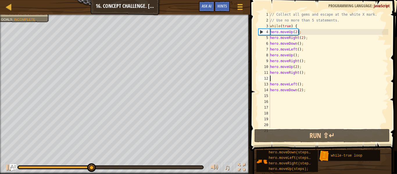
click at [308, 92] on div "// Collect all gems and escape at the white X mark. // Use no more than 5 state…" at bounding box center [328, 76] width 119 height 128
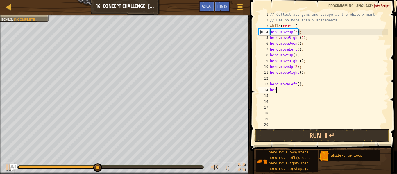
type textarea "h"
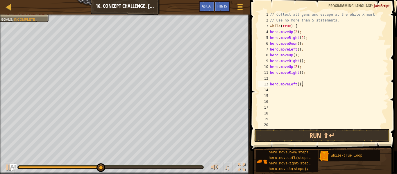
click at [305, 84] on div "// Collect all gems and escape at the white X mark. // Use no more than 5 state…" at bounding box center [328, 76] width 119 height 128
click at [305, 74] on div "// Collect all gems and escape at the white X mark. // Use no more than 5 state…" at bounding box center [328, 76] width 119 height 128
click at [306, 69] on div "// Collect all gems and escape at the white X mark. // Use no more than 5 state…" at bounding box center [328, 76] width 119 height 128
click at [306, 66] on div "// Collect all gems and escape at the white X mark. // Use no more than 5 state…" at bounding box center [328, 76] width 119 height 128
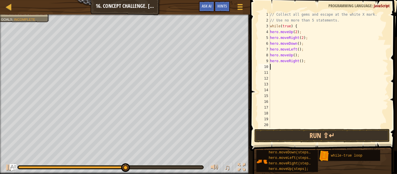
click at [299, 57] on div "// Collect all gems and escape at the white X mark. // Use no more than 5 state…" at bounding box center [328, 76] width 119 height 128
click at [307, 62] on div "// Collect all gems and escape at the white X mark. // Use no more than 5 state…" at bounding box center [328, 76] width 119 height 128
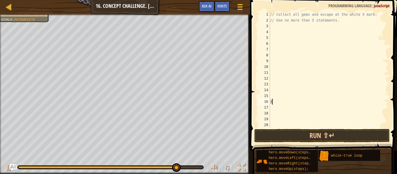
click at [273, 101] on div "// Collect all gems and escape at the white X mark. // Use no more than 5 state…" at bounding box center [328, 76] width 119 height 128
click at [276, 28] on div "// Collect all gems and escape at the white X mark. // Use no more than 5 state…" at bounding box center [328, 76] width 119 height 128
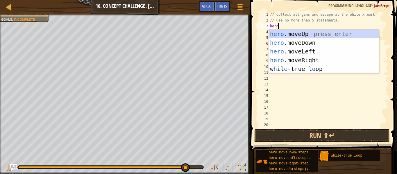
scroll to position [3, 1]
click at [293, 32] on div "hero .moveUp press enter hero .moveDown press enter hero .moveLeft press enter …" at bounding box center [324, 60] width 110 height 61
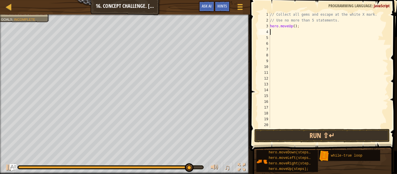
scroll to position [3, 0]
click at [293, 28] on div "// Collect all gems and escape at the white X mark. // Use no more than 5 state…" at bounding box center [328, 76] width 119 height 128
click at [294, 28] on div "// Collect all gems and escape at the white X mark. // Use no more than 5 state…" at bounding box center [328, 76] width 119 height 128
click at [270, 32] on div "// Collect all gems and escape at the white X mark. // Use no more than 5 state…" at bounding box center [328, 76] width 119 height 128
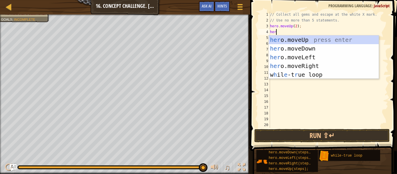
scroll to position [3, 1]
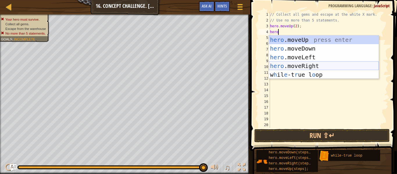
click at [313, 65] on div "hero .moveUp press enter hero .moveDown press enter hero .moveLeft press enter …" at bounding box center [324, 65] width 110 height 61
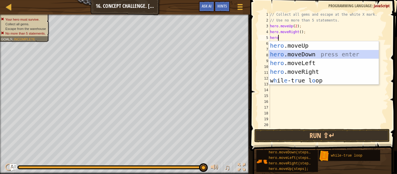
click at [304, 54] on div "hero .moveUp press enter hero .moveDown press enter hero .moveLeft press enter …" at bounding box center [324, 71] width 110 height 61
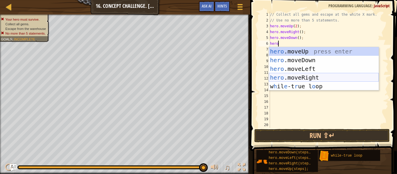
click at [314, 78] on div "hero .moveUp press enter hero .moveDown press enter hero .moveLeft press enter …" at bounding box center [324, 77] width 110 height 61
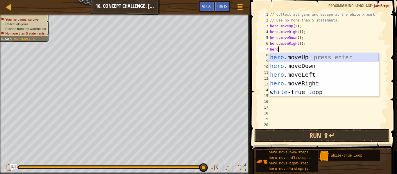
click at [305, 58] on div "hero .moveUp press enter hero .moveDown press enter hero .moveLeft press enter …" at bounding box center [324, 83] width 110 height 61
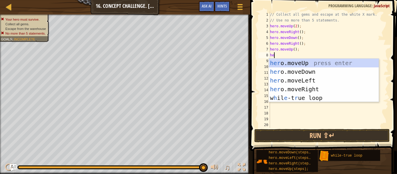
scroll to position [3, 0]
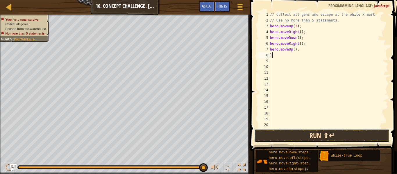
click at [309, 130] on button "Run ⇧↵" at bounding box center [321, 135] width 135 height 13
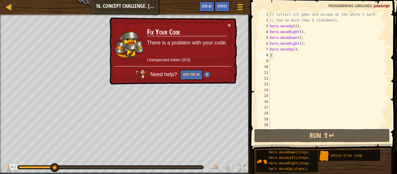
click at [229, 20] on div "× Fix Your Code There is a problem with your code. Unexpected token (8:0) Need …" at bounding box center [172, 50] width 128 height 67
click at [229, 22] on button "×" at bounding box center [228, 25] width 3 height 6
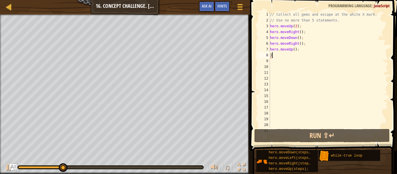
click at [304, 26] on div "// Collect all gems and escape at the white X mark. // Use no more than 5 state…" at bounding box center [328, 76] width 119 height 128
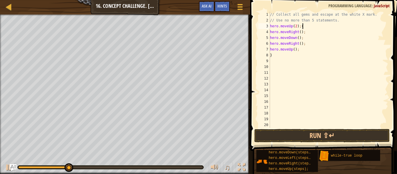
scroll to position [3, 4]
click at [307, 133] on button "Run ⇧↵" at bounding box center [321, 135] width 135 height 13
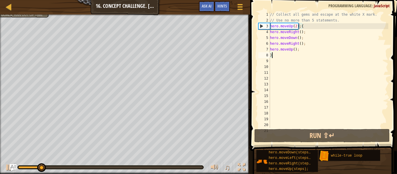
click at [275, 55] on div "// Collect all gems and escape at the white X mark. // Use no more than 5 state…" at bounding box center [328, 76] width 119 height 128
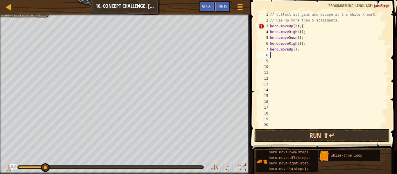
click at [303, 27] on div "// Collect all gems and escape at the white X mark. // Use no more than 5 state…" at bounding box center [328, 76] width 119 height 128
click at [338, 21] on div "// Collect all gems and escape at the white X mark. // Use no more than 5 state…" at bounding box center [328, 76] width 119 height 128
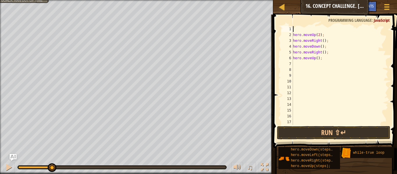
scroll to position [3, 0]
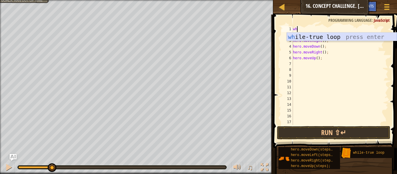
click at [324, 36] on div "wh ile-true loop press enter" at bounding box center [342, 46] width 110 height 26
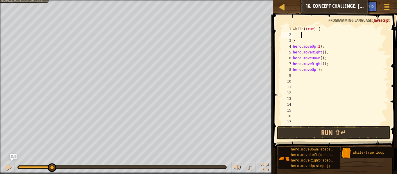
click at [324, 72] on div "while ( true ) { } hero . moveUp ( 2 ) ; hero . moveRight ( ) ; hero . moveDown…" at bounding box center [339, 81] width 96 height 110
click at [328, 64] on div "while ( true ) { } hero . moveUp ( 2 ) ; hero . moveRight ( ) ; hero . moveDown…" at bounding box center [339, 81] width 96 height 110
click at [323, 49] on div "while ( true ) { } hero . moveUp ( 2 ) ; hero . moveRight ( ) ; hero . moveDown…" at bounding box center [339, 81] width 96 height 110
click at [326, 52] on div "while ( true ) { } hero . moveUp ( 2 ) ; hero . moveRight ( ) ; hero . moveDown…" at bounding box center [339, 81] width 96 height 110
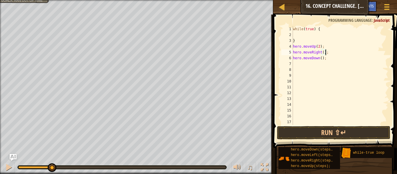
click at [326, 52] on div "while ( true ) { } hero . moveUp ( 2 ) ; hero . moveRight ( ) ; hero . moveDown…" at bounding box center [339, 81] width 96 height 110
click at [327, 52] on div "while ( true ) { } hero . moveUp ( 2 ) ; hero . moveRight ( ) ; hero . moveDown…" at bounding box center [339, 81] width 96 height 110
click at [325, 59] on div "while ( true ) { } hero . moveUp ( 2 ) ; hero . moveDown ( ) ;" at bounding box center [339, 81] width 96 height 110
click at [325, 48] on div "while ( true ) { } hero . moveUp ( 2 ) ;" at bounding box center [339, 81] width 96 height 110
click at [295, 36] on div "while ( true ) { }" at bounding box center [339, 81] width 96 height 110
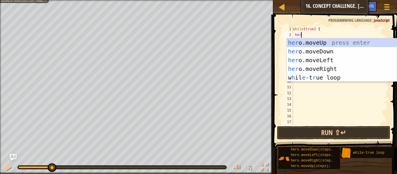
scroll to position [3, 1]
click at [313, 41] on div "her o.moveUp press enter her o.moveDown press enter her o.moveLeft press enter …" at bounding box center [342, 68] width 110 height 61
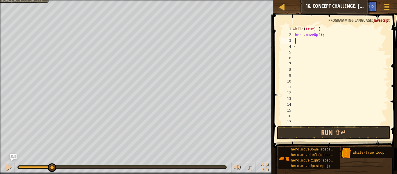
click at [320, 36] on div "while ( true ) { hero . moveUp ( ) ; }" at bounding box center [339, 81] width 96 height 110
click at [298, 40] on div "while ( true ) { hero . moveUp ( 2 ) ; }" at bounding box center [339, 81] width 96 height 110
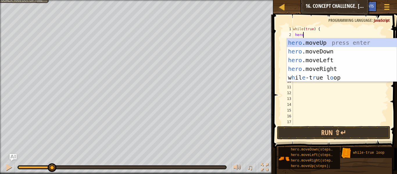
scroll to position [3, 1]
click at [305, 42] on div "hero .moveUp press enter hero .moveDown press enter hero .moveLeft press enter …" at bounding box center [342, 68] width 110 height 61
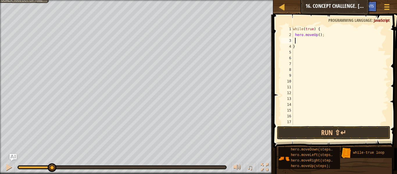
scroll to position [3, 0]
click at [319, 35] on div "while ( true ) { hero . moveUp ( ) ; }" at bounding box center [339, 81] width 96 height 110
click at [293, 39] on div "while ( true ) { hero . moveUp ( 2 ) ; }" at bounding box center [339, 81] width 96 height 110
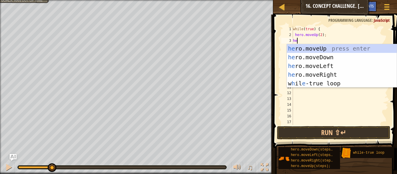
scroll to position [3, 1]
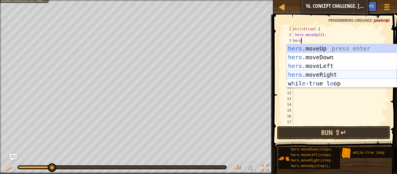
click at [323, 72] on div "hero .moveUp press enter hero .moveDown press enter hero .moveLeft press enter …" at bounding box center [342, 74] width 110 height 61
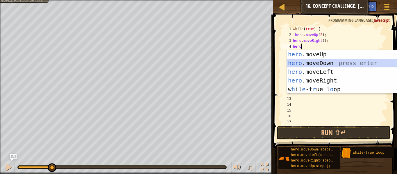
click at [320, 65] on div "hero .moveUp press enter hero .moveDown press enter hero .moveLeft press enter …" at bounding box center [342, 80] width 110 height 61
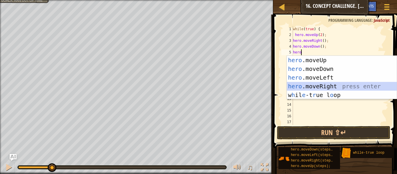
click at [320, 84] on div "hero .moveUp press enter hero .moveDown press enter hero .moveLeft press enter …" at bounding box center [342, 86] width 110 height 61
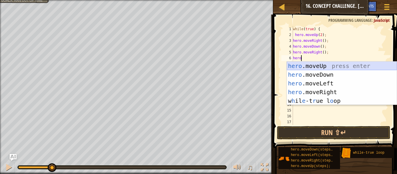
click at [311, 63] on div "hero .moveUp press enter hero .moveDown press enter hero .moveLeft press enter …" at bounding box center [342, 92] width 110 height 61
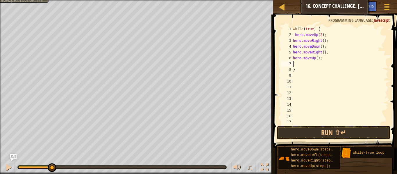
scroll to position [3, 0]
click at [330, 131] on button "Run ⇧↵" at bounding box center [333, 132] width 113 height 13
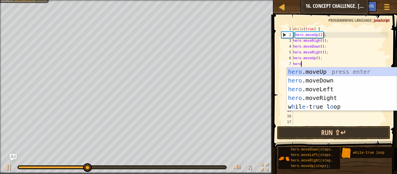
scroll to position [3, 1]
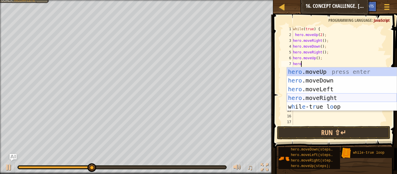
click at [329, 99] on div "hero .moveUp press enter hero .moveDown press enter hero .moveLeft press enter …" at bounding box center [342, 97] width 110 height 61
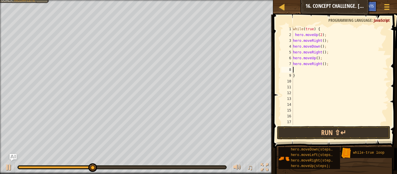
scroll to position [3, 0]
click at [303, 127] on button "Run ⇧↵" at bounding box center [333, 132] width 113 height 13
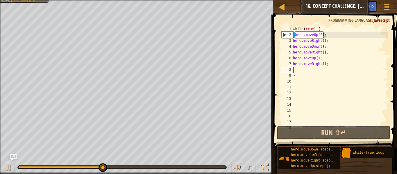
click at [301, 76] on div "while ( true ) { hero . moveUp ( 2 ) ; hero . moveRight ( ) ; hero . moveDown (…" at bounding box center [339, 81] width 96 height 110
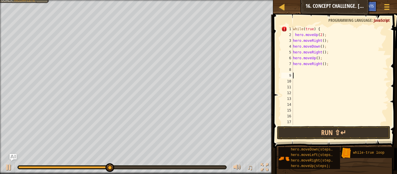
click at [328, 62] on div "while ( true ) { hero . moveUp ( 2 ) ; hero . moveRight ( ) ; hero . moveDown (…" at bounding box center [339, 81] width 96 height 110
click at [333, 59] on div "while ( true ) { hero . moveUp ( 2 ) ; hero . moveRight ( ) ; hero . moveDown (…" at bounding box center [339, 81] width 96 height 110
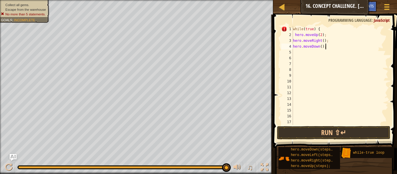
click at [334, 48] on div "while ( true ) { hero . moveUp ( 2 ) ; hero . moveRight ( ) ; hero . moveDown (…" at bounding box center [339, 81] width 96 height 110
click at [334, 41] on div "while ( true ) { hero . moveUp ( 2 ) ; hero . moveRight ( ) ;" at bounding box center [339, 81] width 96 height 110
click at [333, 36] on div "while ( true ) { hero . moveUp ( 2 ) ;" at bounding box center [339, 81] width 96 height 110
click at [327, 32] on div "while ( true ) {" at bounding box center [339, 81] width 96 height 110
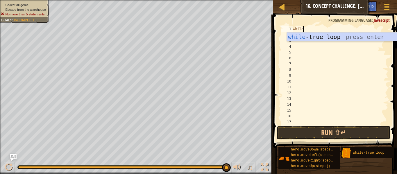
scroll to position [3, 1]
click at [302, 38] on div "while -true loop press enter" at bounding box center [342, 46] width 110 height 26
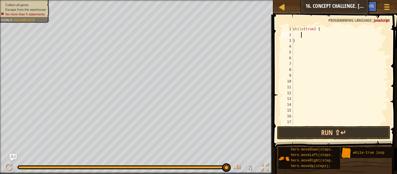
click at [294, 36] on div "while ( true ) { }" at bounding box center [339, 81] width 96 height 110
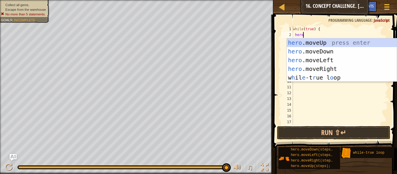
scroll to position [3, 1]
click at [310, 39] on div "hero .moveUp press enter hero .moveDown press enter hero .moveLeft press enter …" at bounding box center [342, 68] width 110 height 61
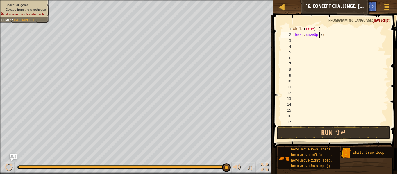
click at [320, 35] on div "while ( true ) { hero . moveUp ( ) ; }" at bounding box center [339, 81] width 96 height 110
click at [294, 42] on div "while ( true ) { hero . moveUp ( 2 ) ; }" at bounding box center [339, 81] width 96 height 110
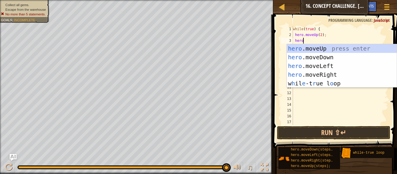
scroll to position [3, 1]
click at [315, 72] on div "hero .moveUp press enter hero .moveDown press enter hero .moveLeft press enter …" at bounding box center [342, 74] width 110 height 61
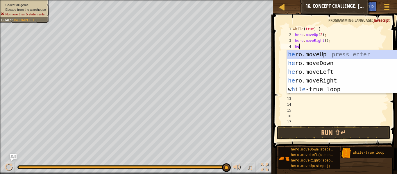
scroll to position [3, 1]
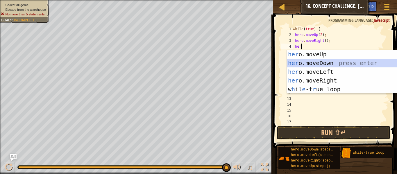
click at [316, 63] on div "her o.moveUp press enter her o.moveDown press enter her o.moveLeft press enter …" at bounding box center [342, 80] width 110 height 61
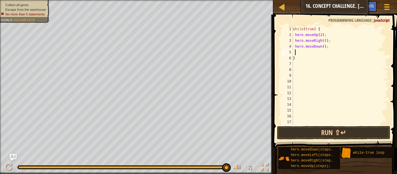
scroll to position [3, 1]
click at [313, 134] on button "Run ⇧↵" at bounding box center [333, 132] width 113 height 13
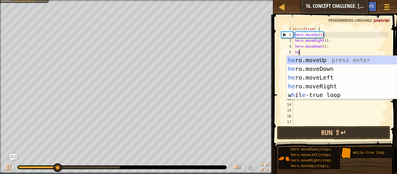
scroll to position [3, 1]
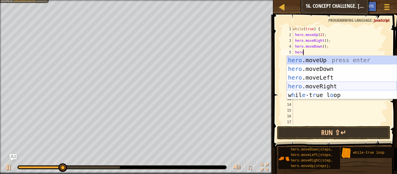
click at [315, 85] on div "hero .moveUp press enter hero .moveDown press enter hero .moveLeft press enter …" at bounding box center [342, 86] width 110 height 61
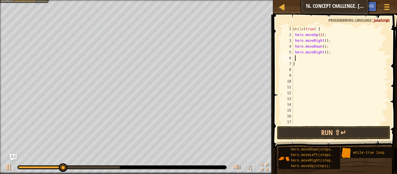
scroll to position [3, 1]
click at [293, 127] on button "Run ⇧↵" at bounding box center [333, 132] width 113 height 13
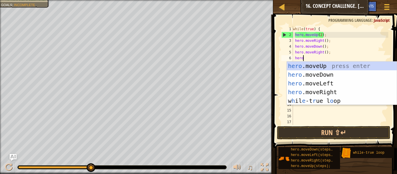
scroll to position [3, 1]
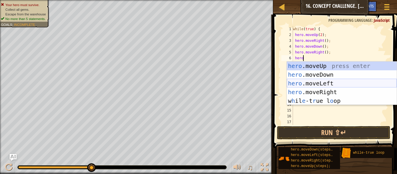
click at [340, 85] on div "hero .moveUp press enter hero .moveDown press enter hero .moveLeft press enter …" at bounding box center [342, 92] width 110 height 61
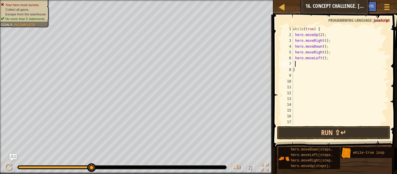
scroll to position [3, 1]
click at [300, 127] on button "Run ⇧↵" at bounding box center [333, 132] width 113 height 13
